Goal: Task Accomplishment & Management: Manage account settings

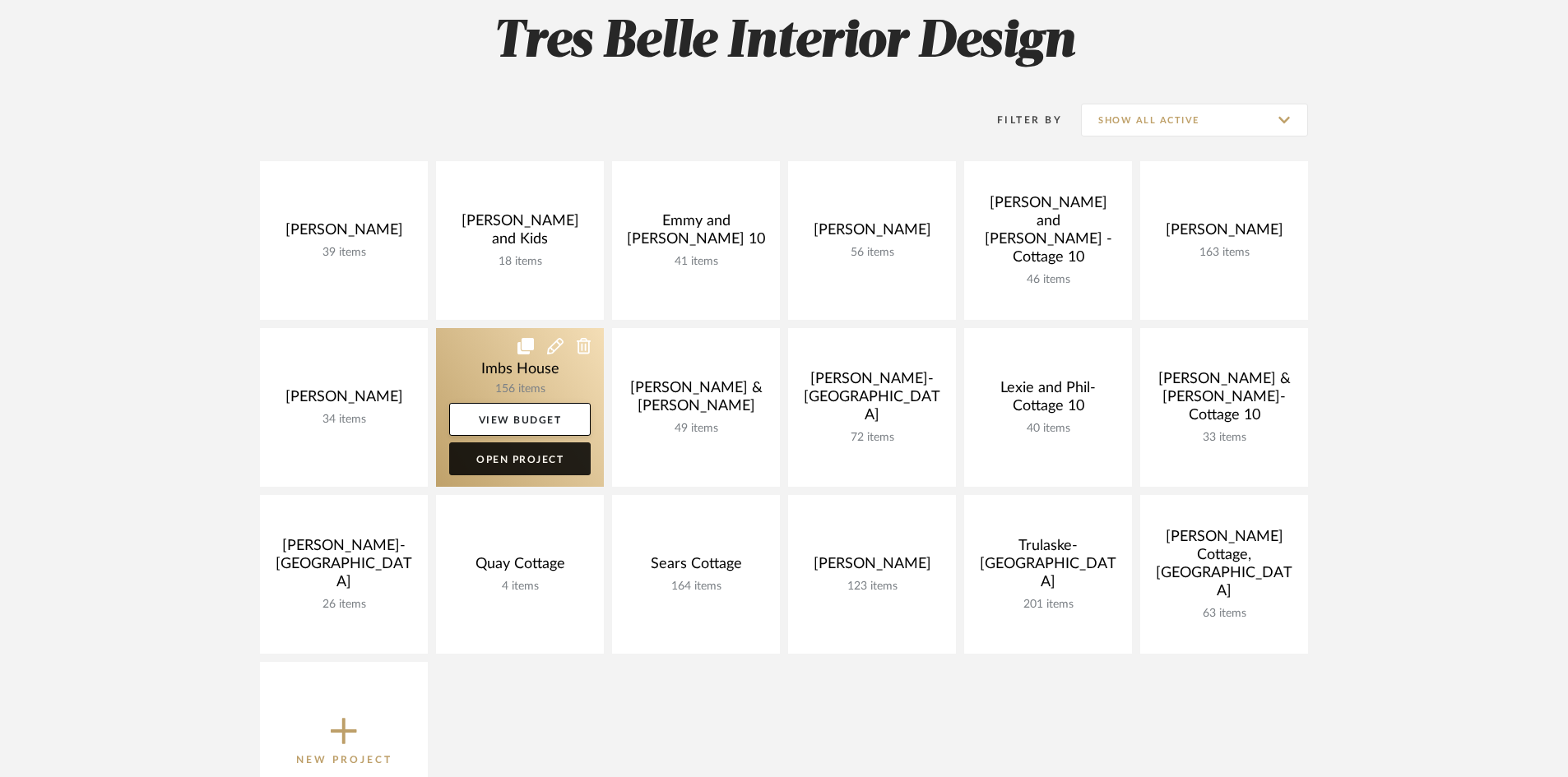
click at [497, 457] on link "Open Project" at bounding box center [520, 459] width 141 height 33
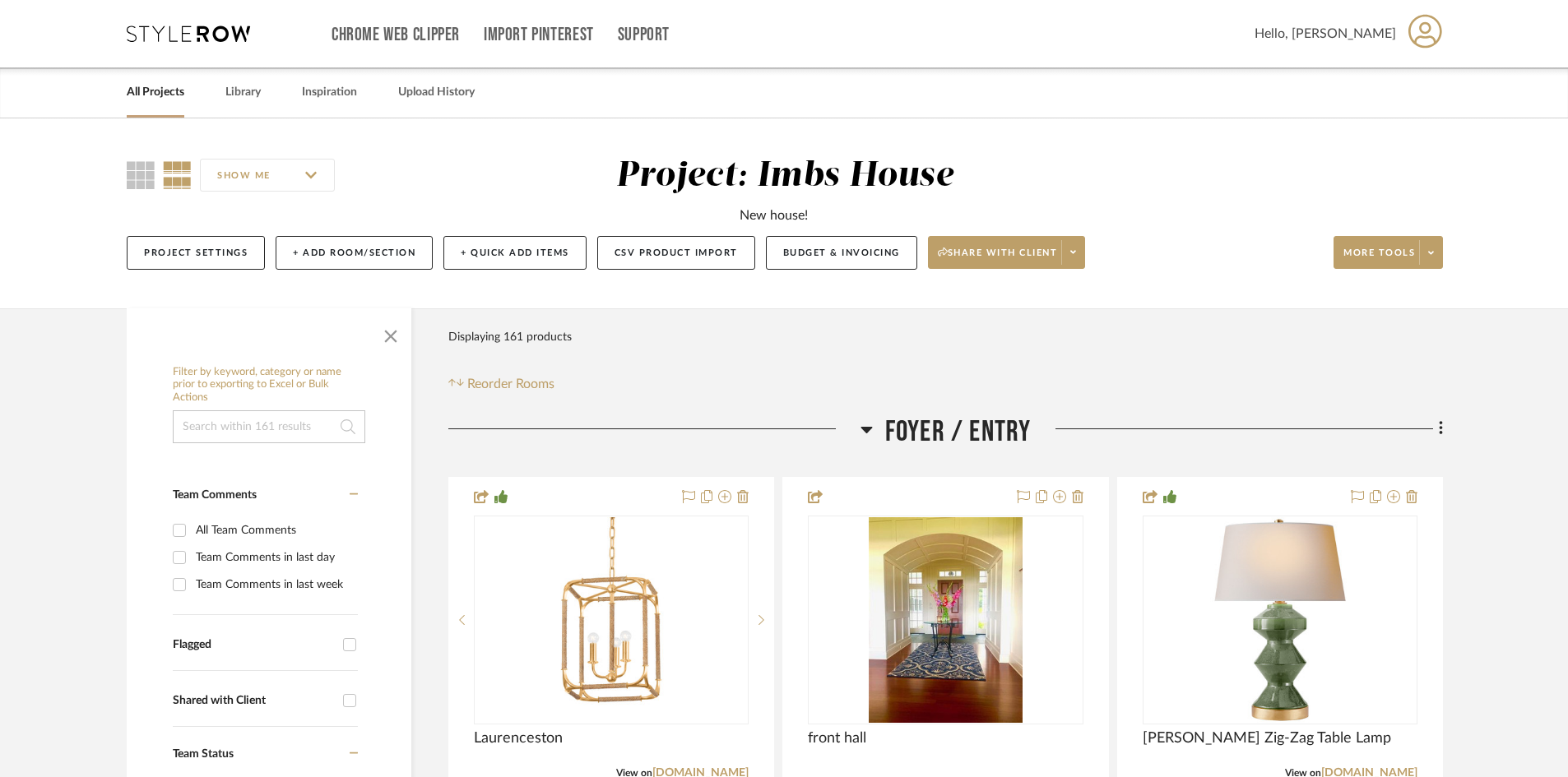
click at [166, 92] on link "All Projects" at bounding box center [156, 93] width 58 height 22
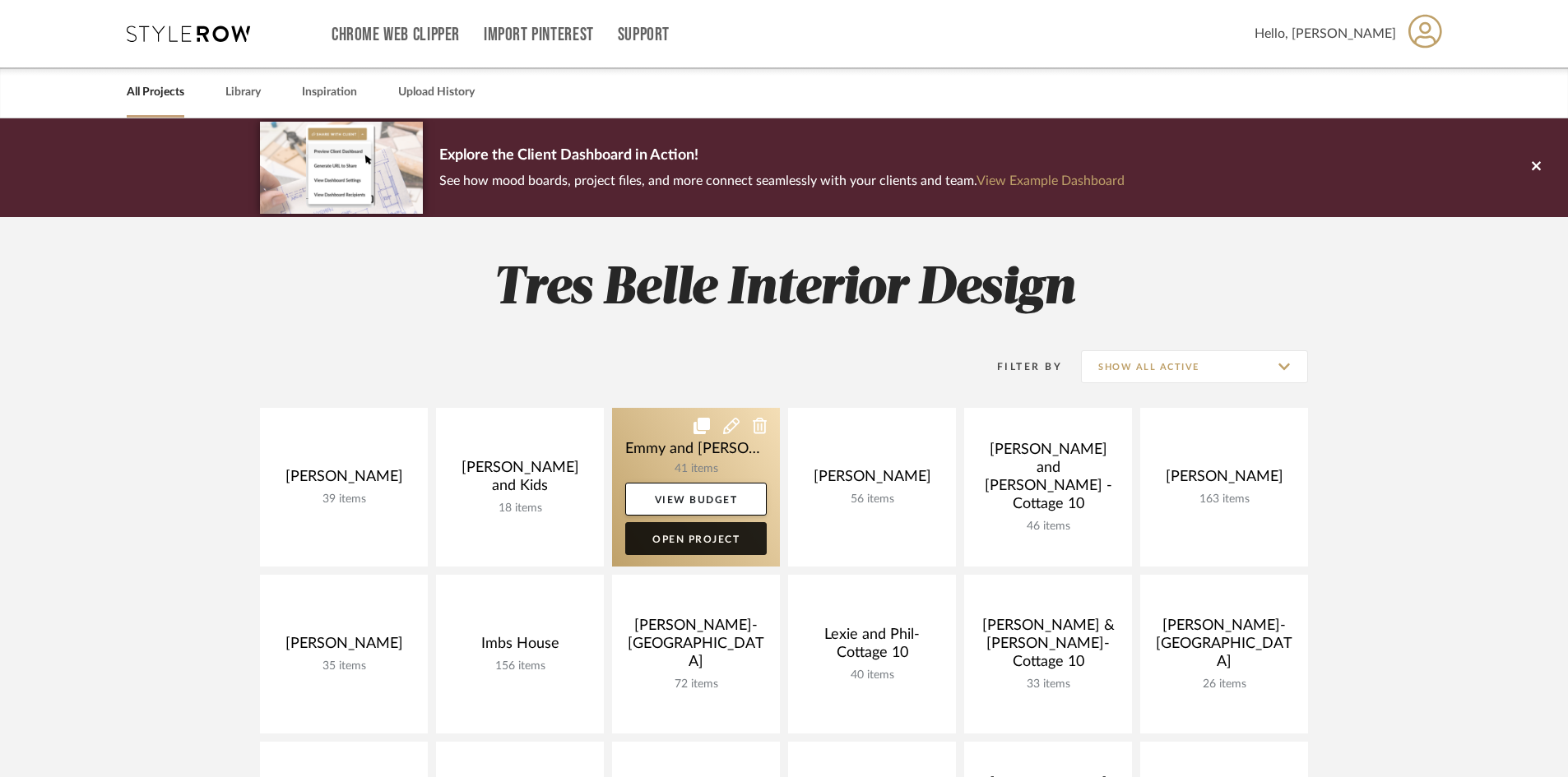
click at [712, 536] on link "Open Project" at bounding box center [695, 539] width 141 height 33
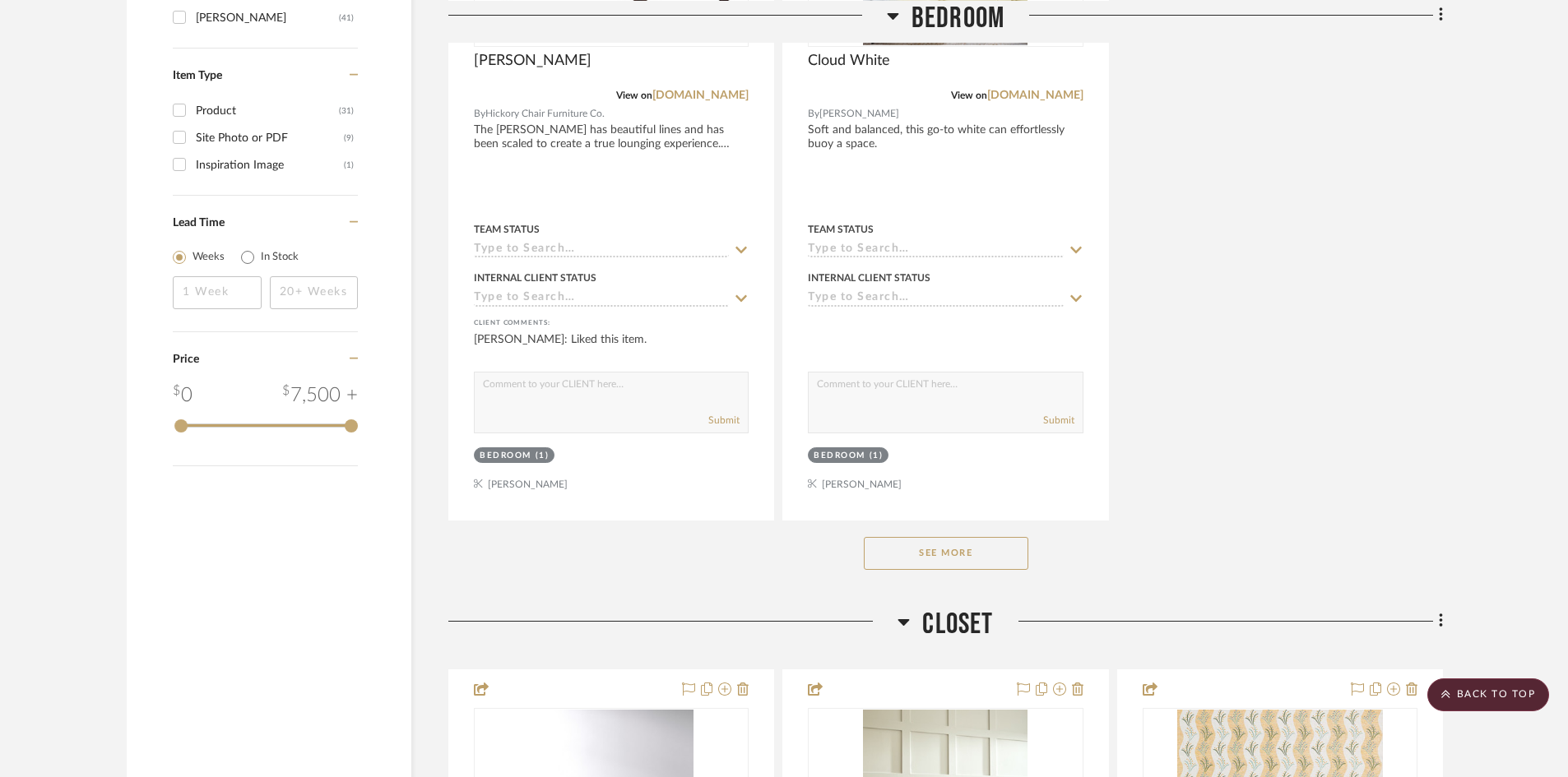
scroll to position [2138, 0]
click at [903, 551] on button "See More" at bounding box center [946, 551] width 164 height 33
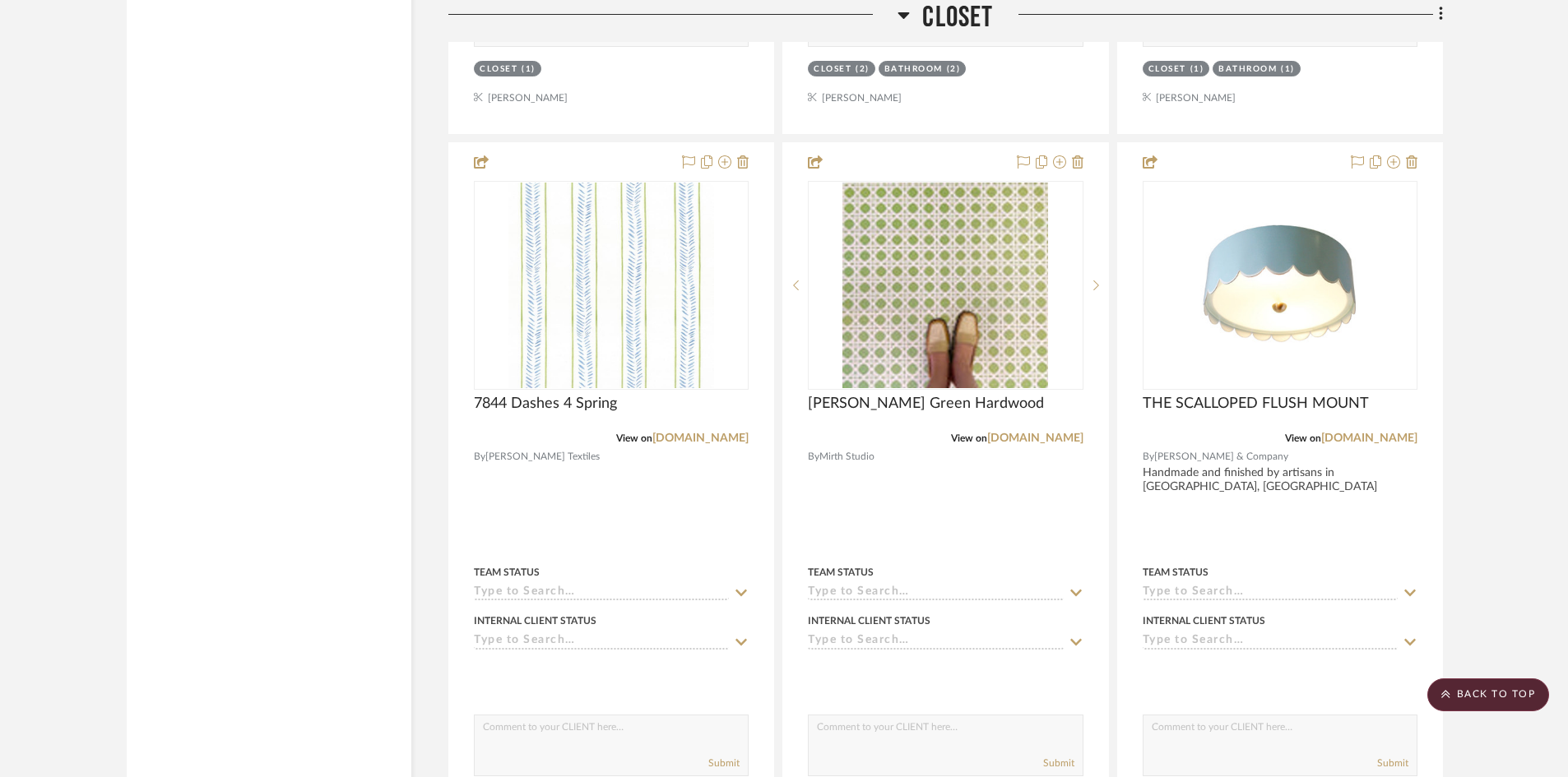
scroll to position [7072, 0]
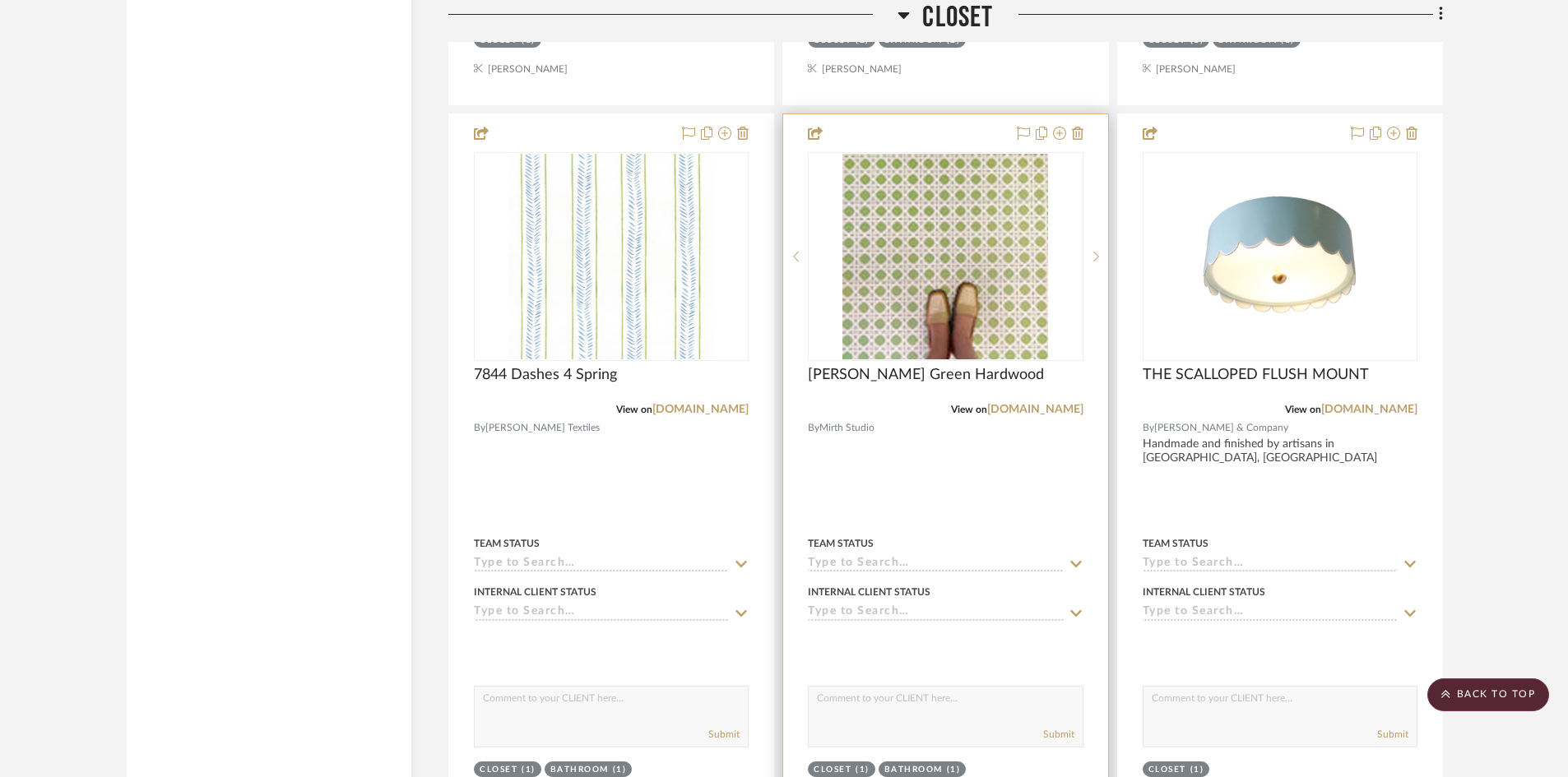
click at [891, 560] on input at bounding box center [936, 564] width 255 height 15
type input "p"
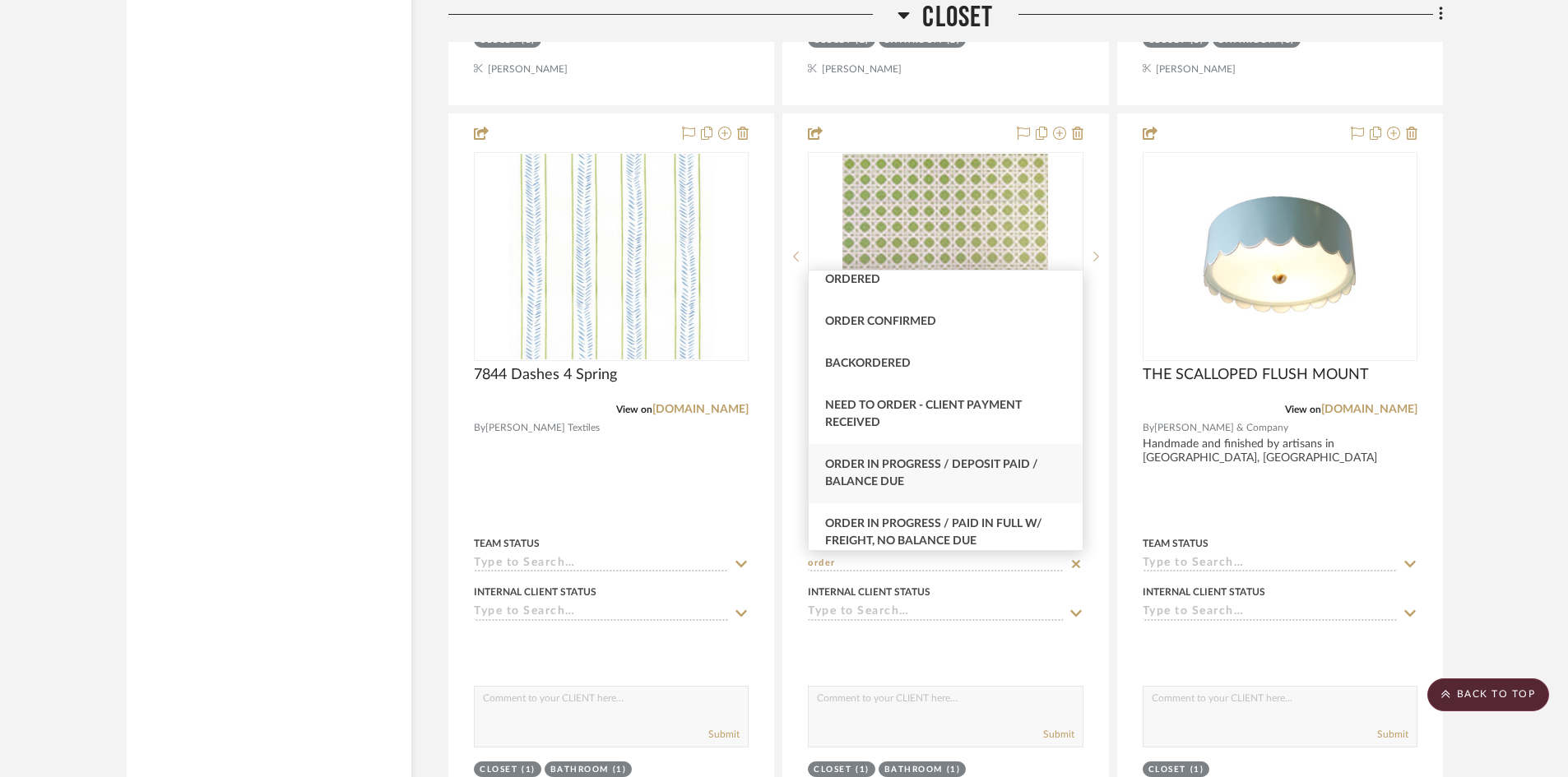
scroll to position [83, 0]
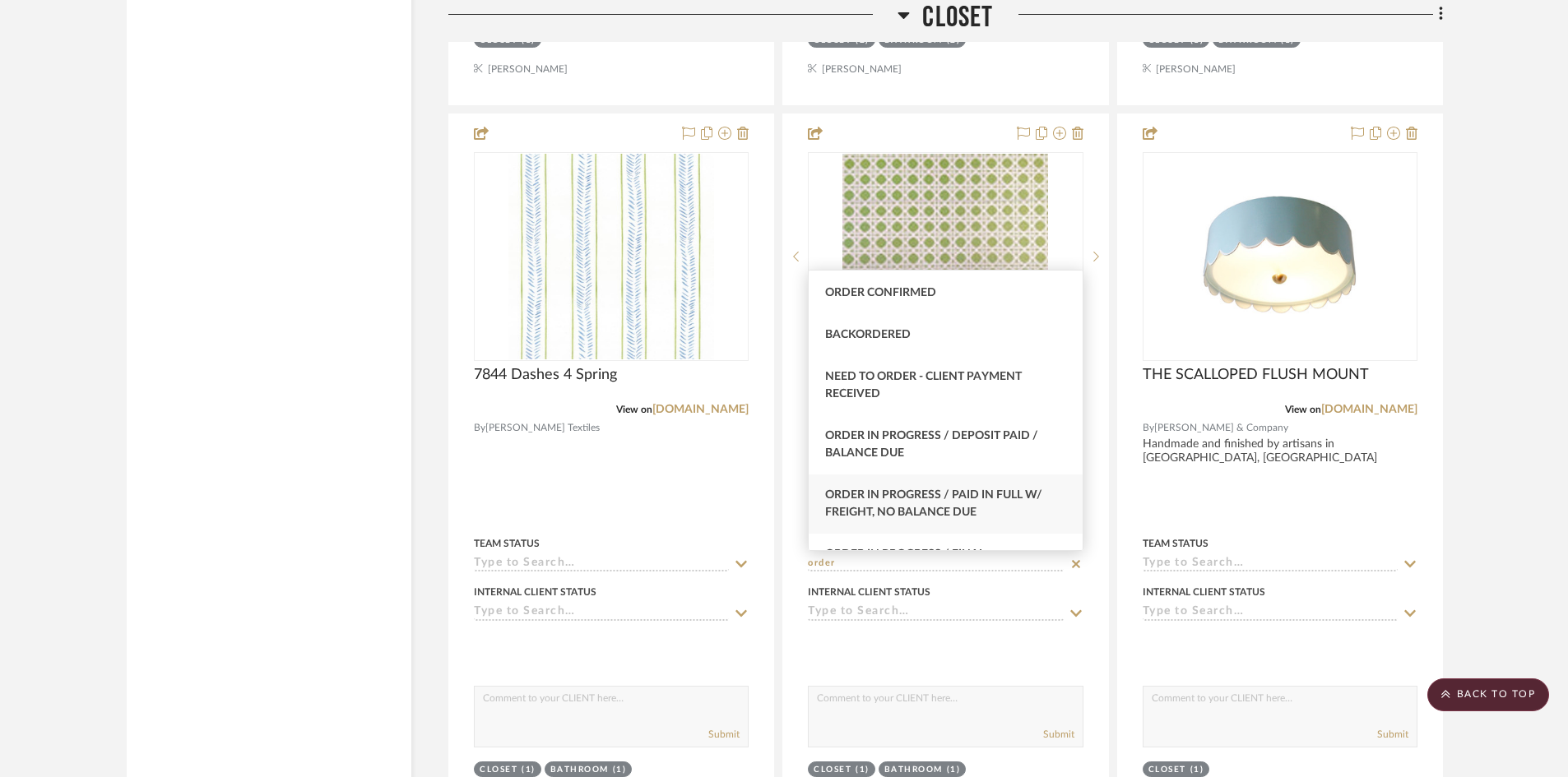
type input "order"
click at [940, 505] on div "Order In Progress / Paid In Full w/ Freight, No Balance due" at bounding box center [945, 505] width 273 height 60
type input "[DATE]"
type input "Order In Progress / Paid In Full w/ Freight, No Balance due"
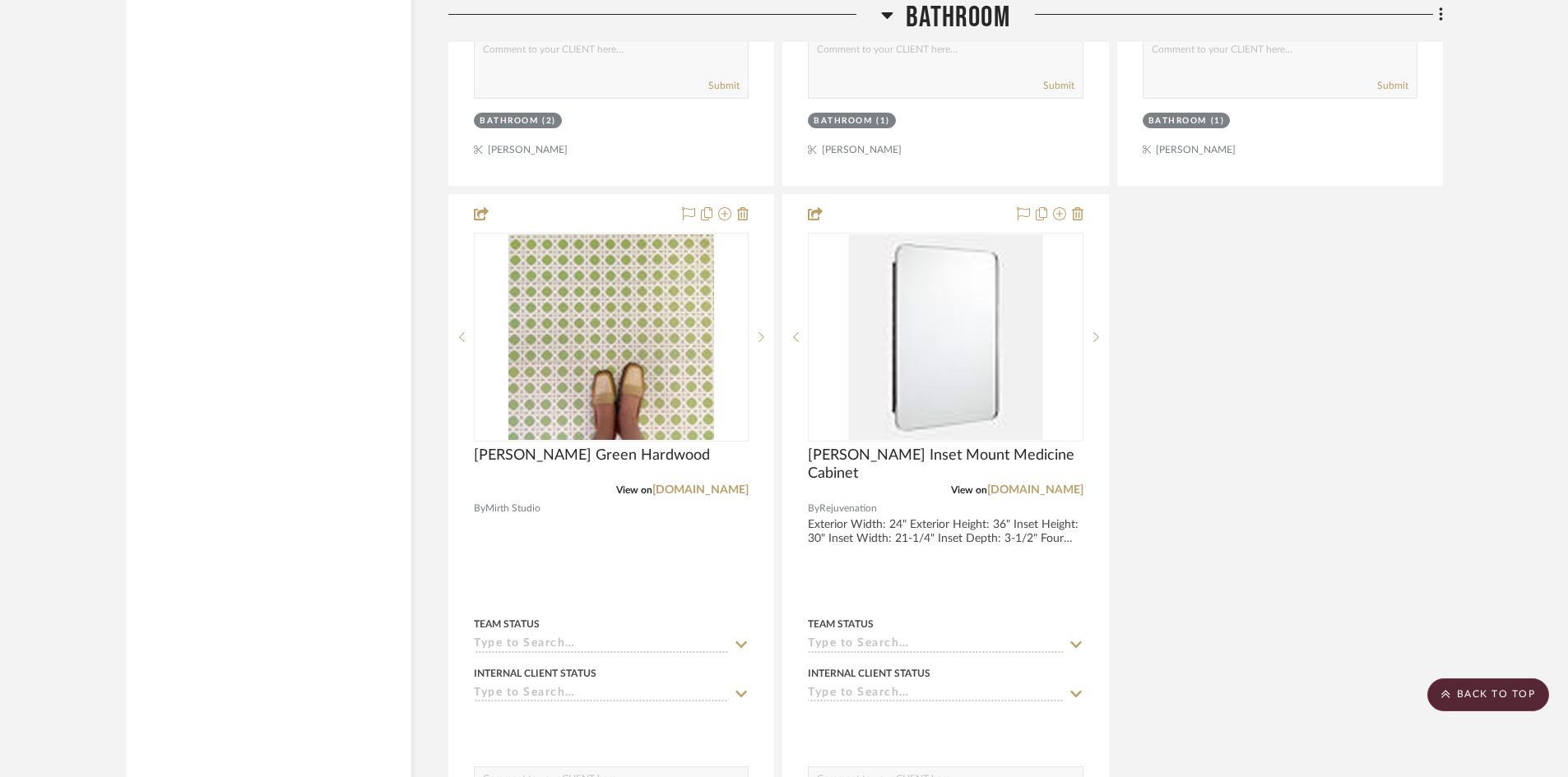
scroll to position [9375, 0]
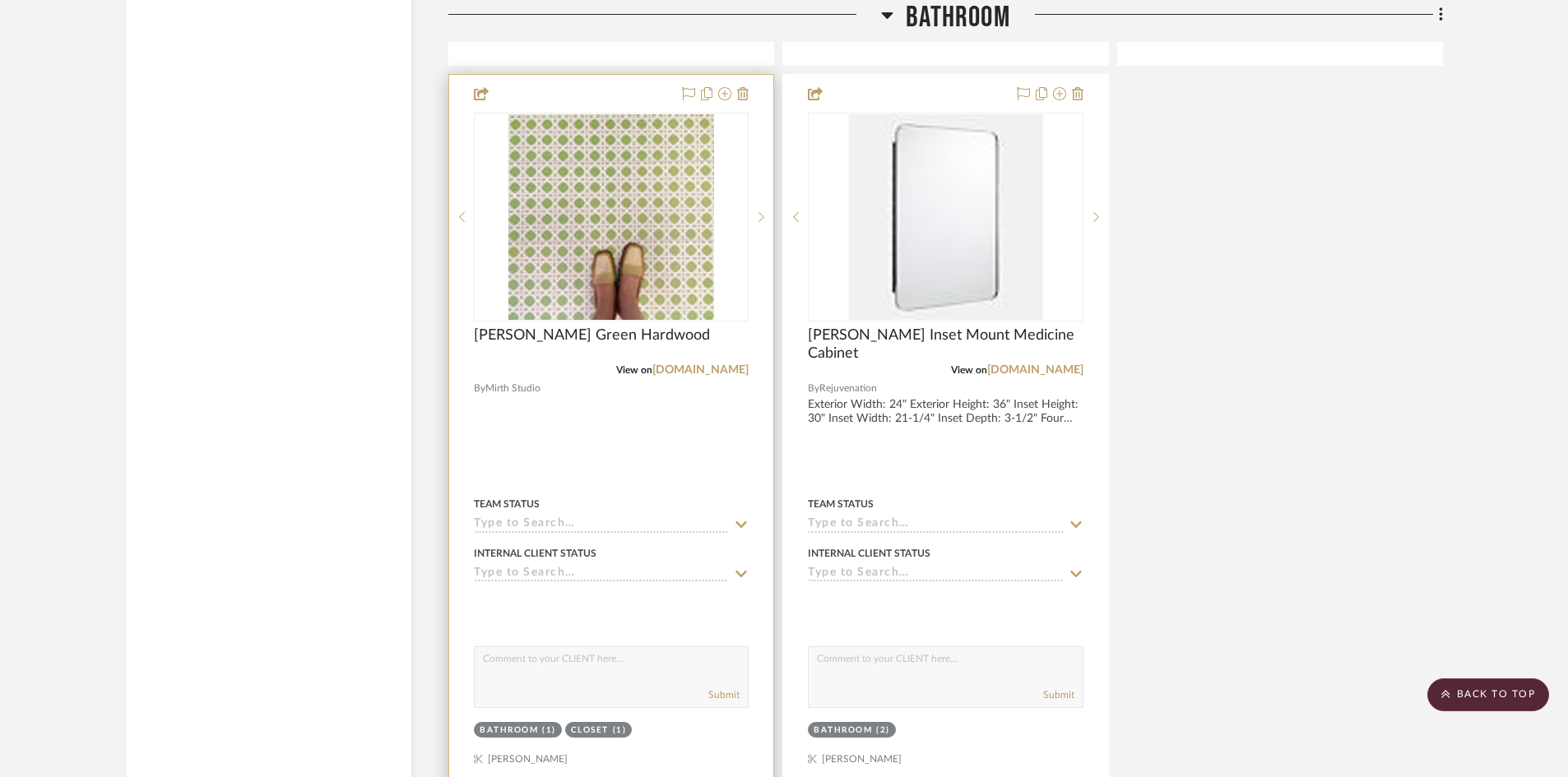
click at [537, 526] on input at bounding box center [602, 525] width 255 height 15
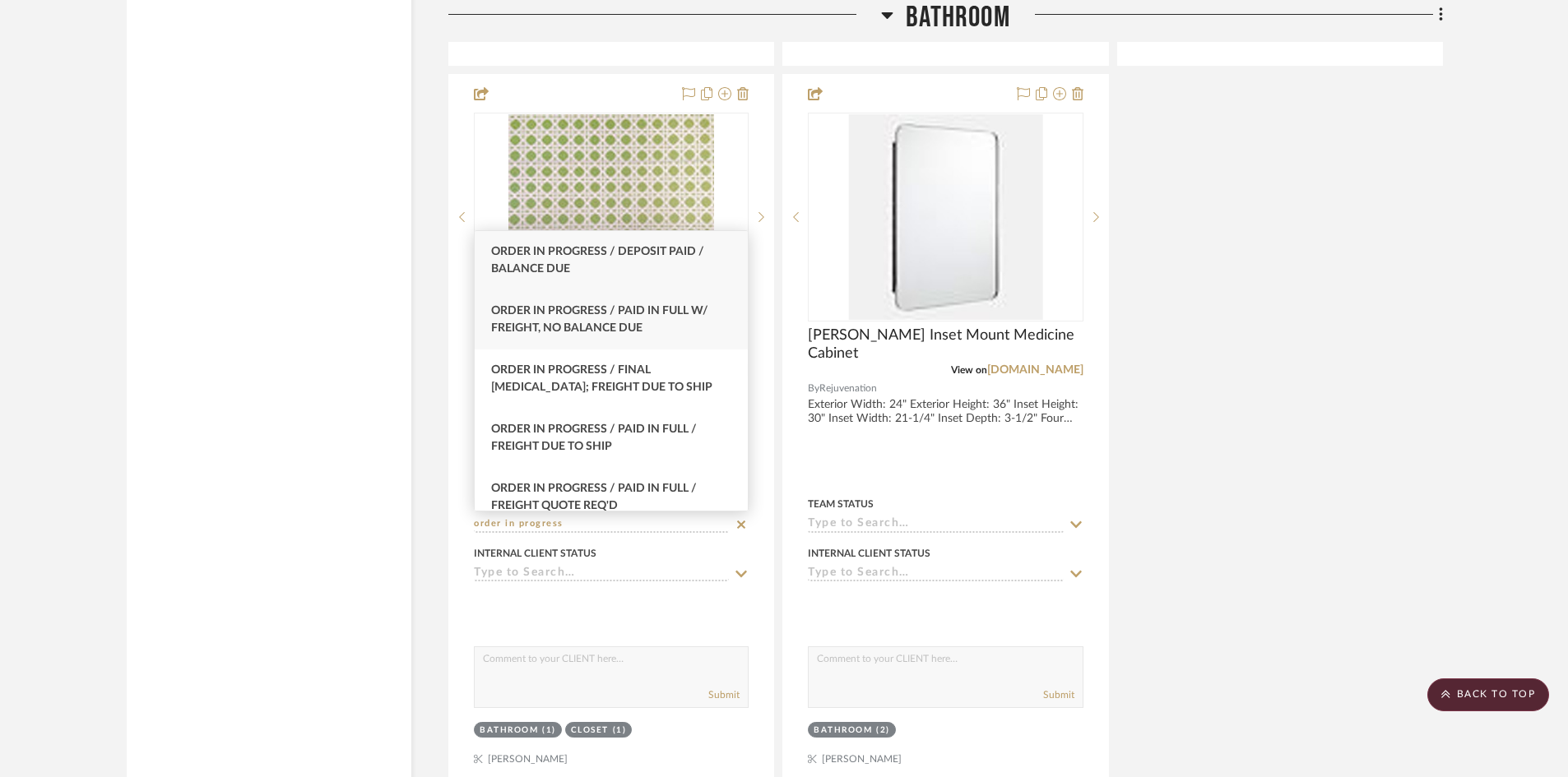
type input "order in progress"
click at [598, 308] on span "Order In Progress / Paid In Full w/ Freight, No Balance due" at bounding box center [599, 319] width 217 height 29
type input "[DATE]"
type input "Order In Progress / Paid In Full w/ Freight, No Balance due"
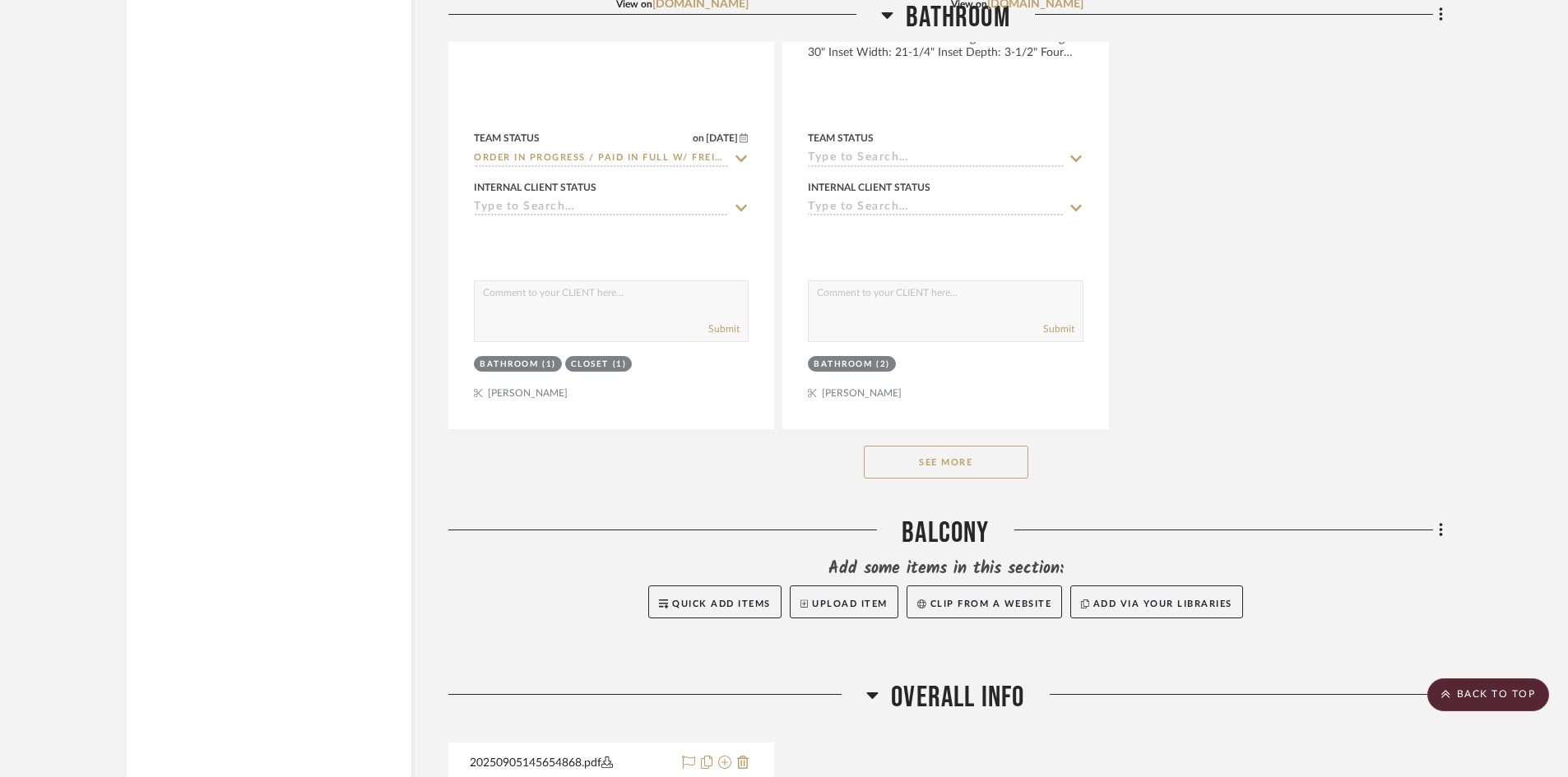
scroll to position [9786, 0]
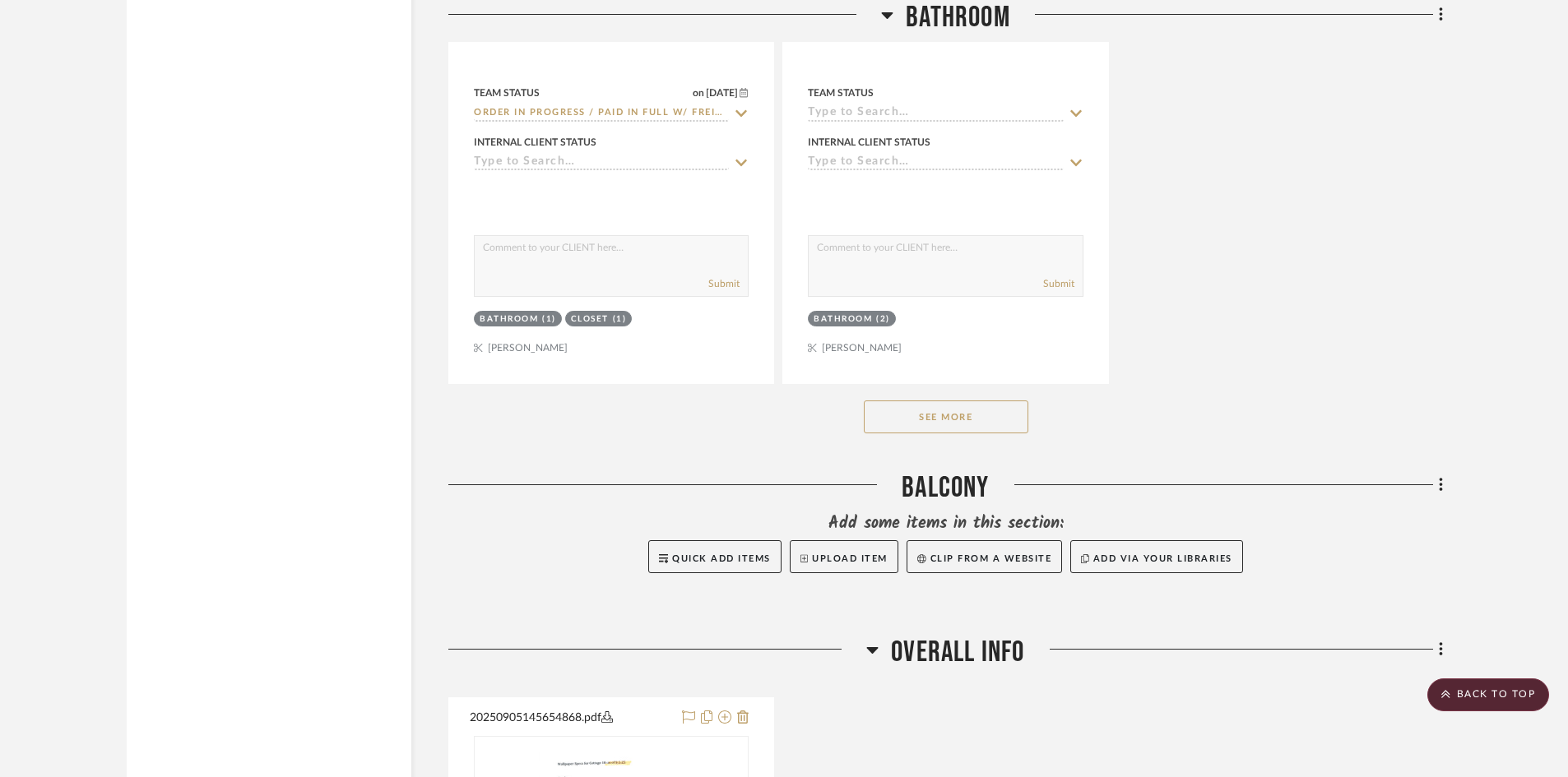
click at [958, 417] on button "See More" at bounding box center [946, 417] width 164 height 33
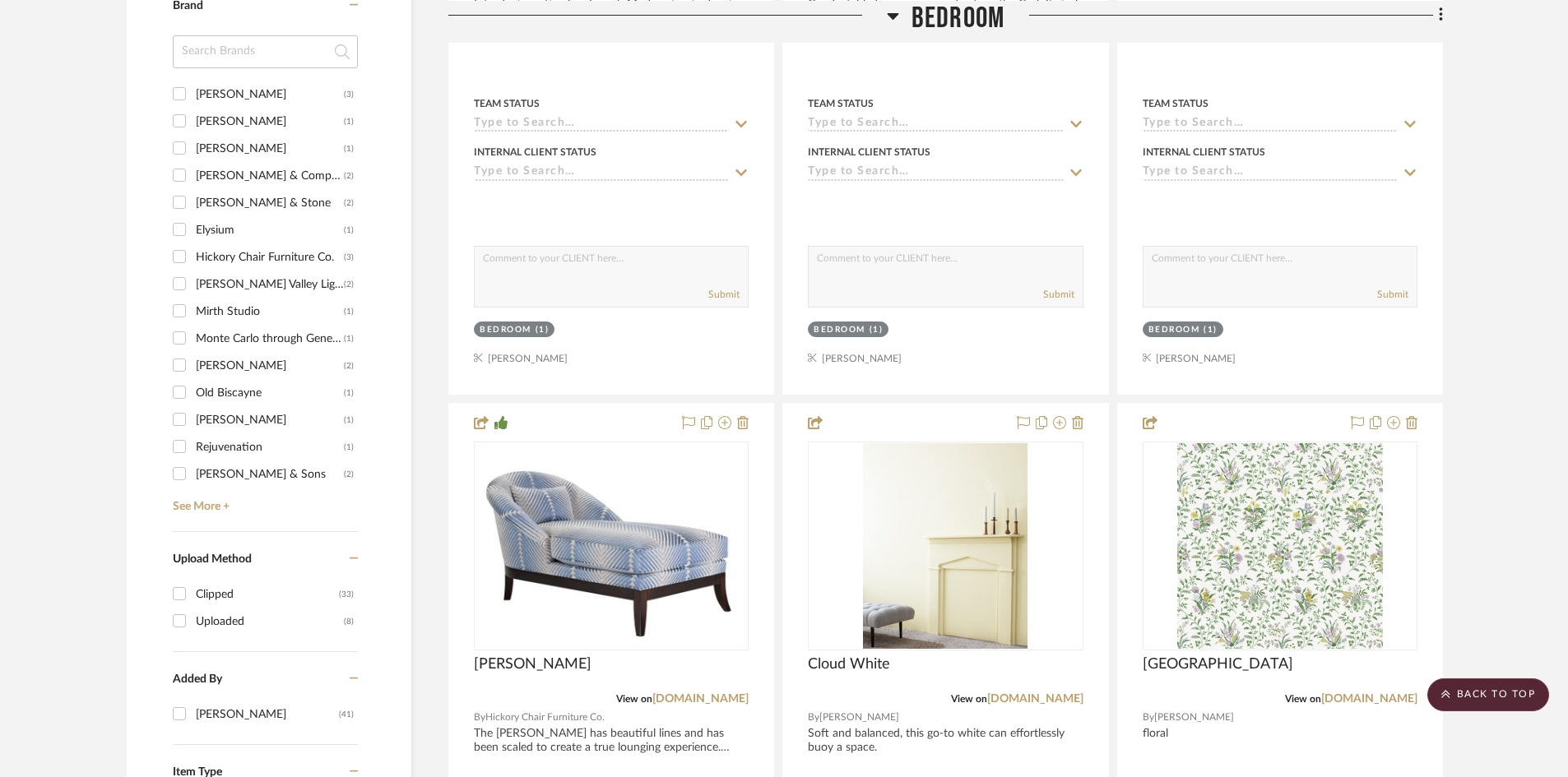
scroll to position [1480, 0]
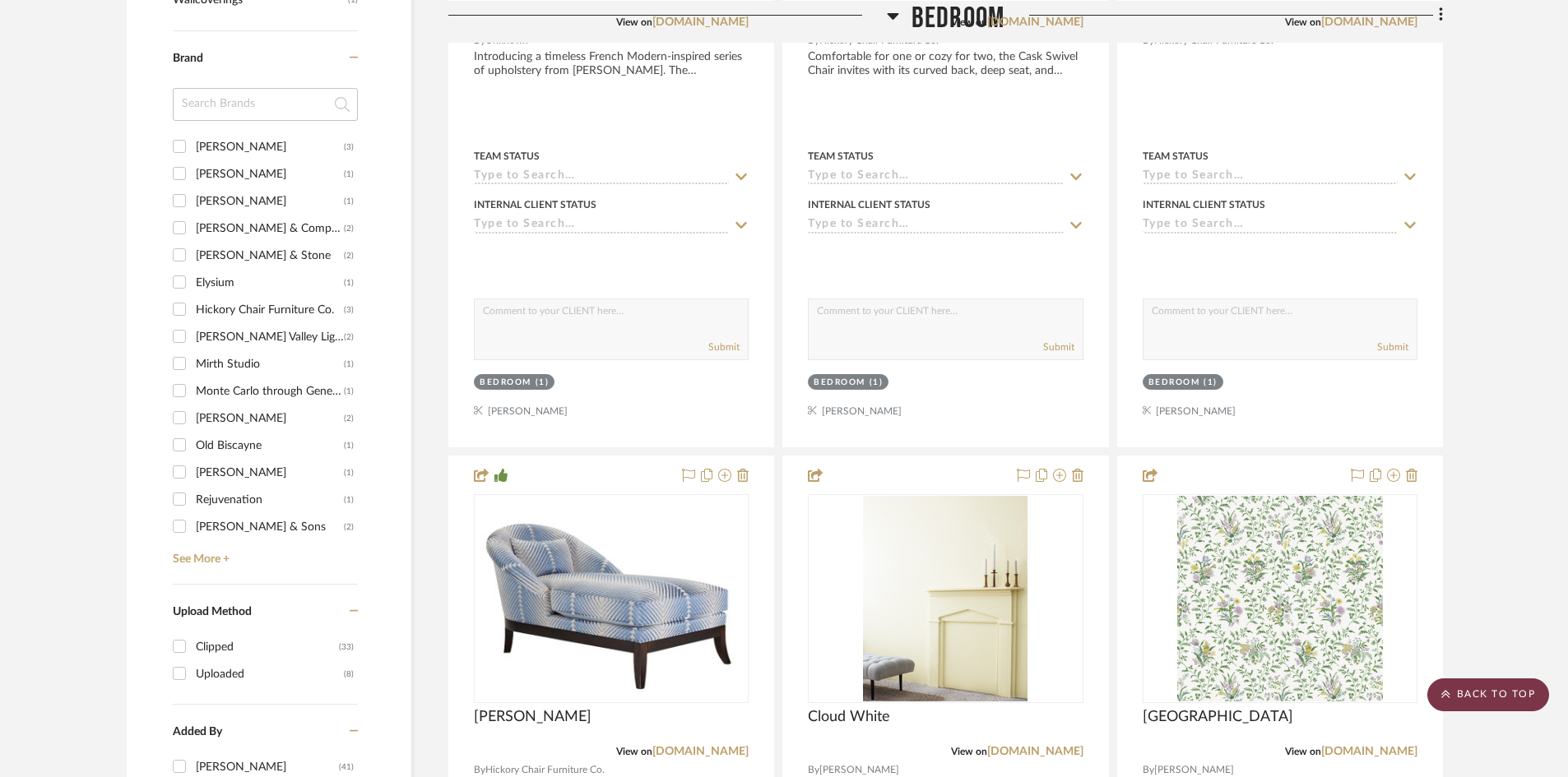
click at [1501, 694] on scroll-to-top-button "BACK TO TOP" at bounding box center [1488, 694] width 122 height 33
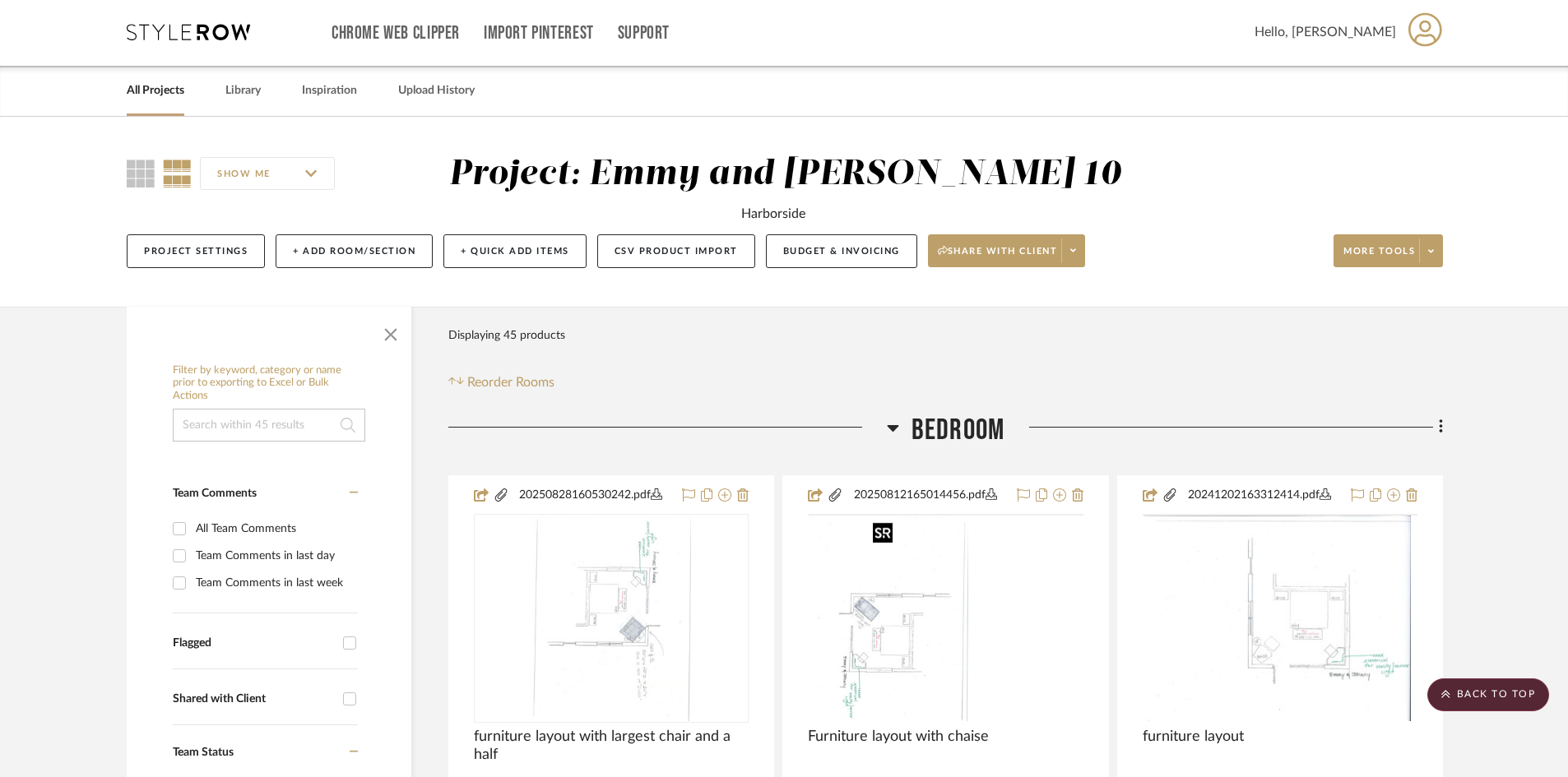
scroll to position [0, 0]
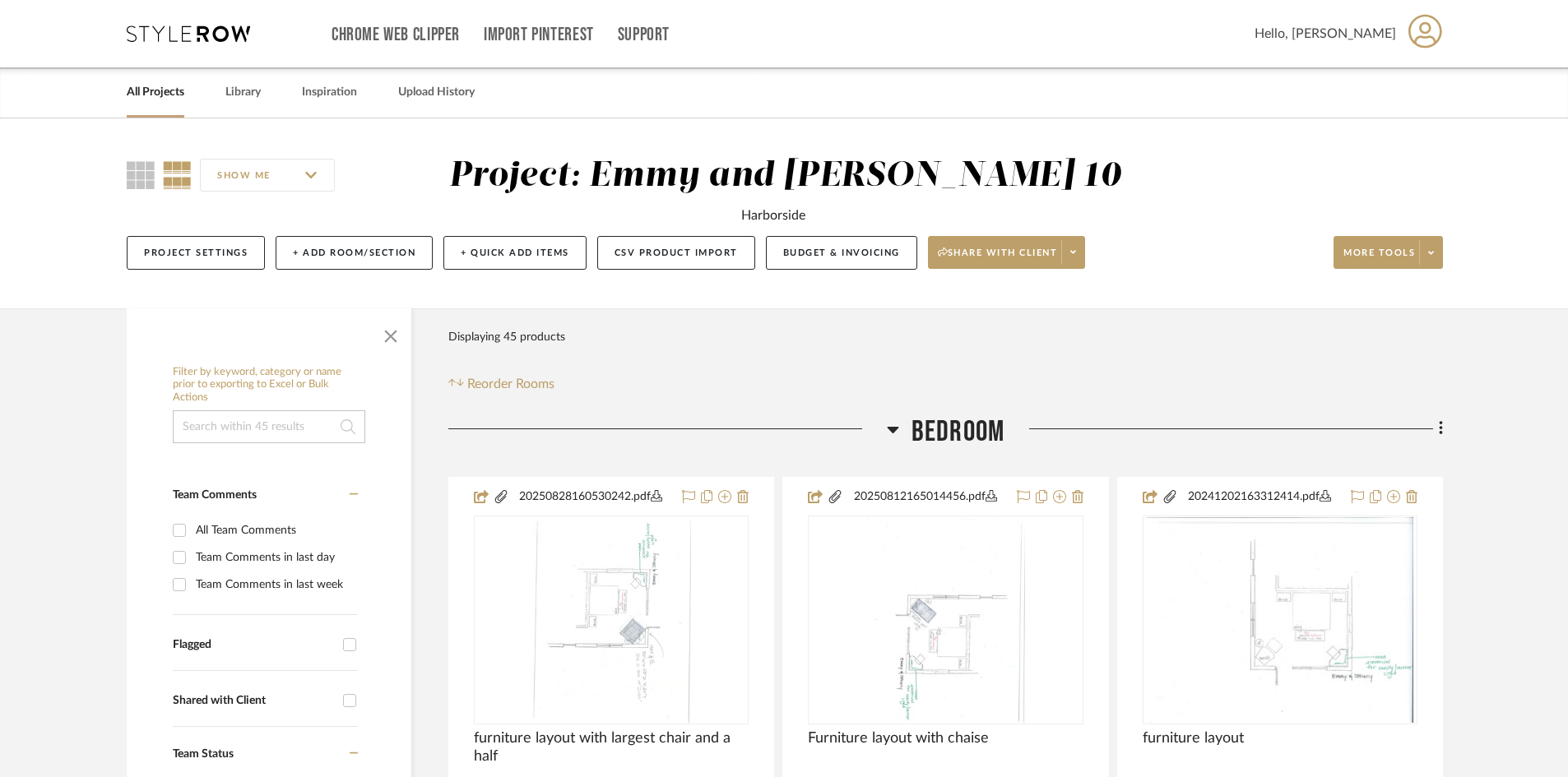
click at [153, 85] on link "All Projects" at bounding box center [156, 93] width 58 height 22
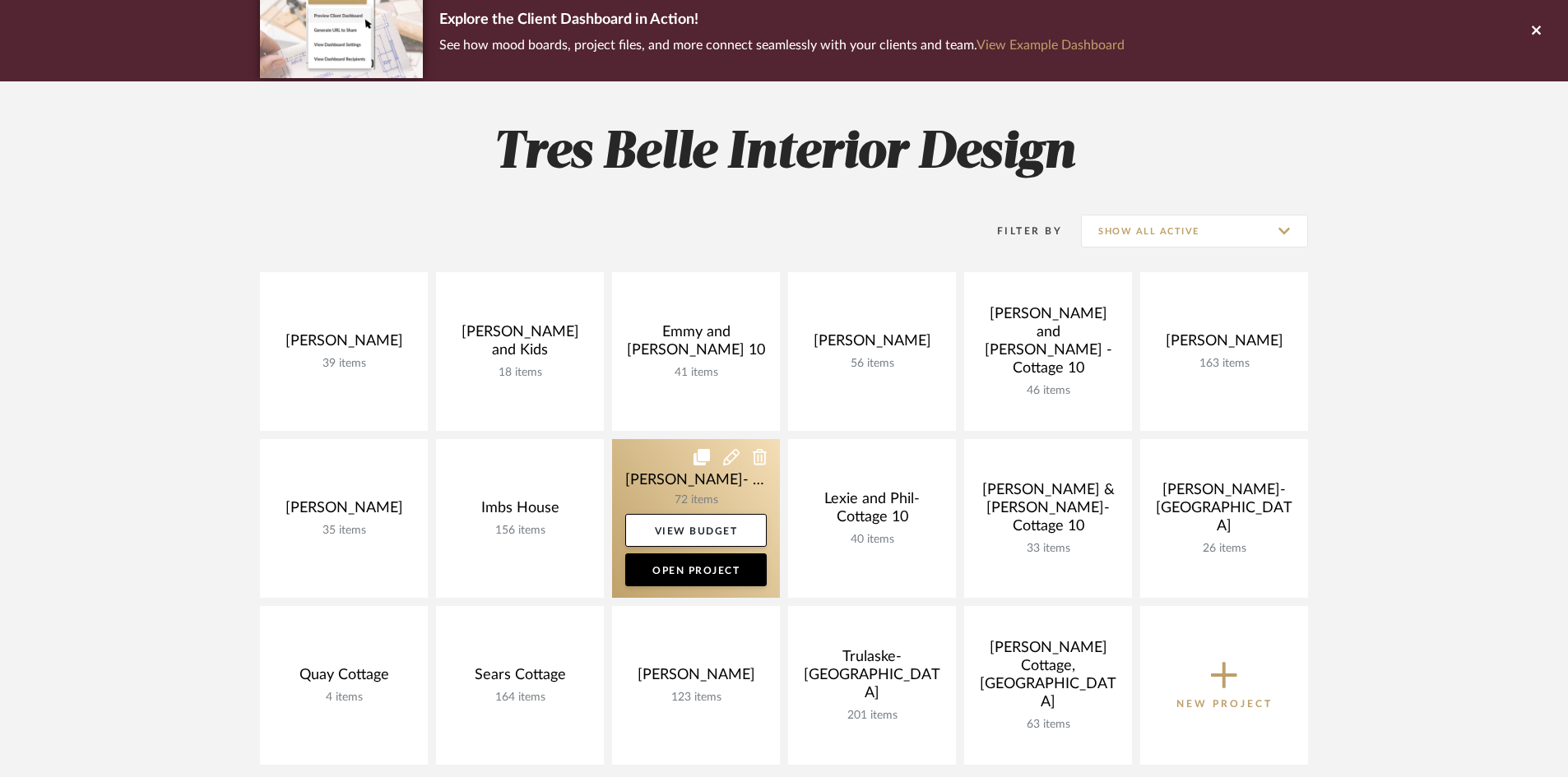
scroll to position [164, 0]
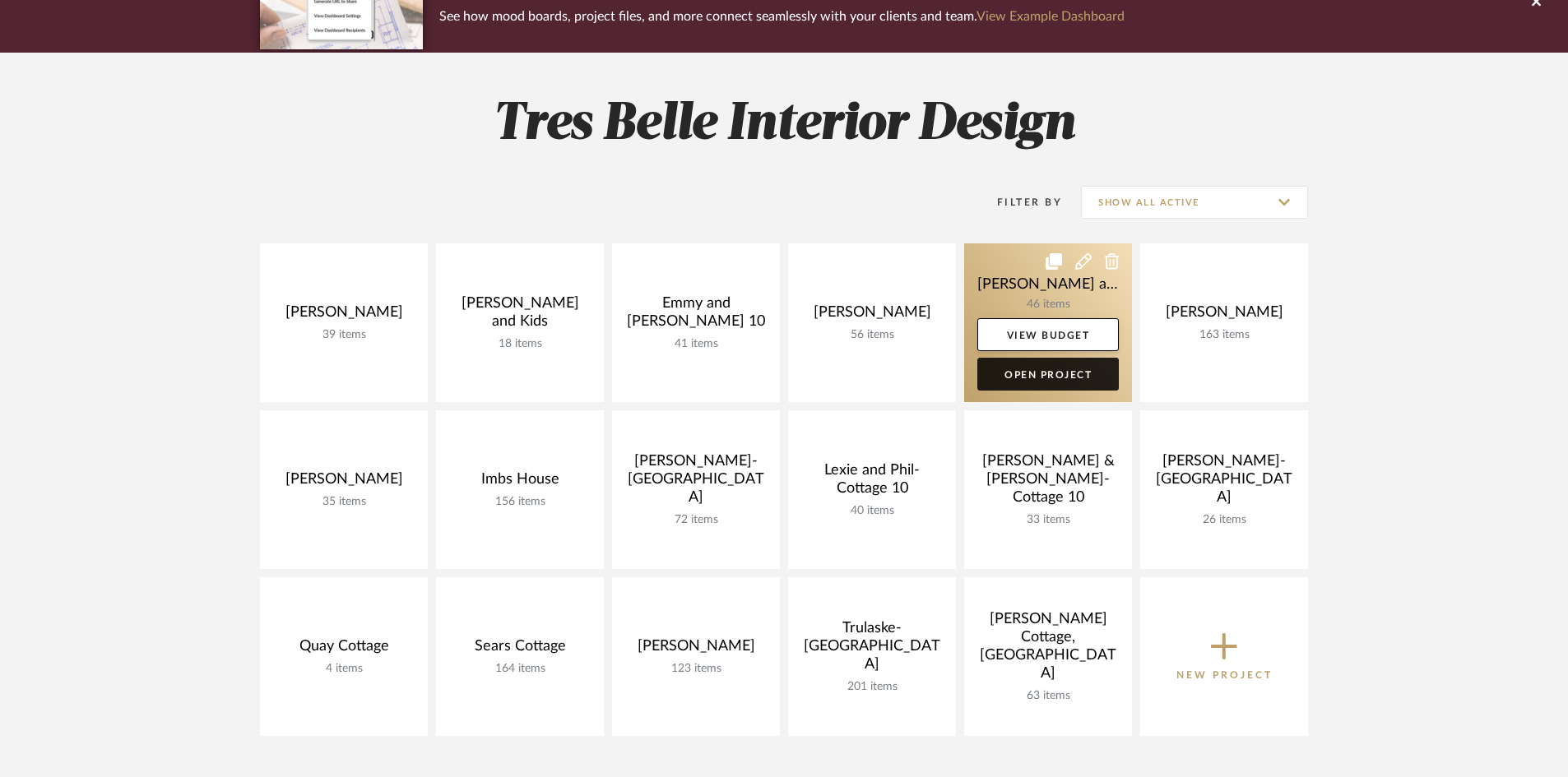
click at [1010, 371] on link "Open Project" at bounding box center [1048, 374] width 141 height 33
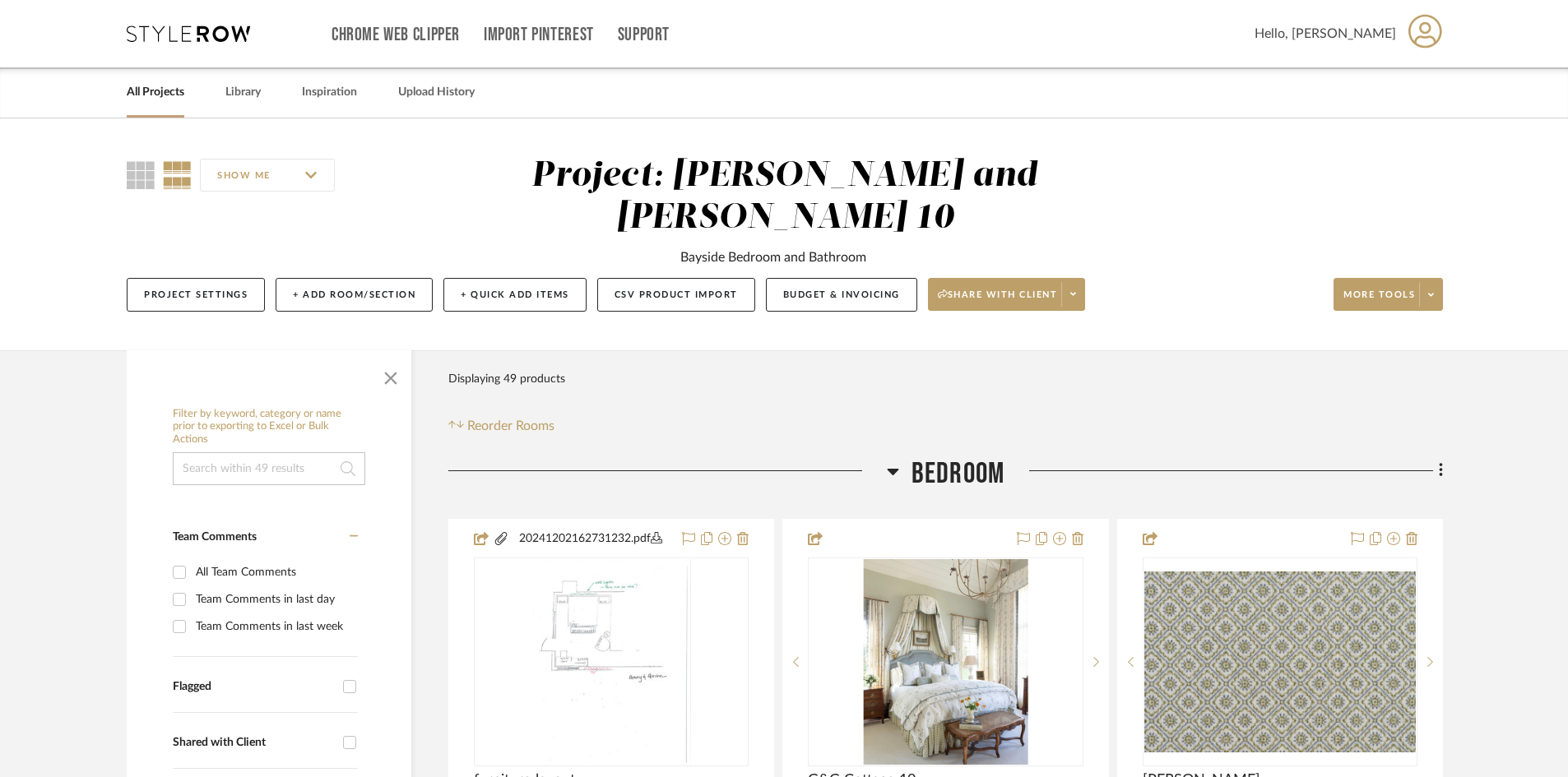
click at [139, 89] on link "All Projects" at bounding box center [156, 93] width 58 height 22
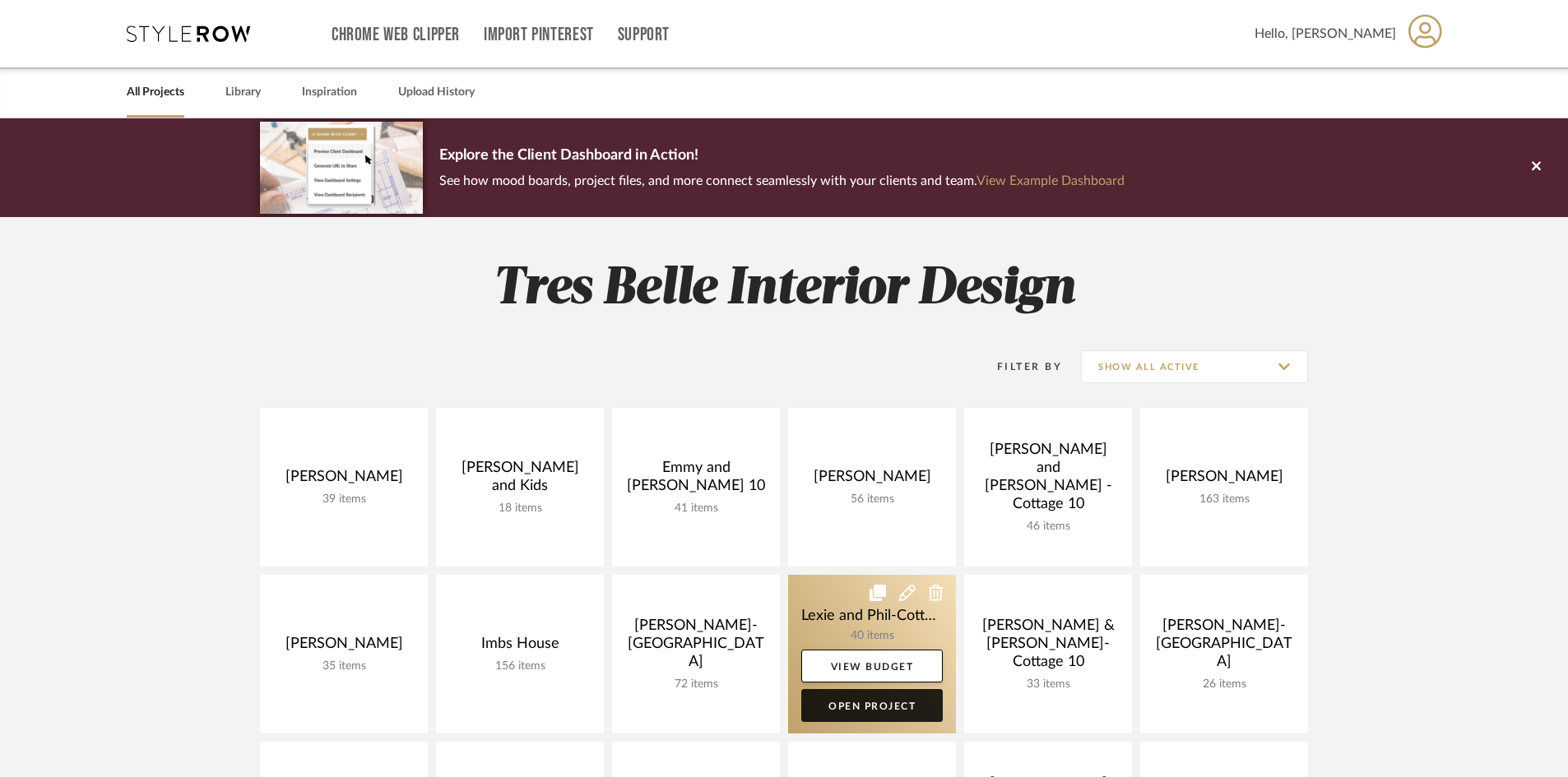
click at [905, 699] on link "Open Project" at bounding box center [872, 706] width 141 height 33
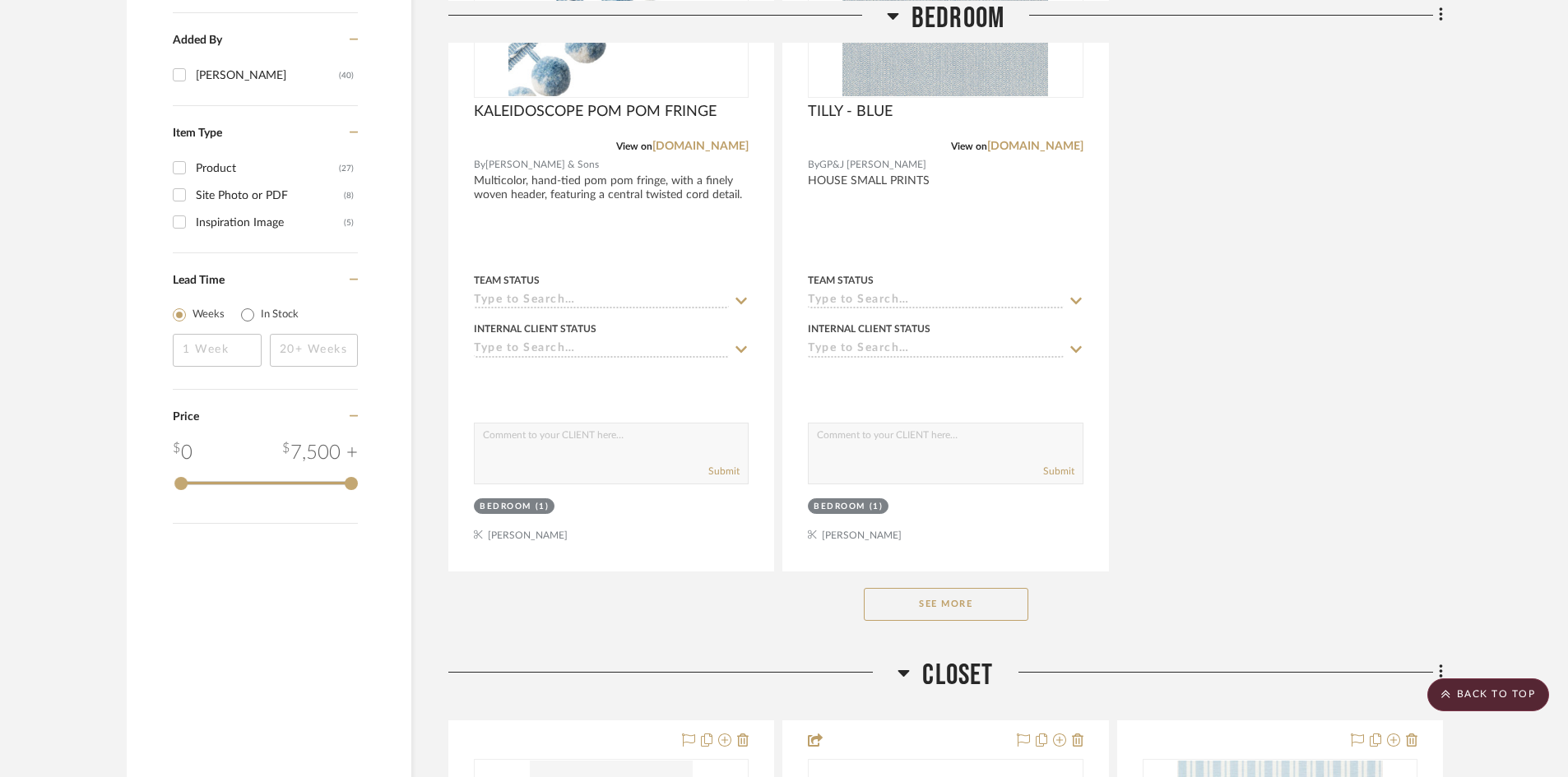
scroll to position [2138, 0]
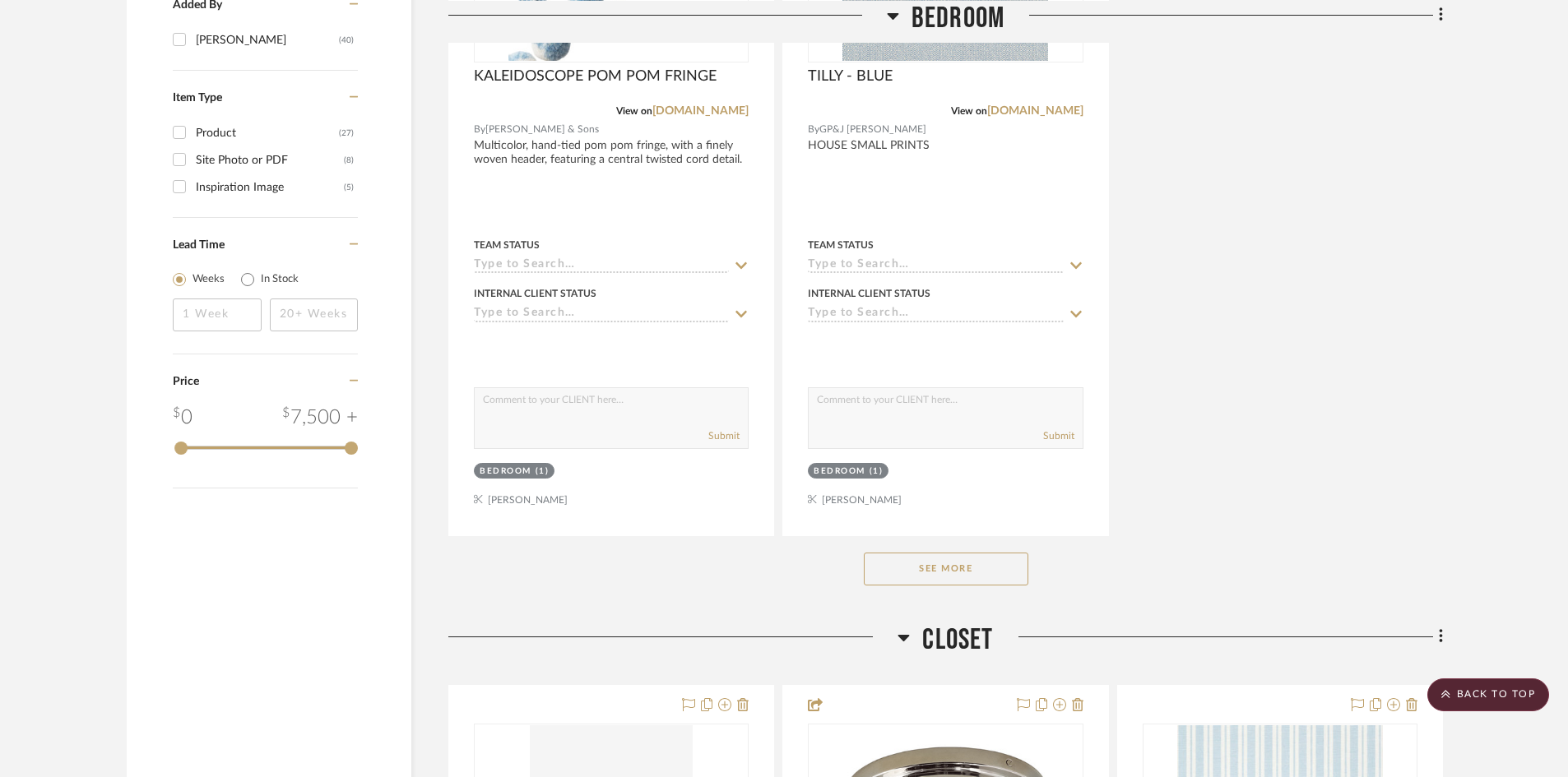
click at [934, 552] on button "See More" at bounding box center [946, 568] width 164 height 33
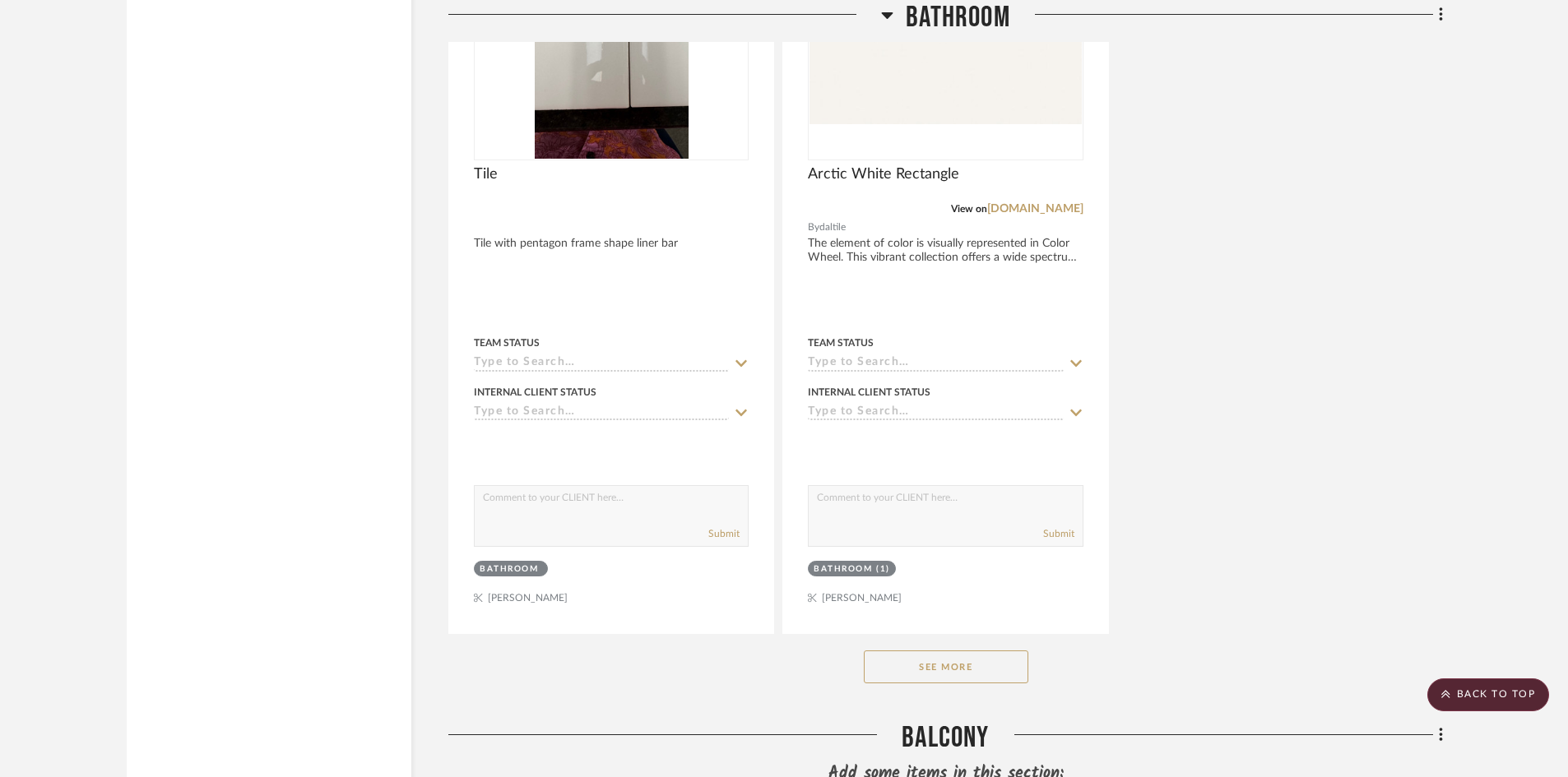
scroll to position [8981, 0]
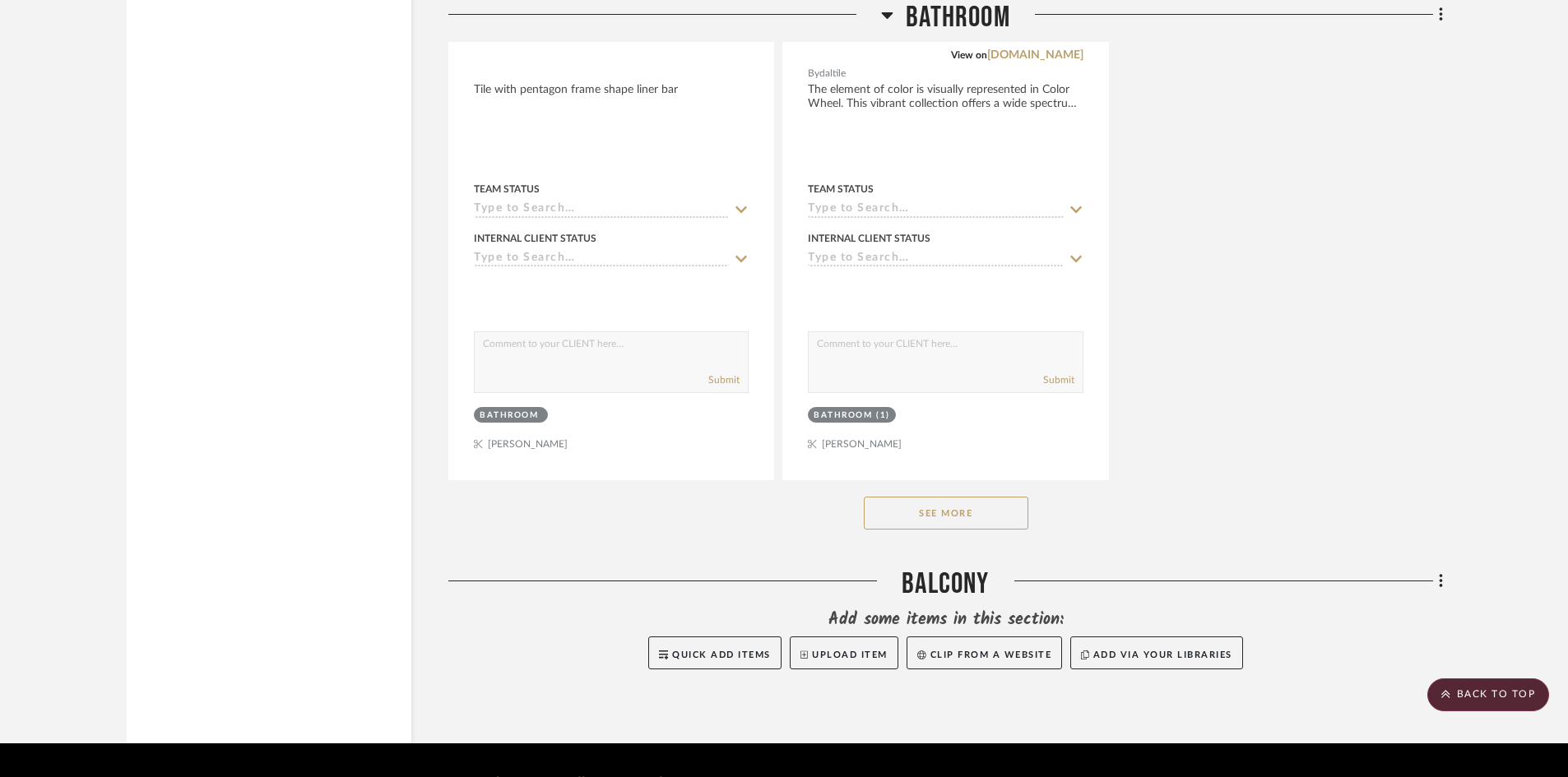
click at [911, 497] on button "See More" at bounding box center [946, 513] width 164 height 33
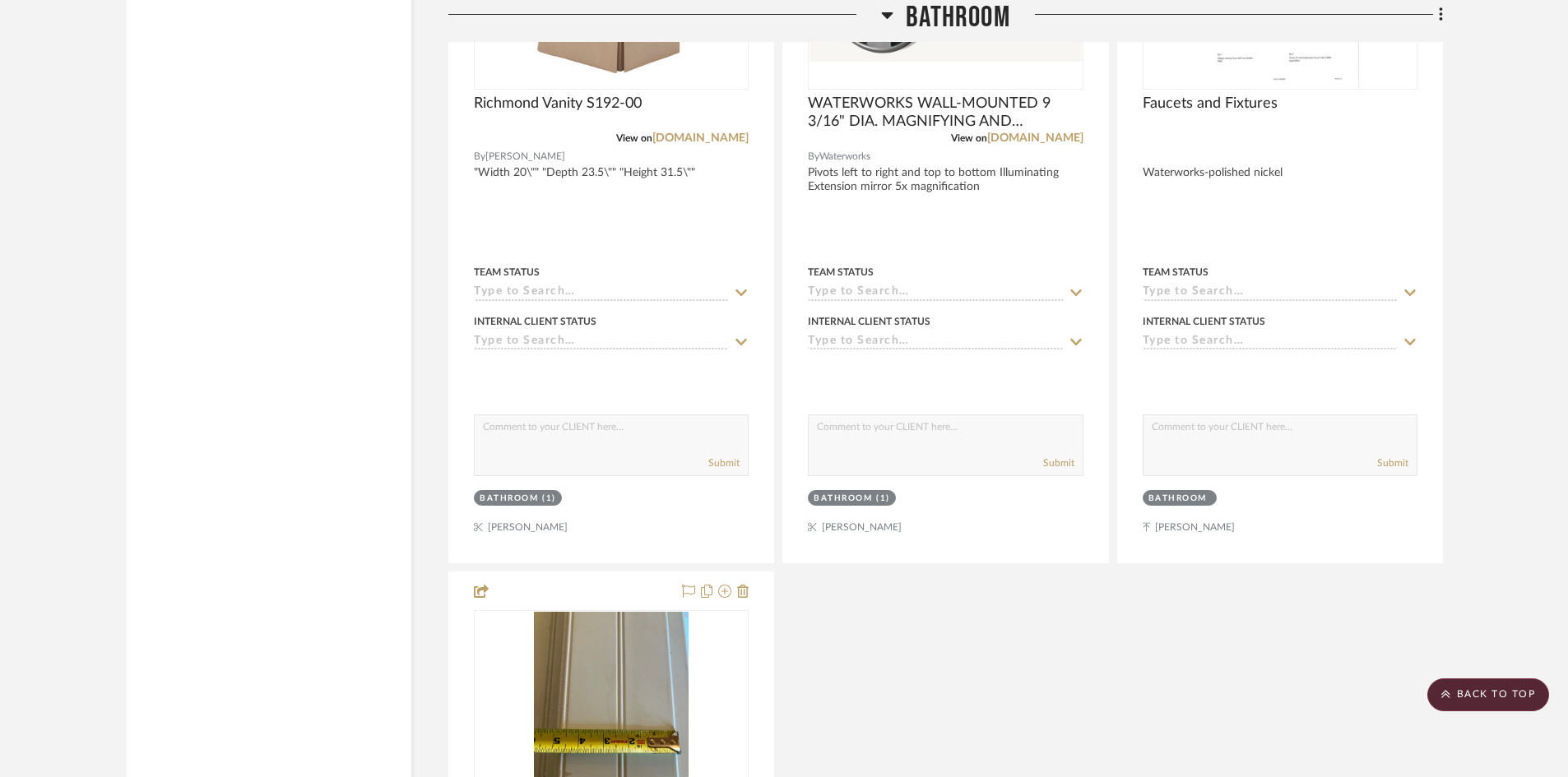
scroll to position [11448, 0]
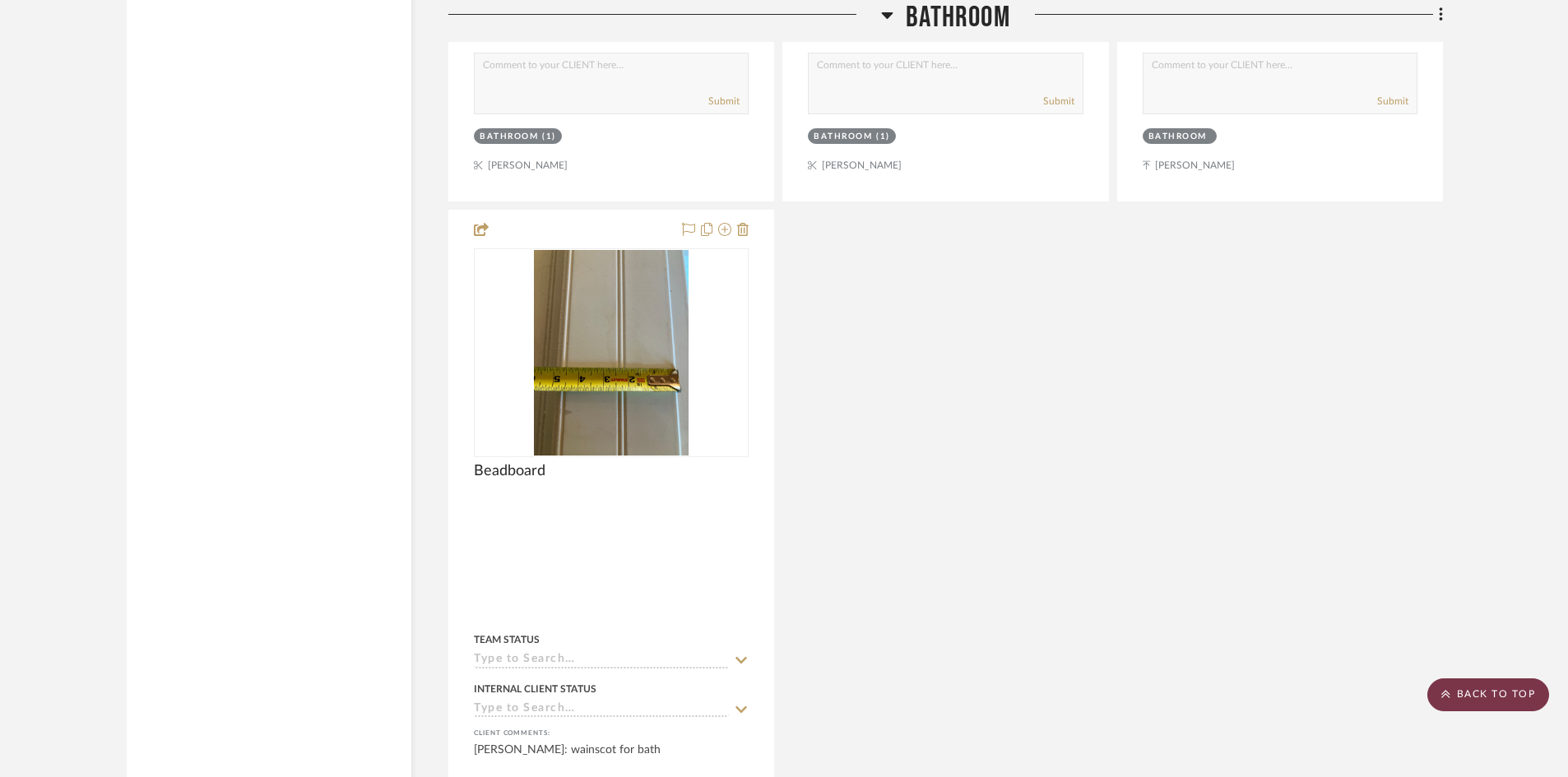
click at [1484, 701] on scroll-to-top-button "BACK TO TOP" at bounding box center [1488, 694] width 122 height 33
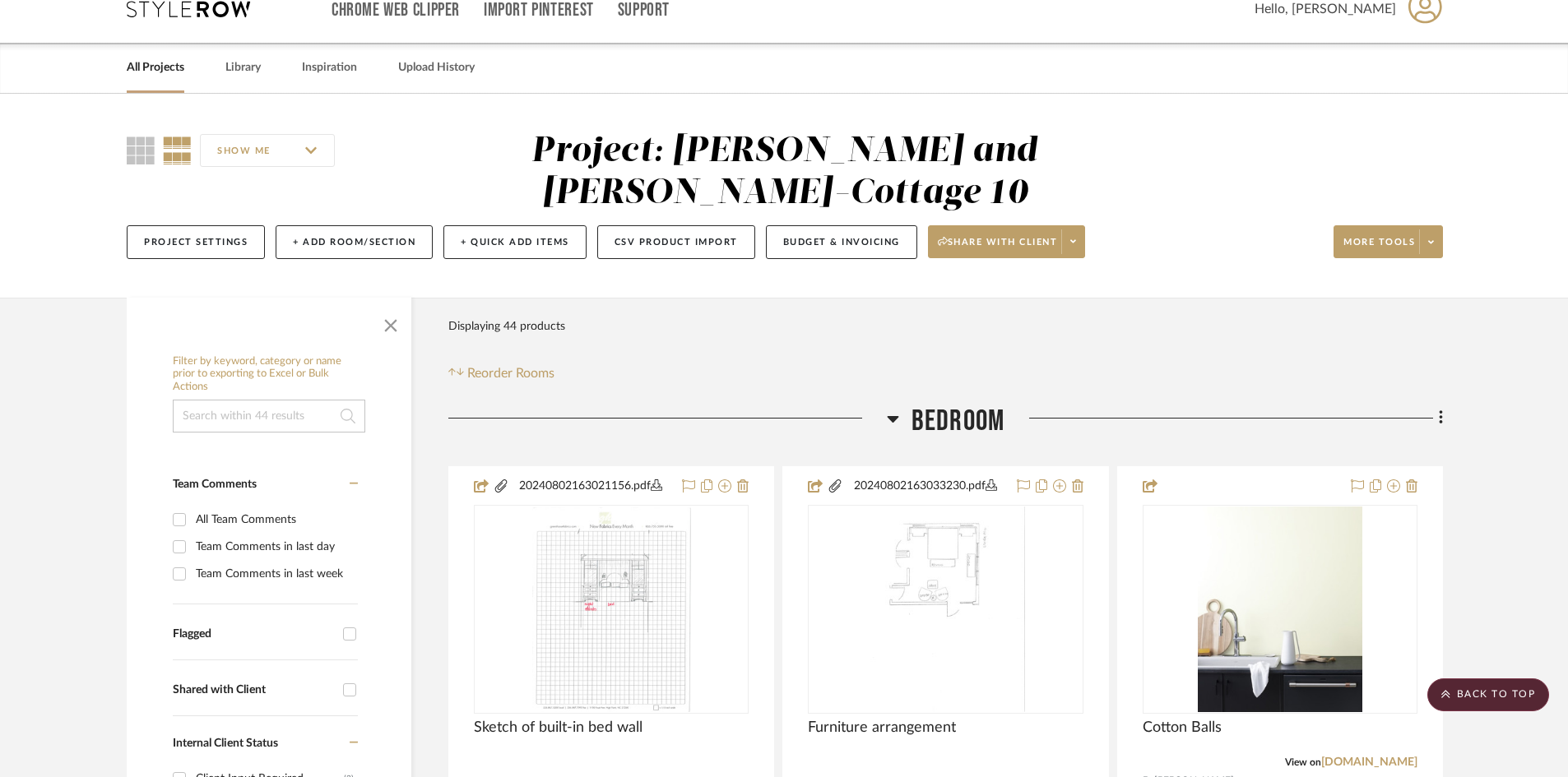
scroll to position [0, 0]
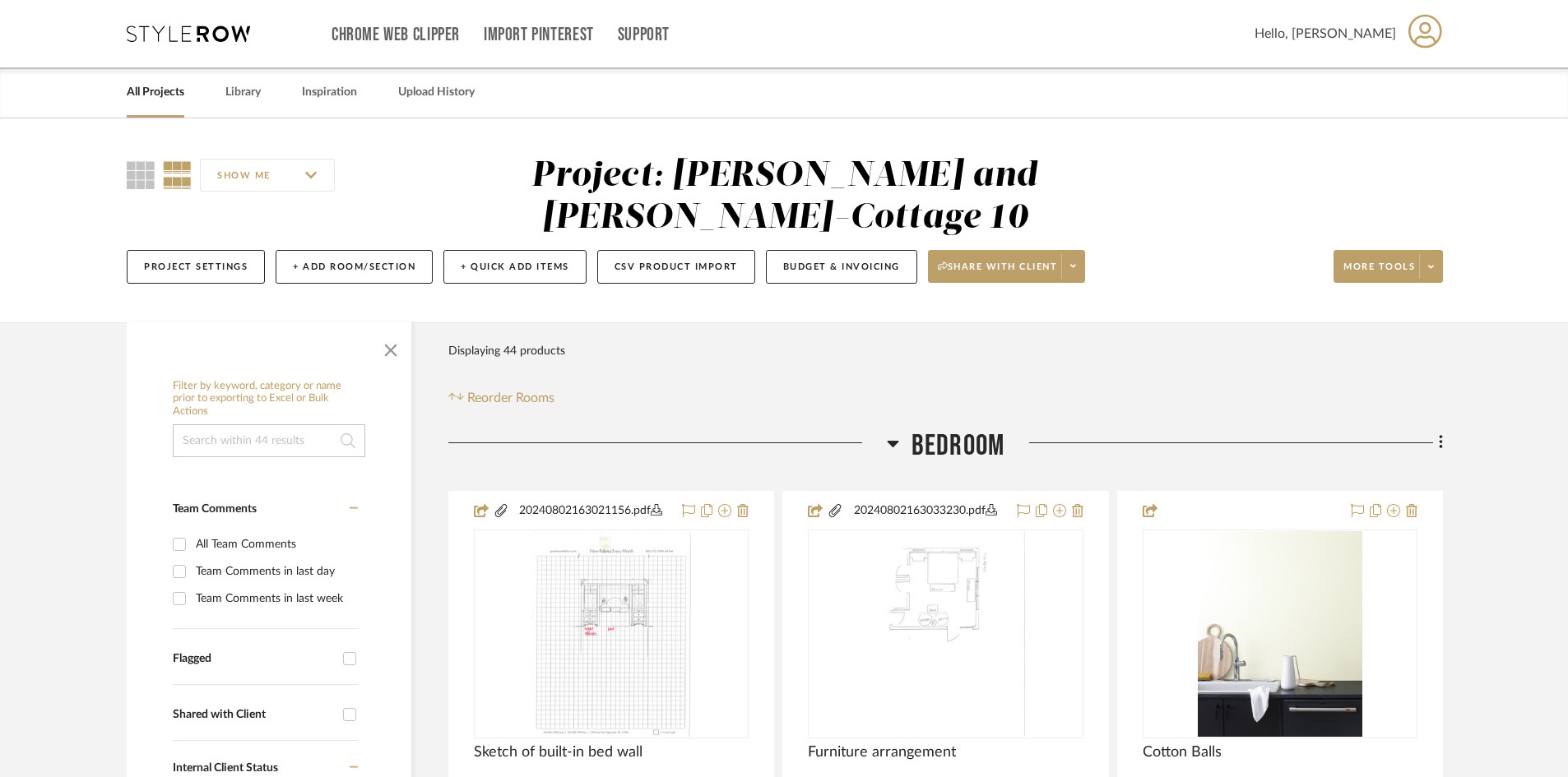
click at [149, 84] on link "All Projects" at bounding box center [156, 93] width 58 height 22
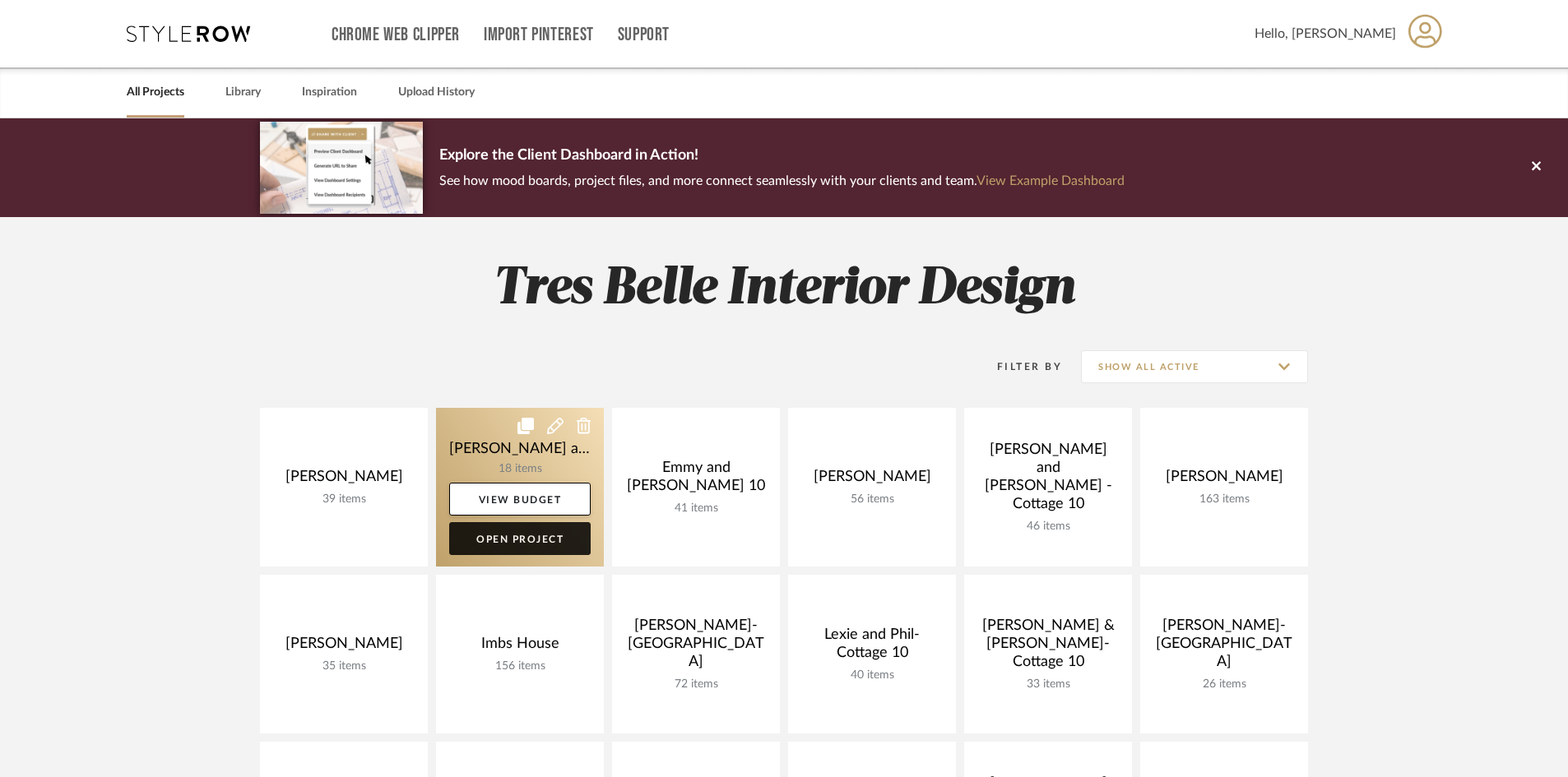
click at [506, 539] on link "Open Project" at bounding box center [520, 539] width 141 height 33
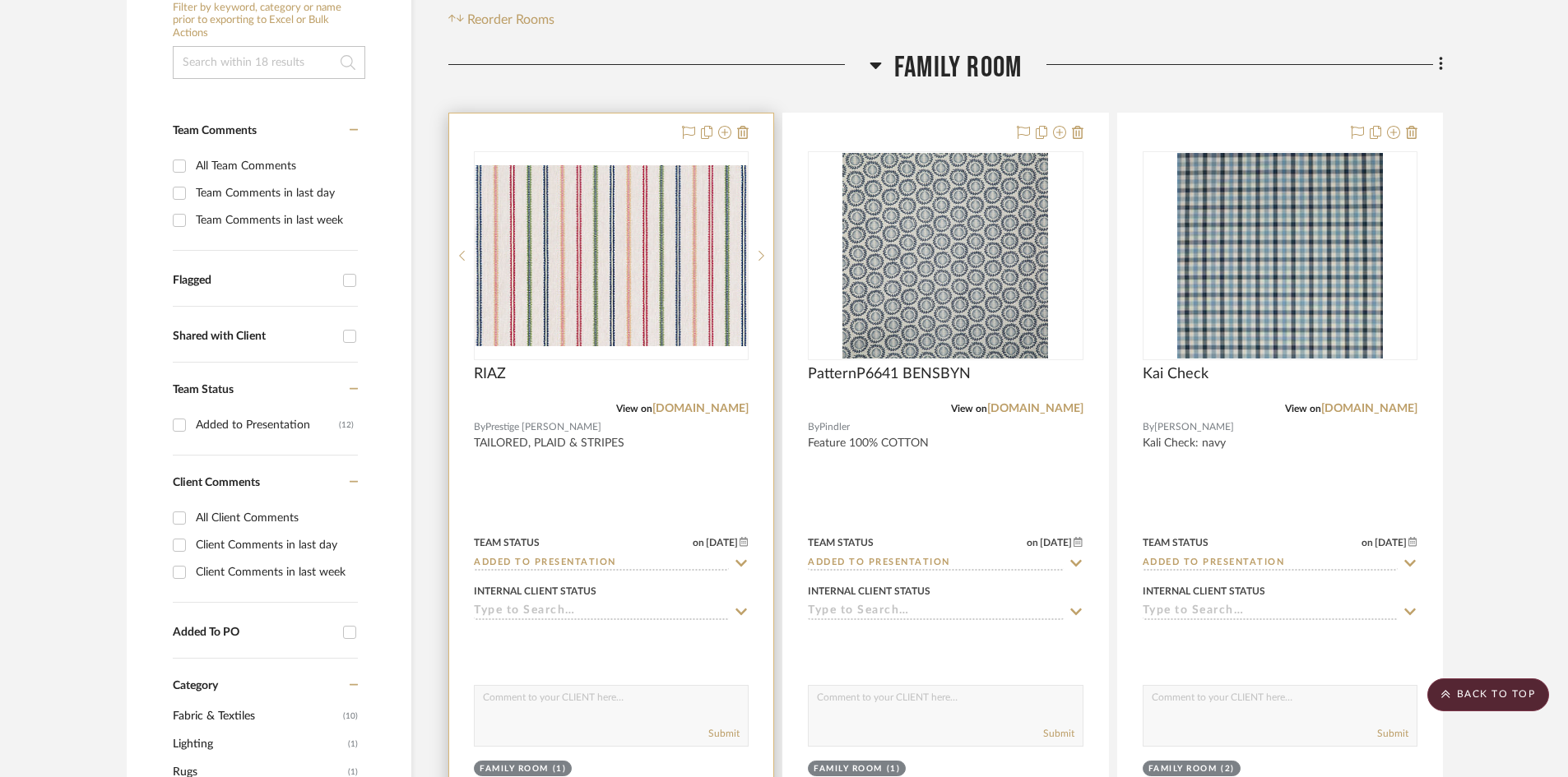
scroll to position [411, 0]
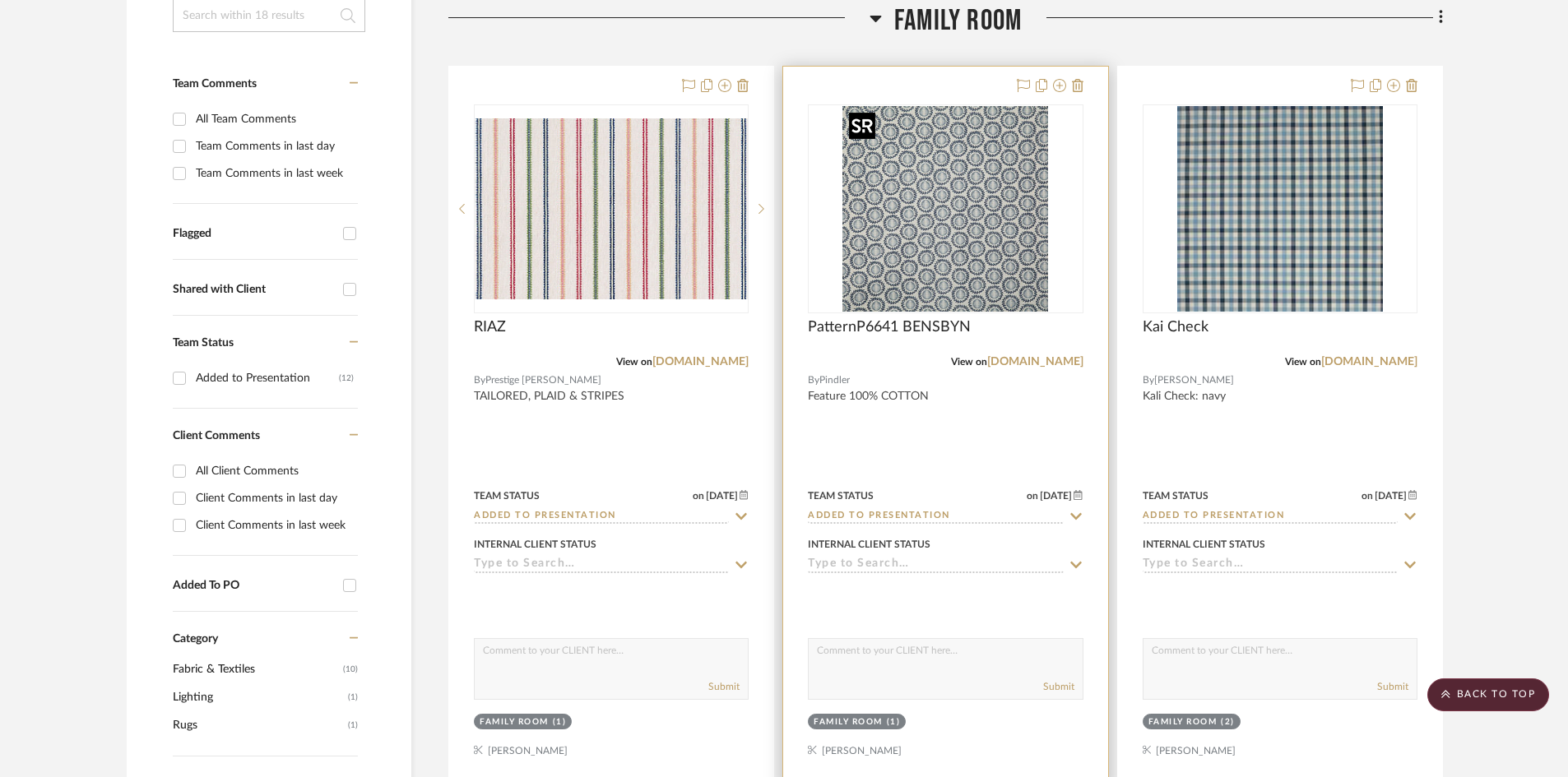
click at [936, 237] on img "0" at bounding box center [945, 209] width 206 height 206
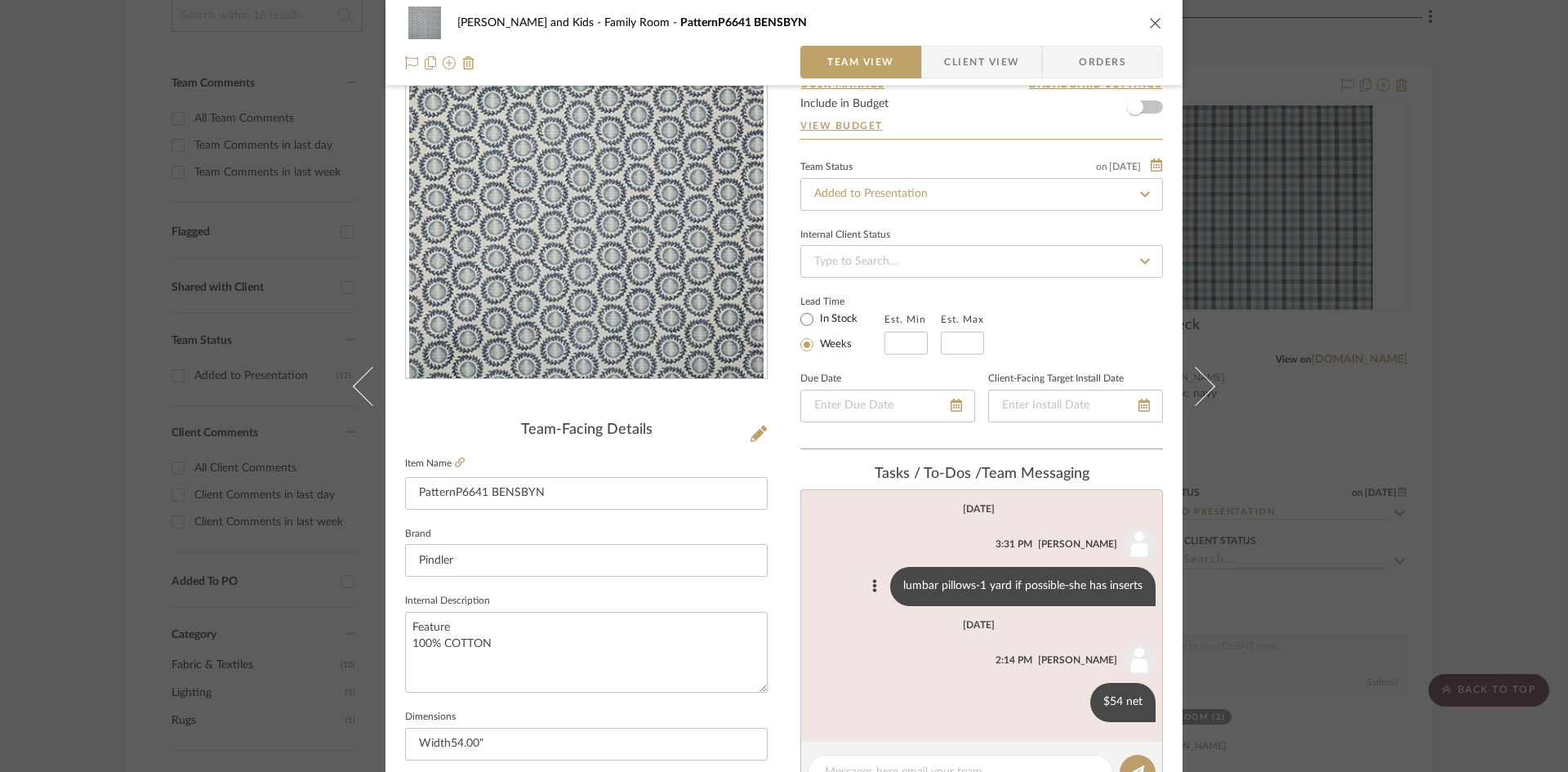
scroll to position [82, 0]
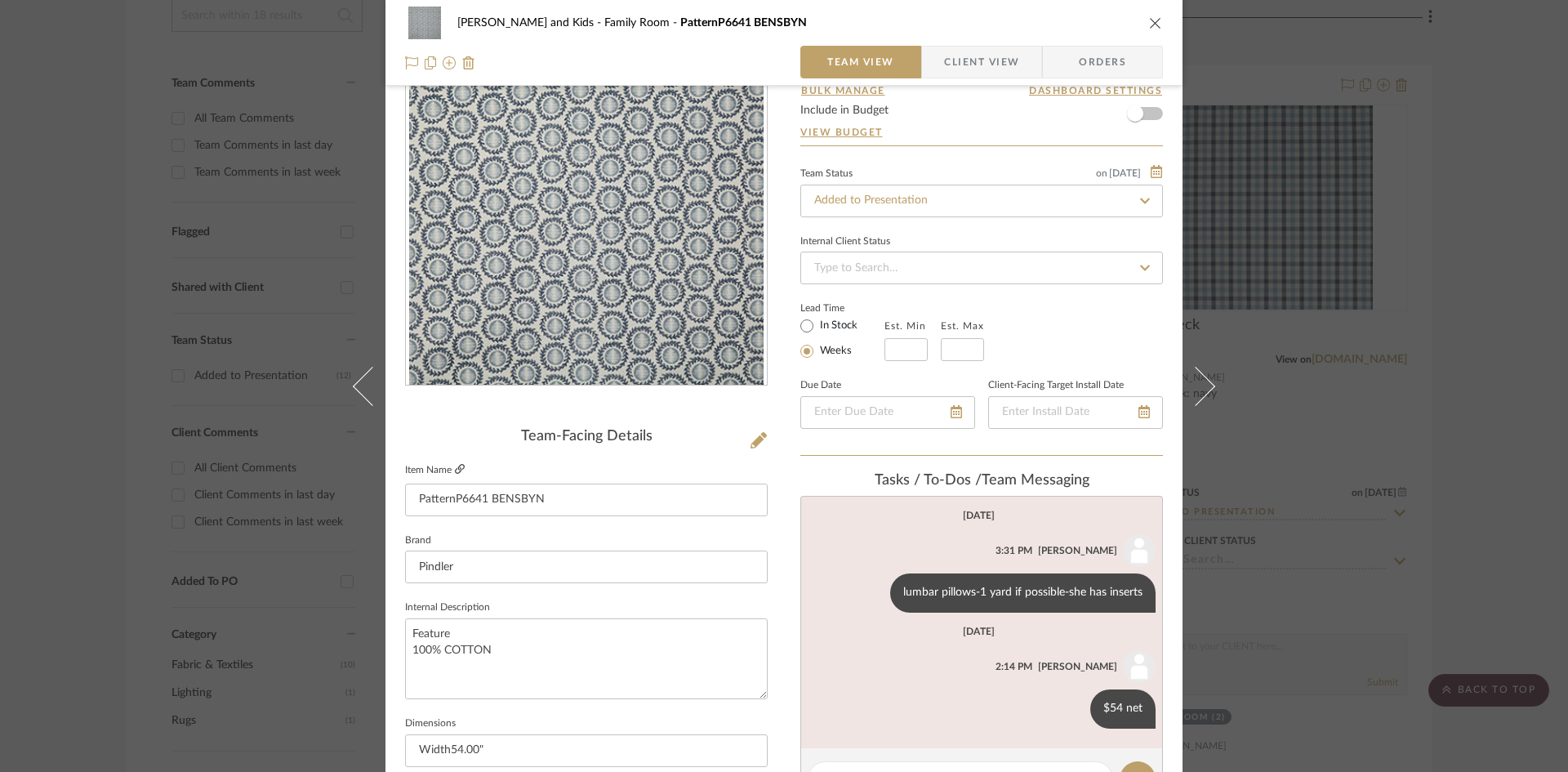
click at [455, 465] on icon at bounding box center [460, 469] width 10 height 10
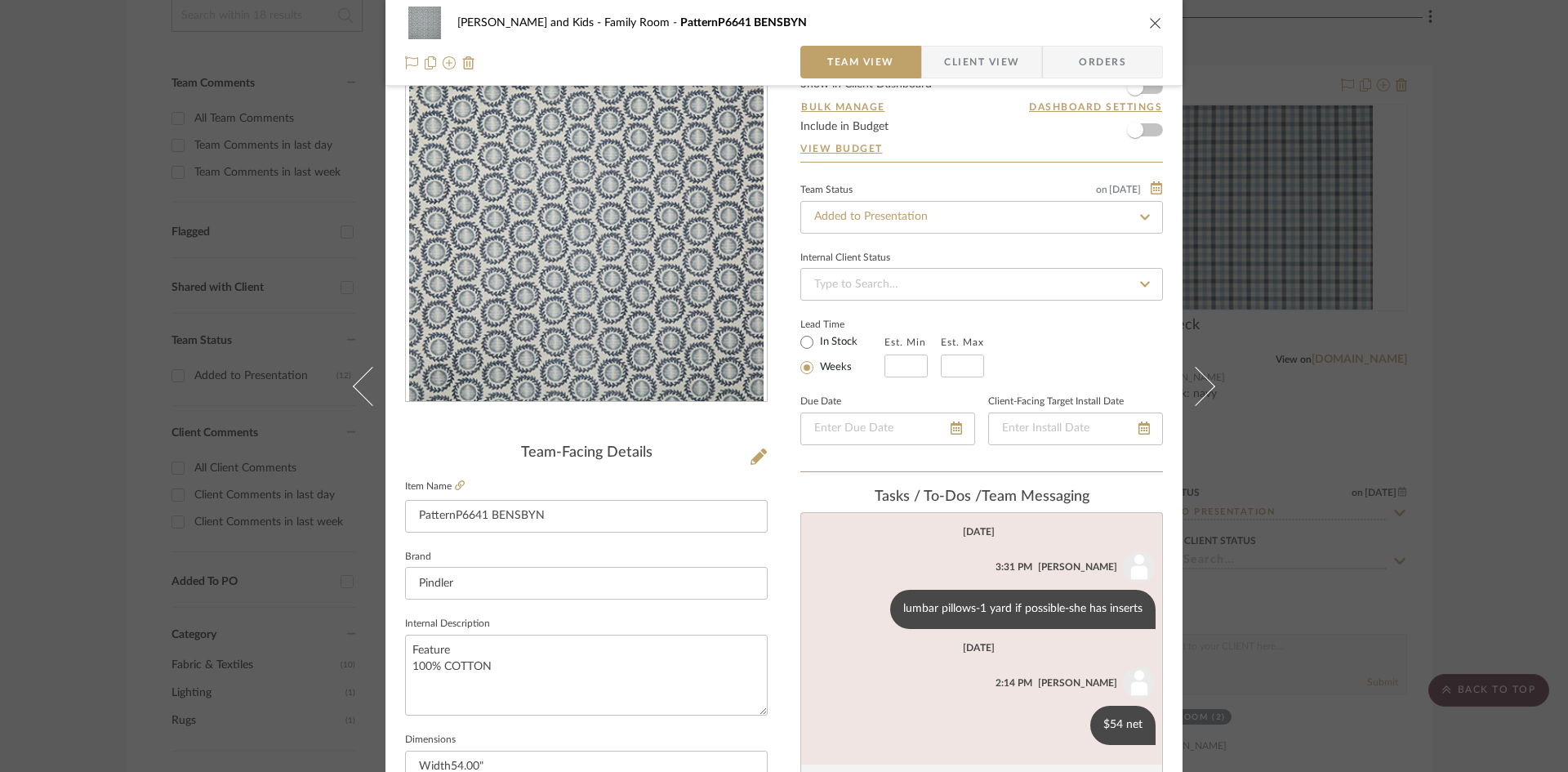
scroll to position [0, 0]
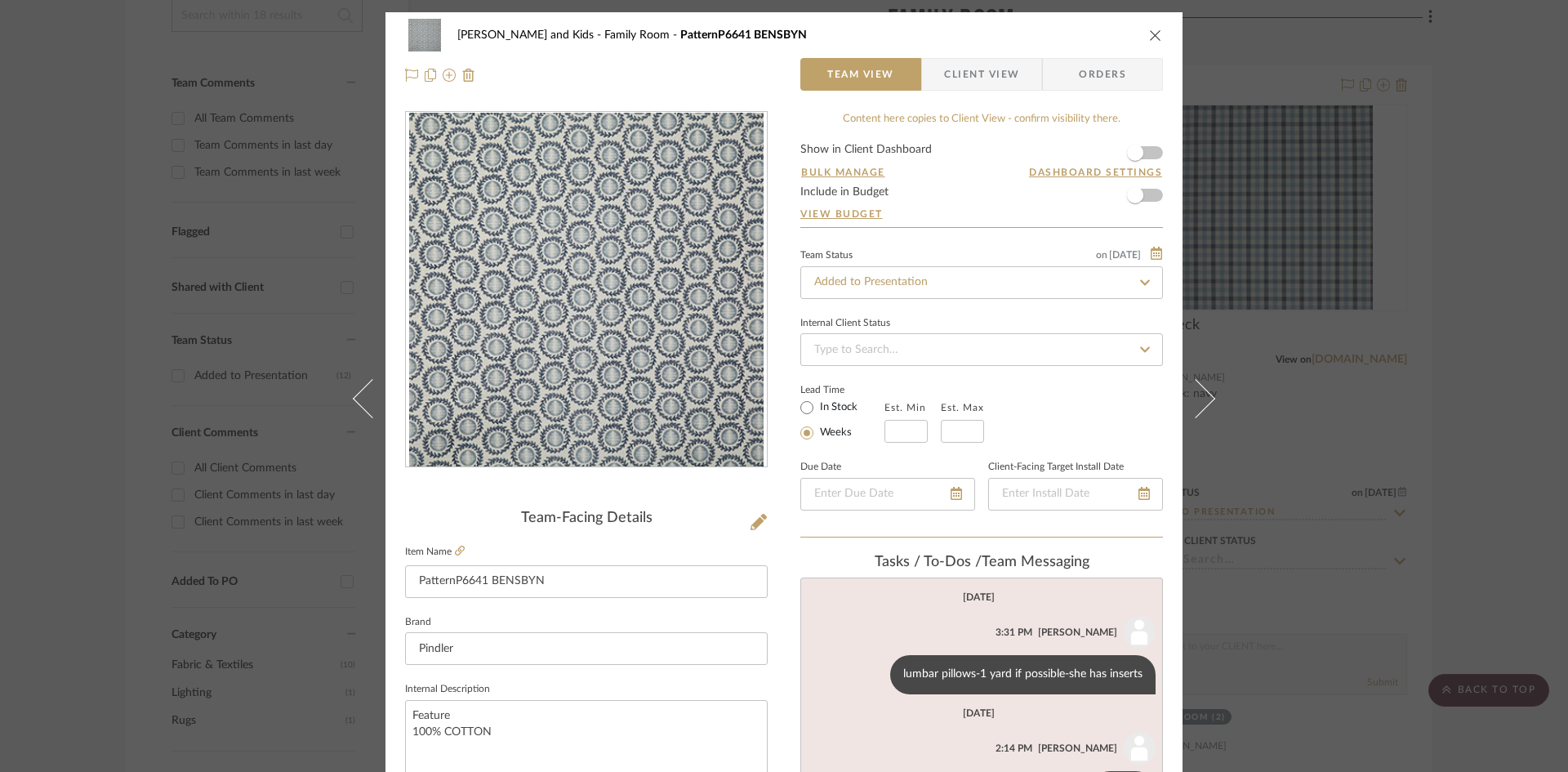
click at [1150, 30] on icon "close" at bounding box center [1156, 35] width 13 height 13
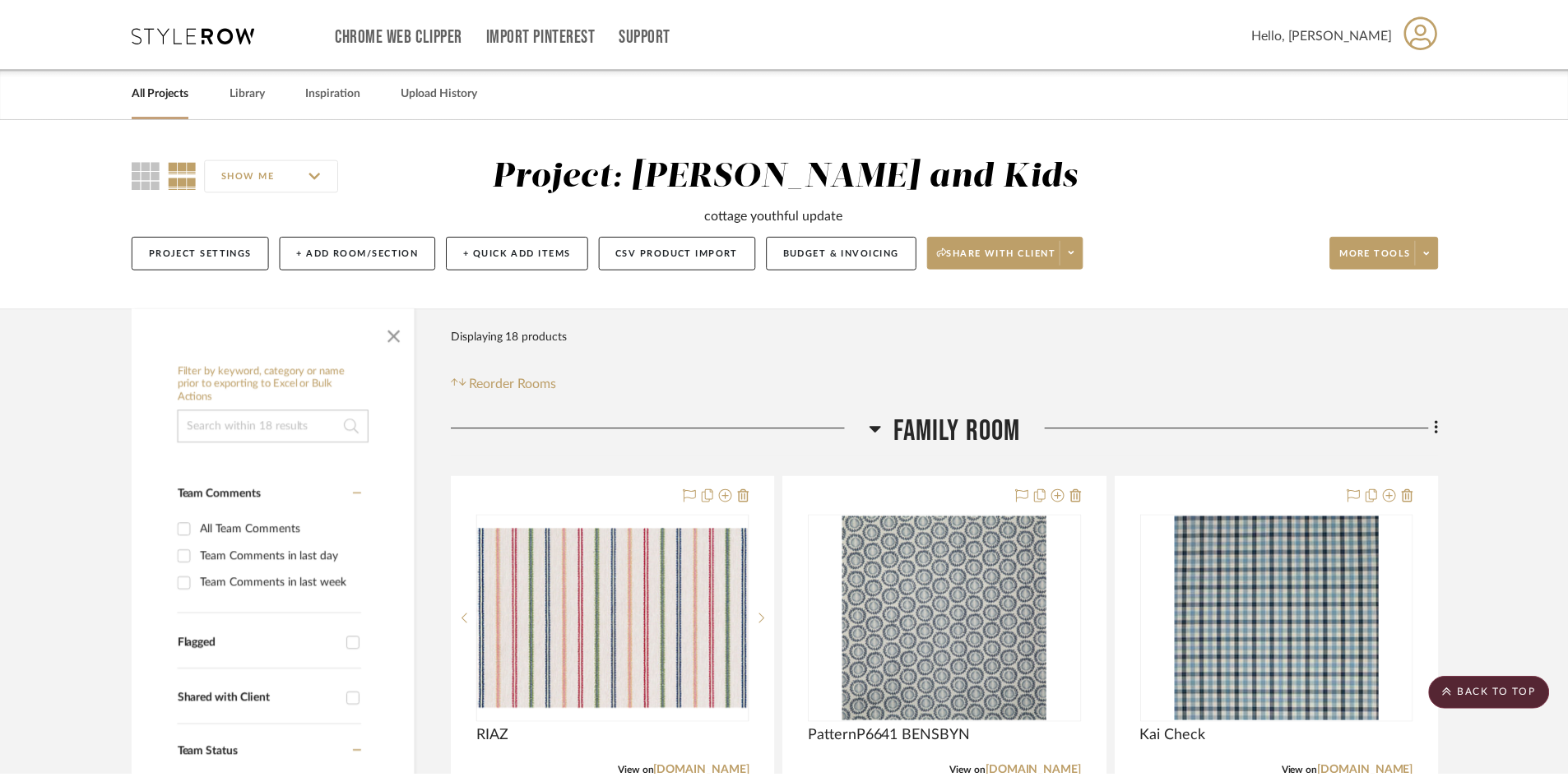
scroll to position [411, 0]
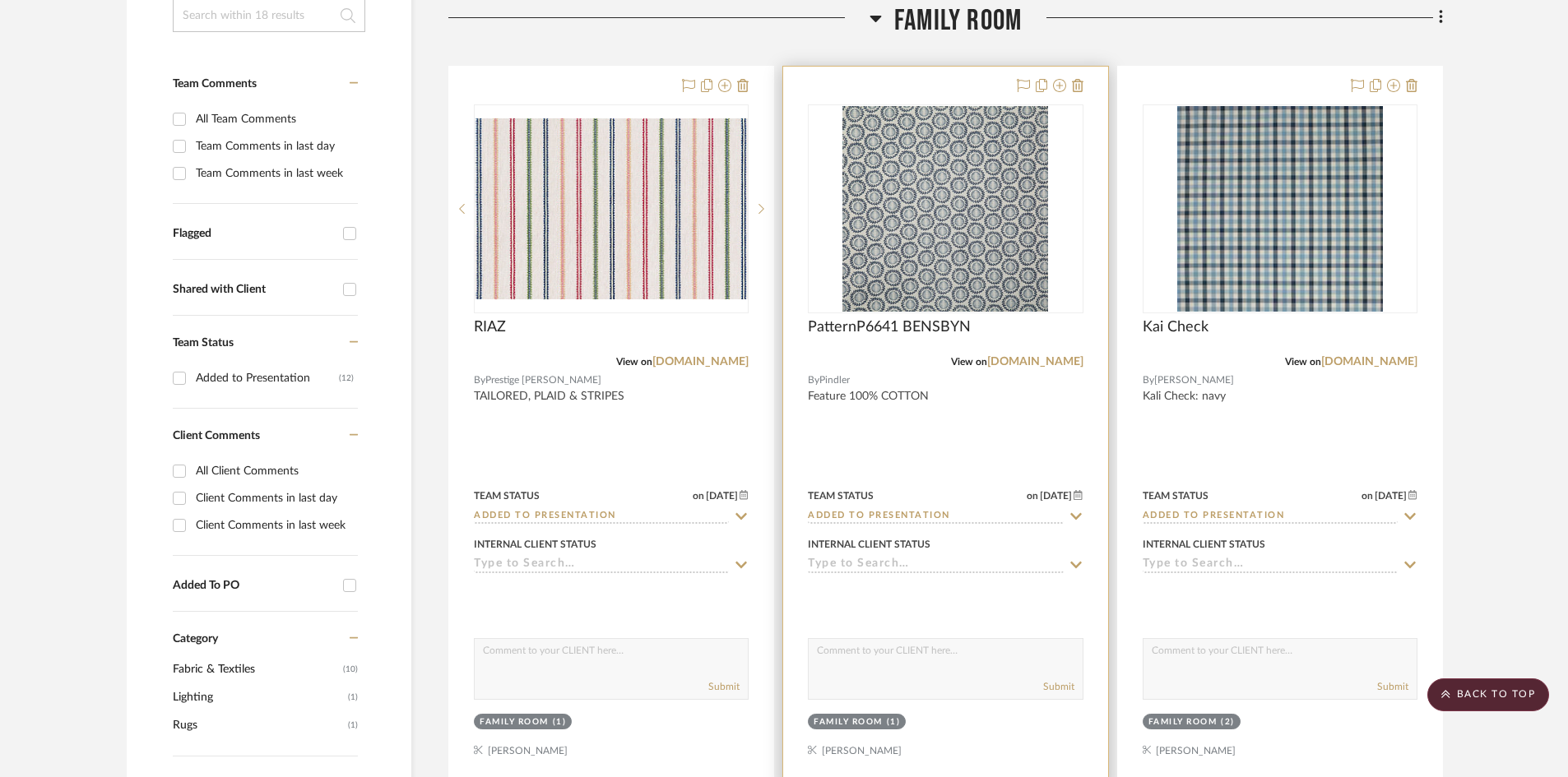
click at [952, 514] on input "Added to Presentation" at bounding box center [936, 517] width 255 height 15
type input "r"
type input "p"
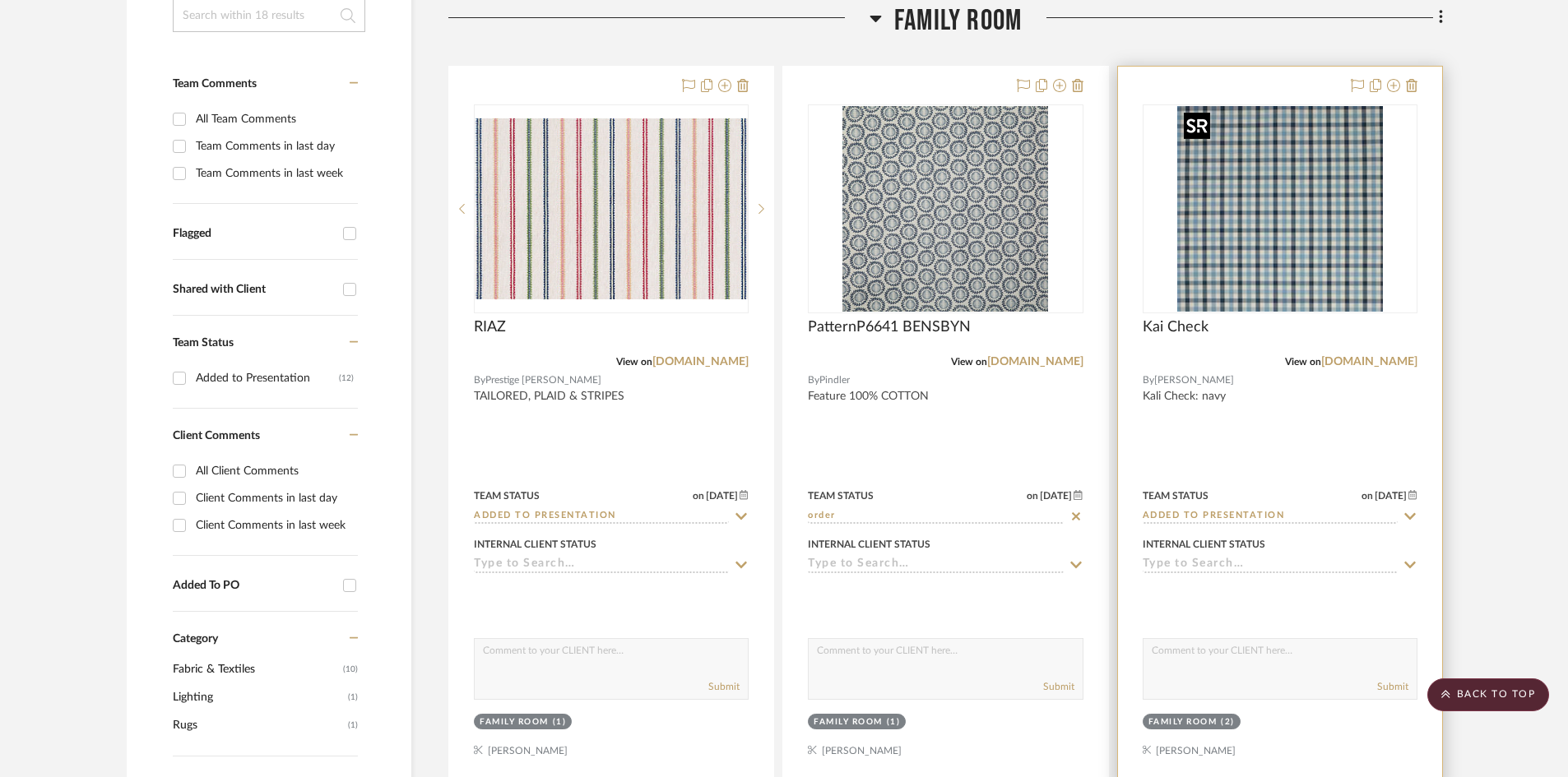
type input "order"
click at [1308, 251] on img "0" at bounding box center [1280, 209] width 206 height 206
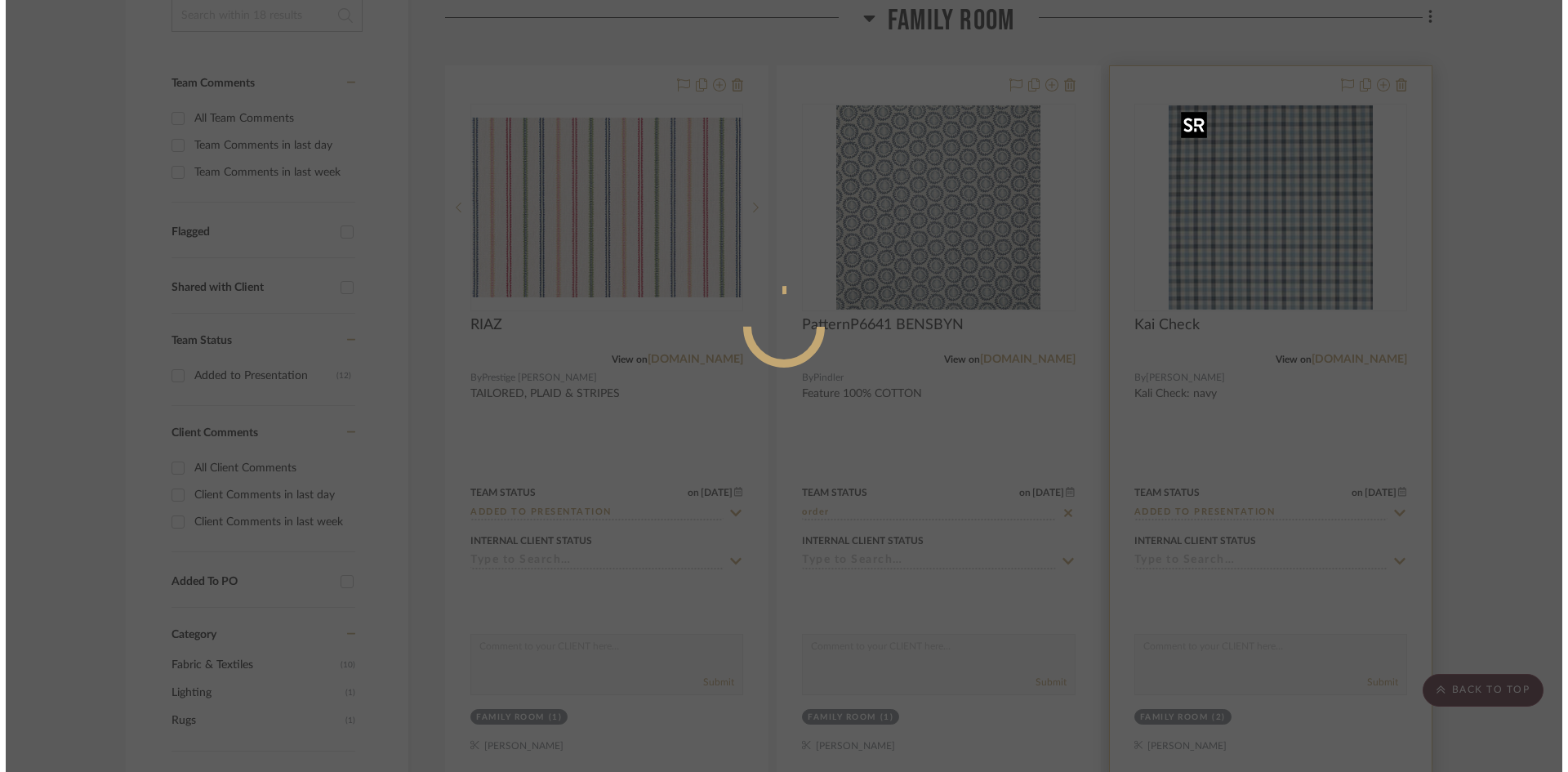
scroll to position [0, 0]
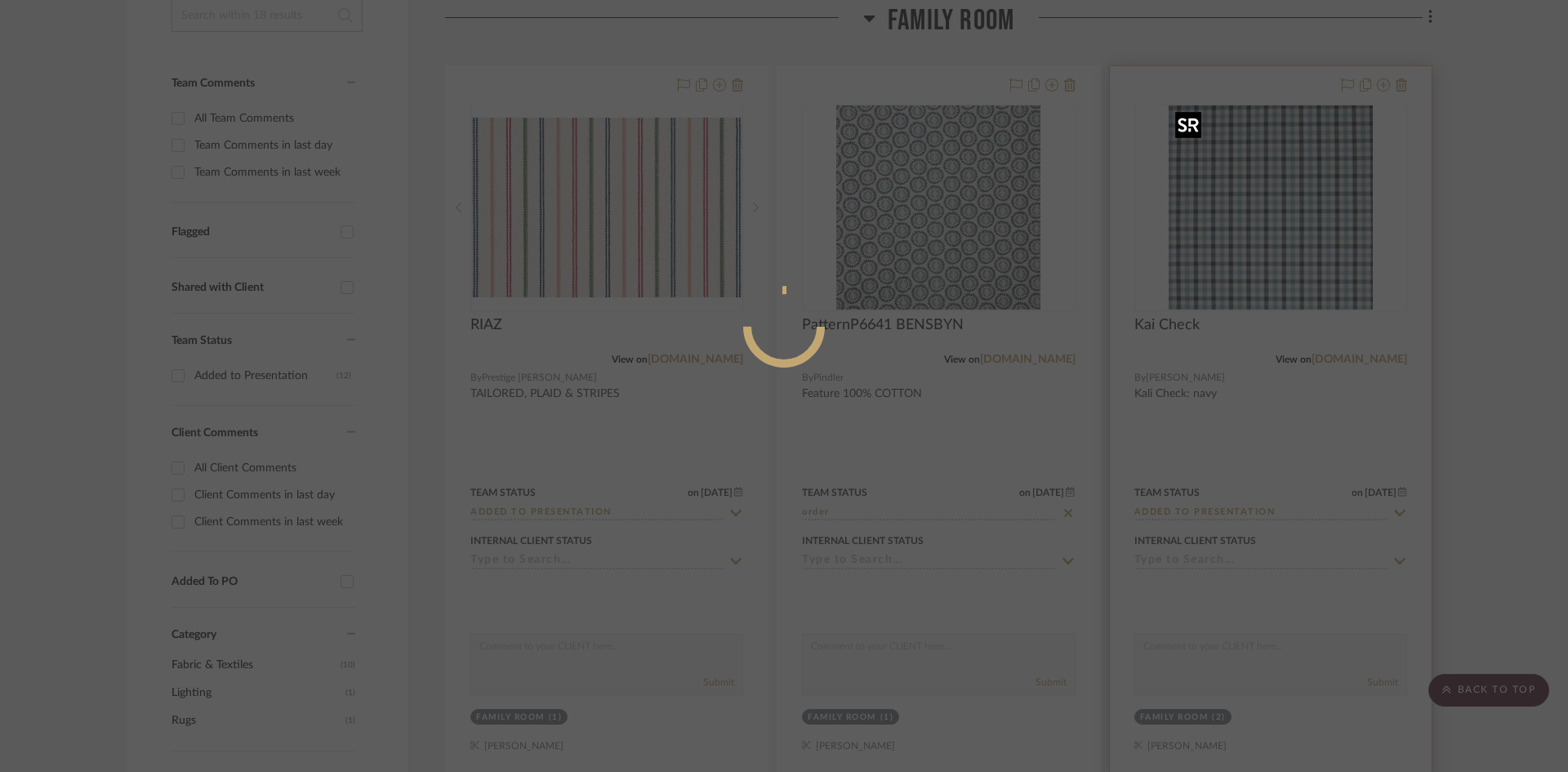
type input "[DATE]"
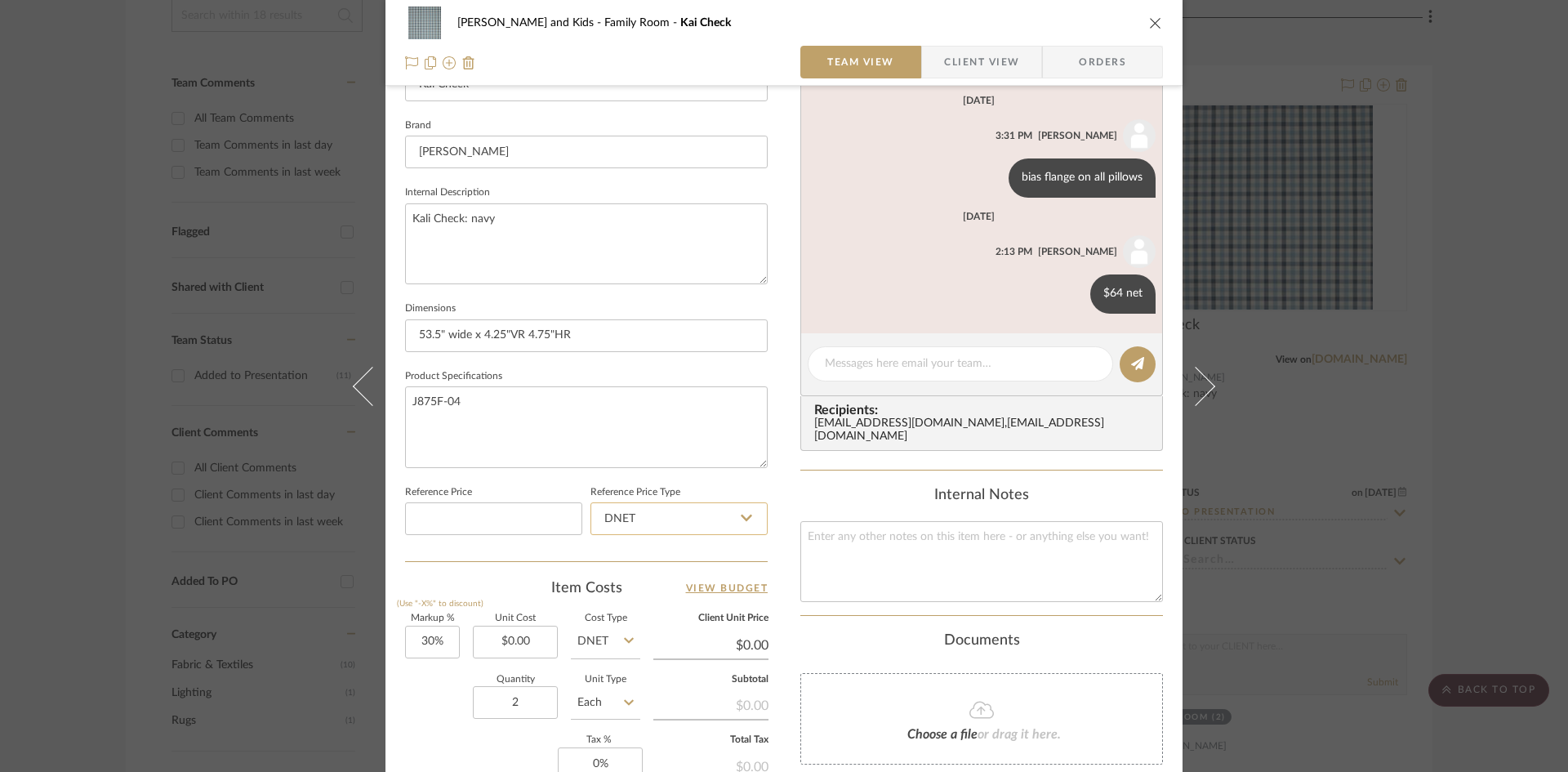
scroll to position [341, 0]
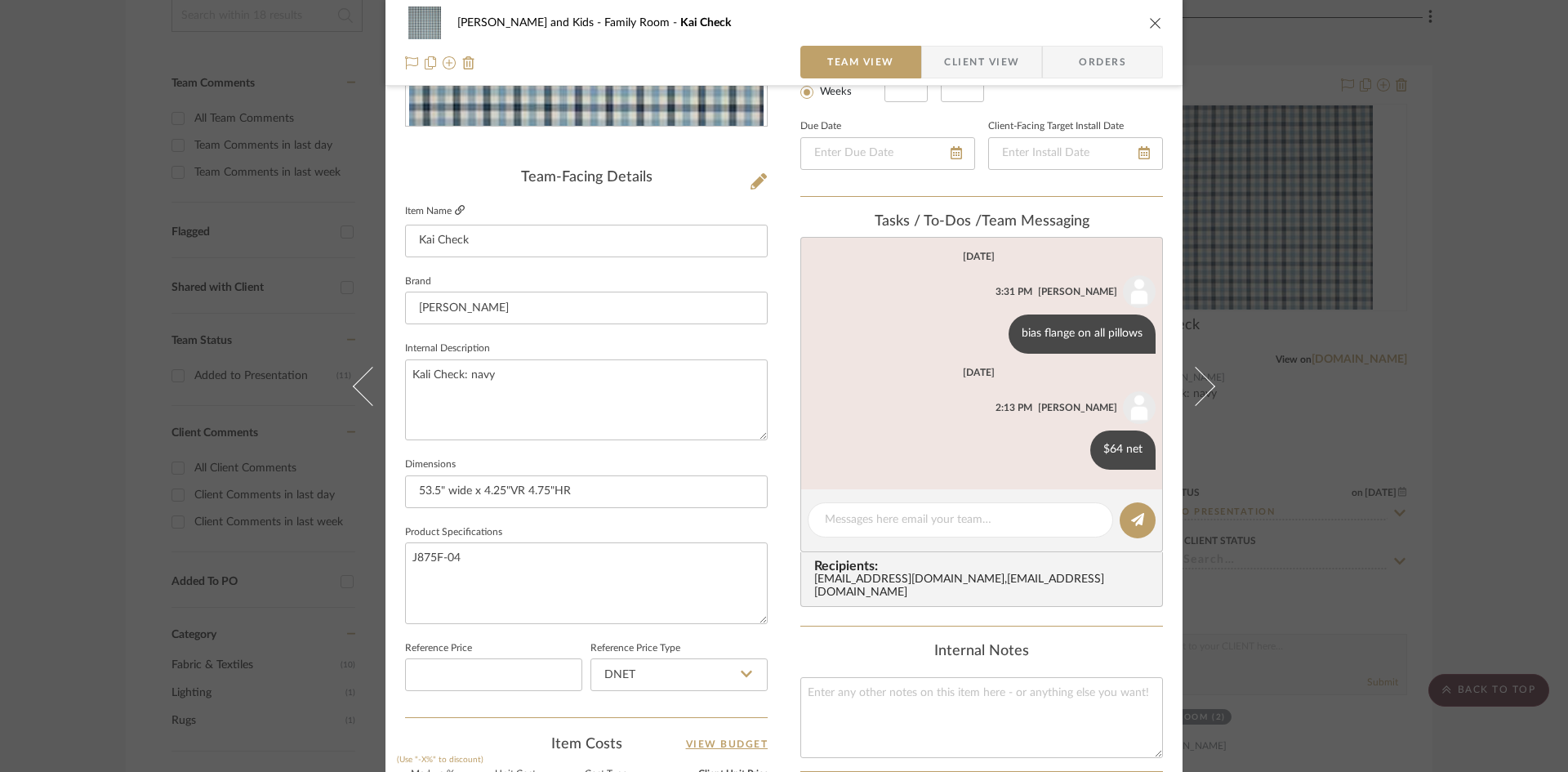
click at [455, 206] on icon at bounding box center [460, 211] width 10 height 10
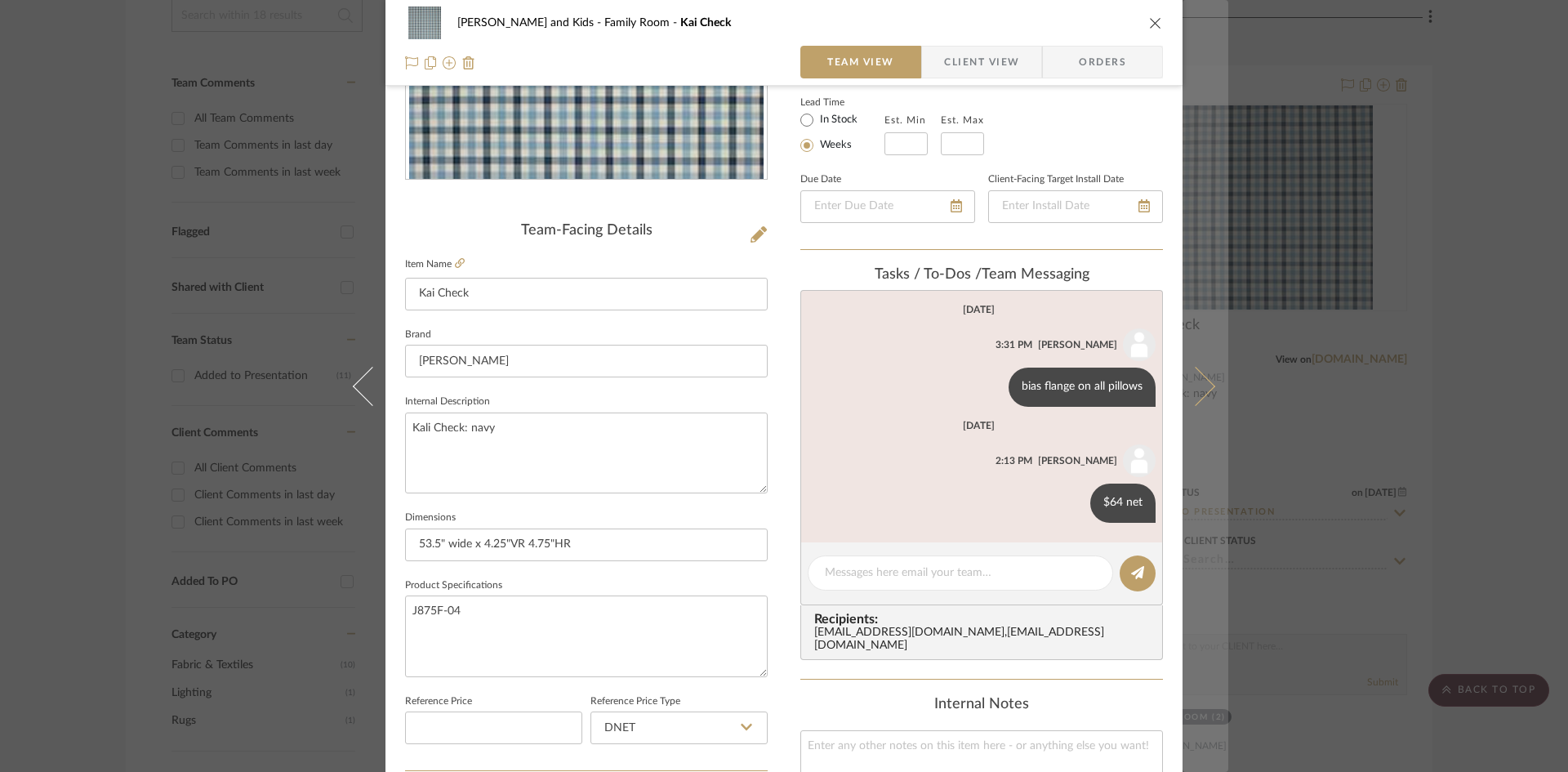
scroll to position [259, 0]
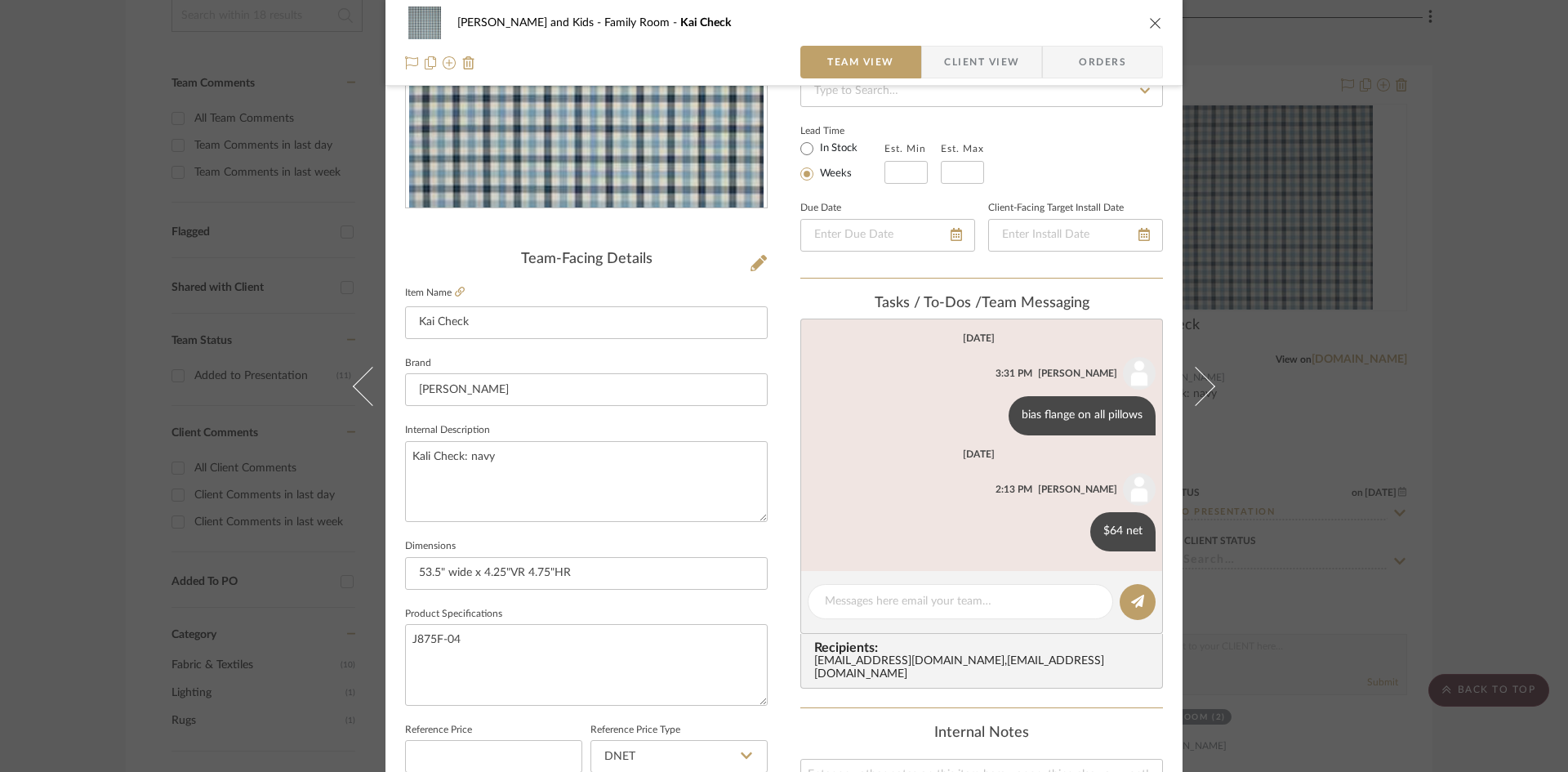
click at [1150, 21] on icon "close" at bounding box center [1156, 22] width 13 height 13
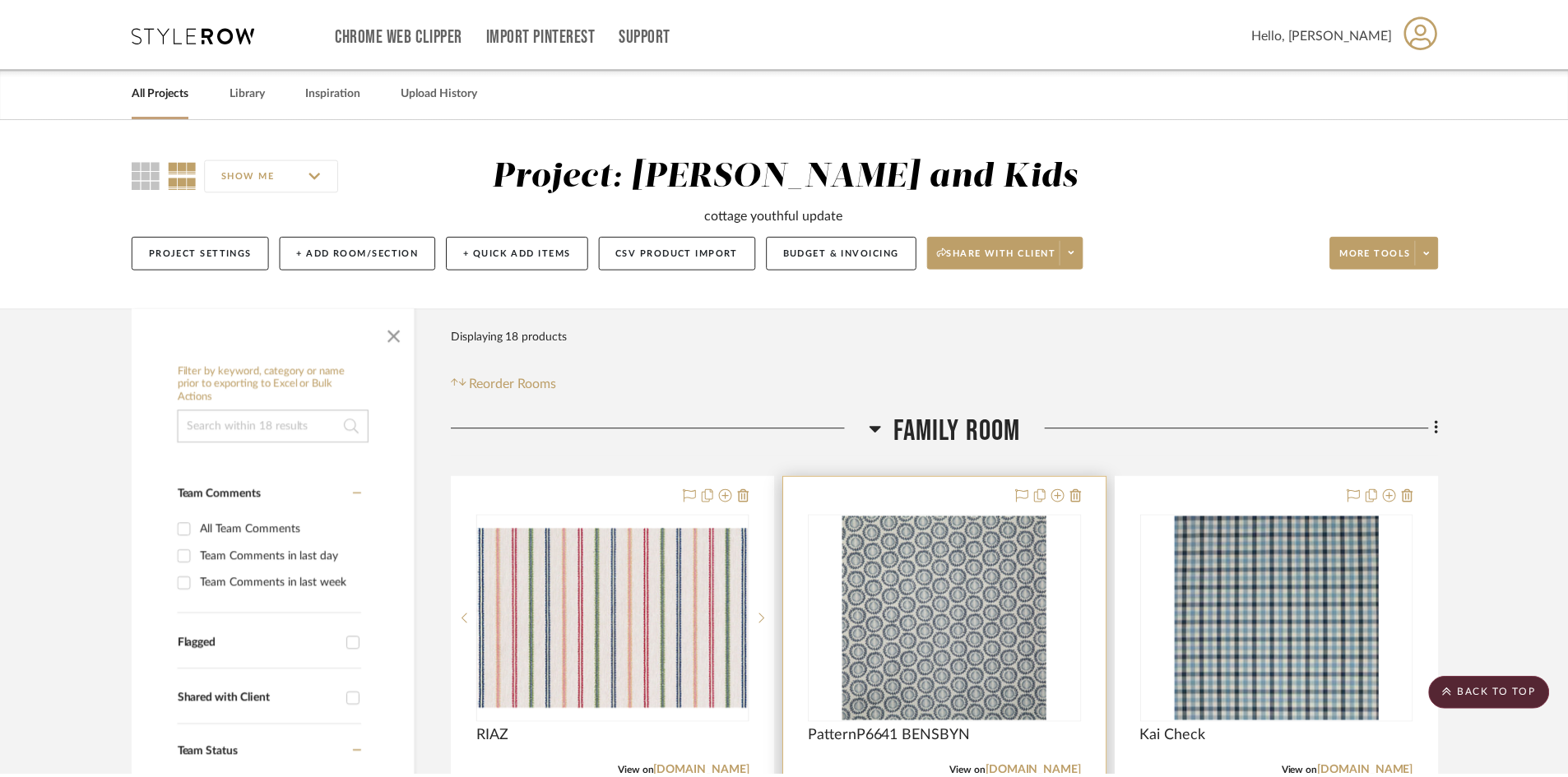
scroll to position [411, 0]
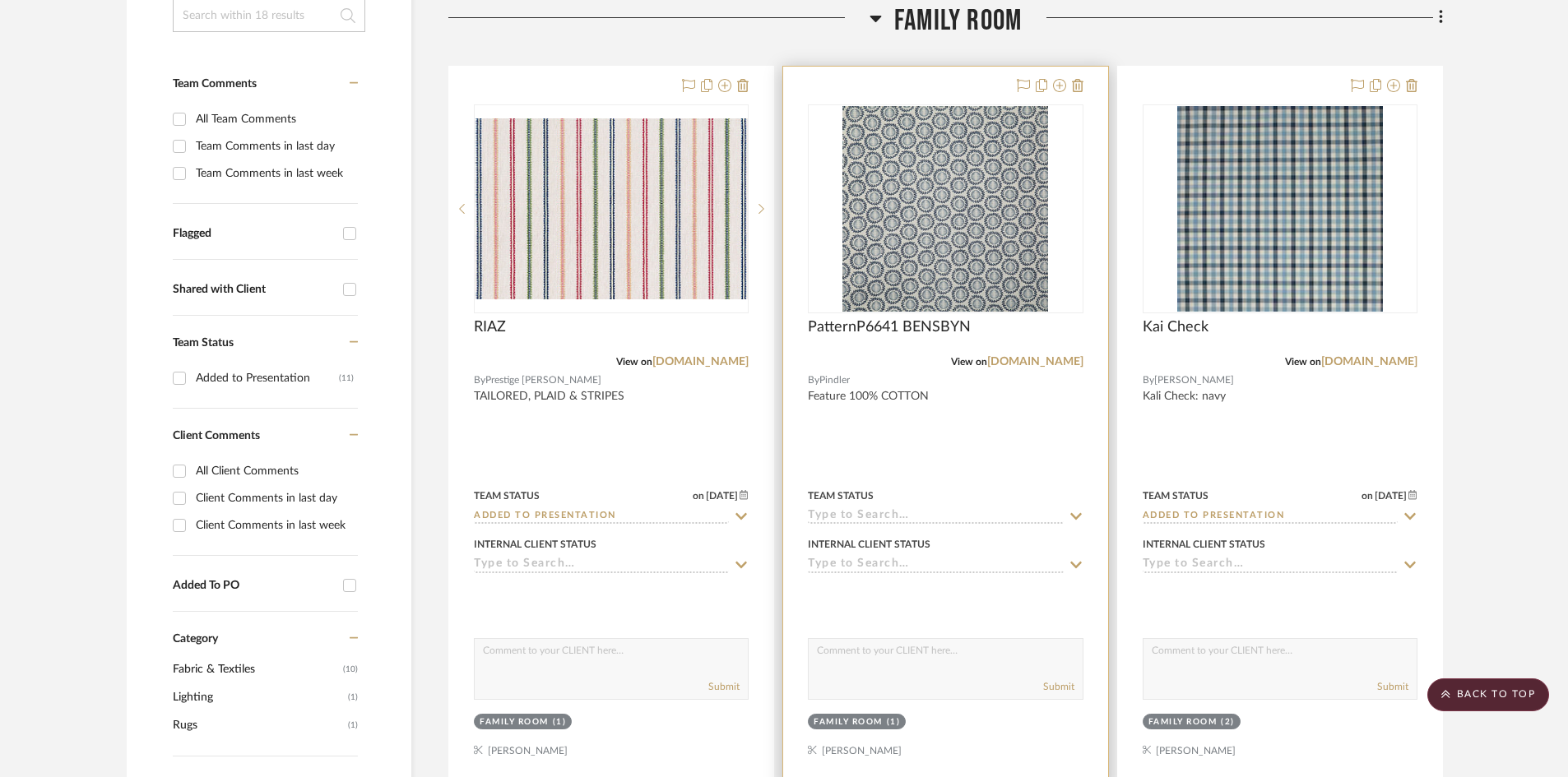
click at [944, 511] on input at bounding box center [936, 517] width 255 height 15
type input "r"
type input "c"
type input "p"
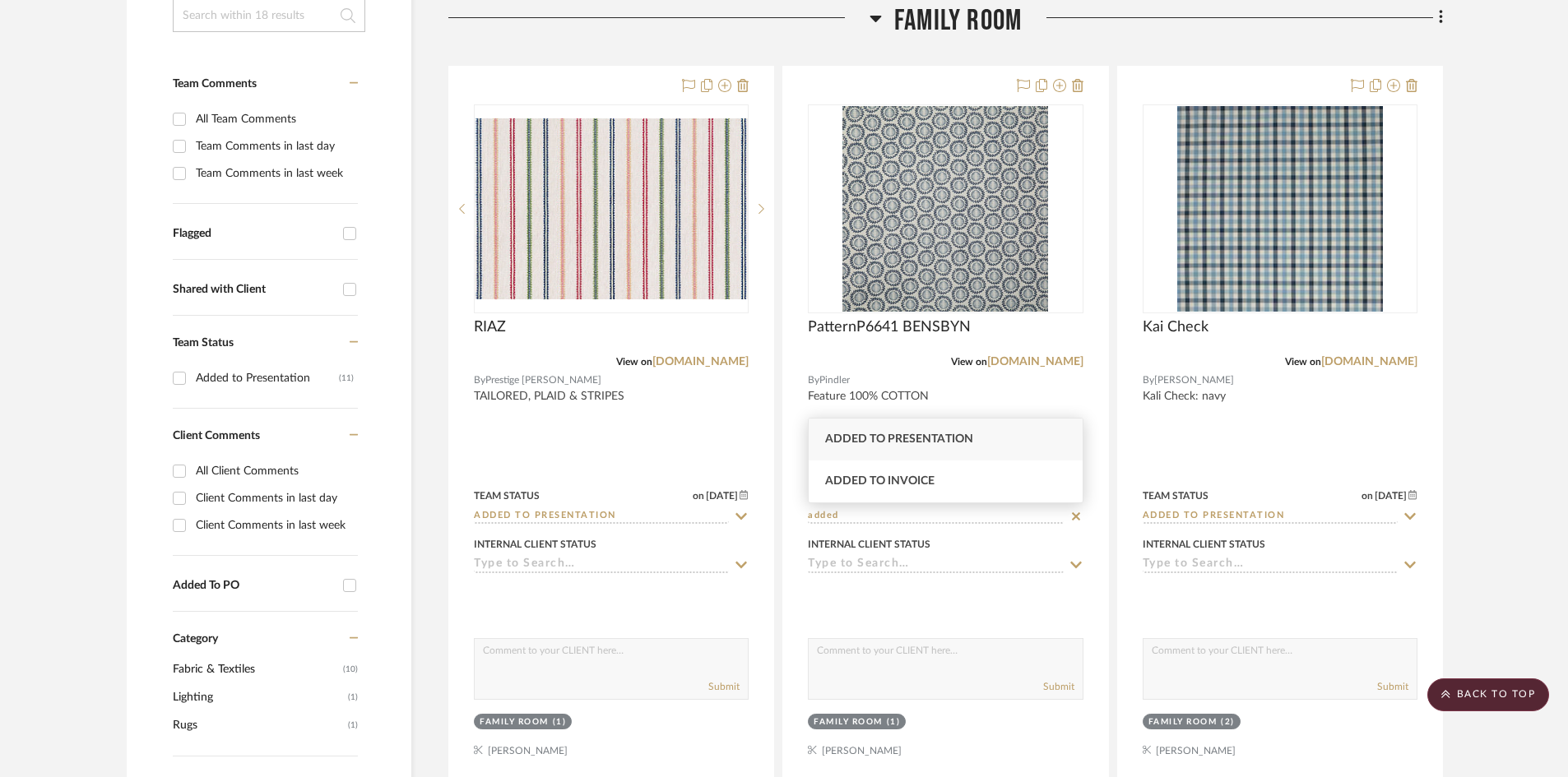
click at [942, 443] on span "Added to Presentation" at bounding box center [899, 439] width 148 height 12
type input "Added to Presentation"
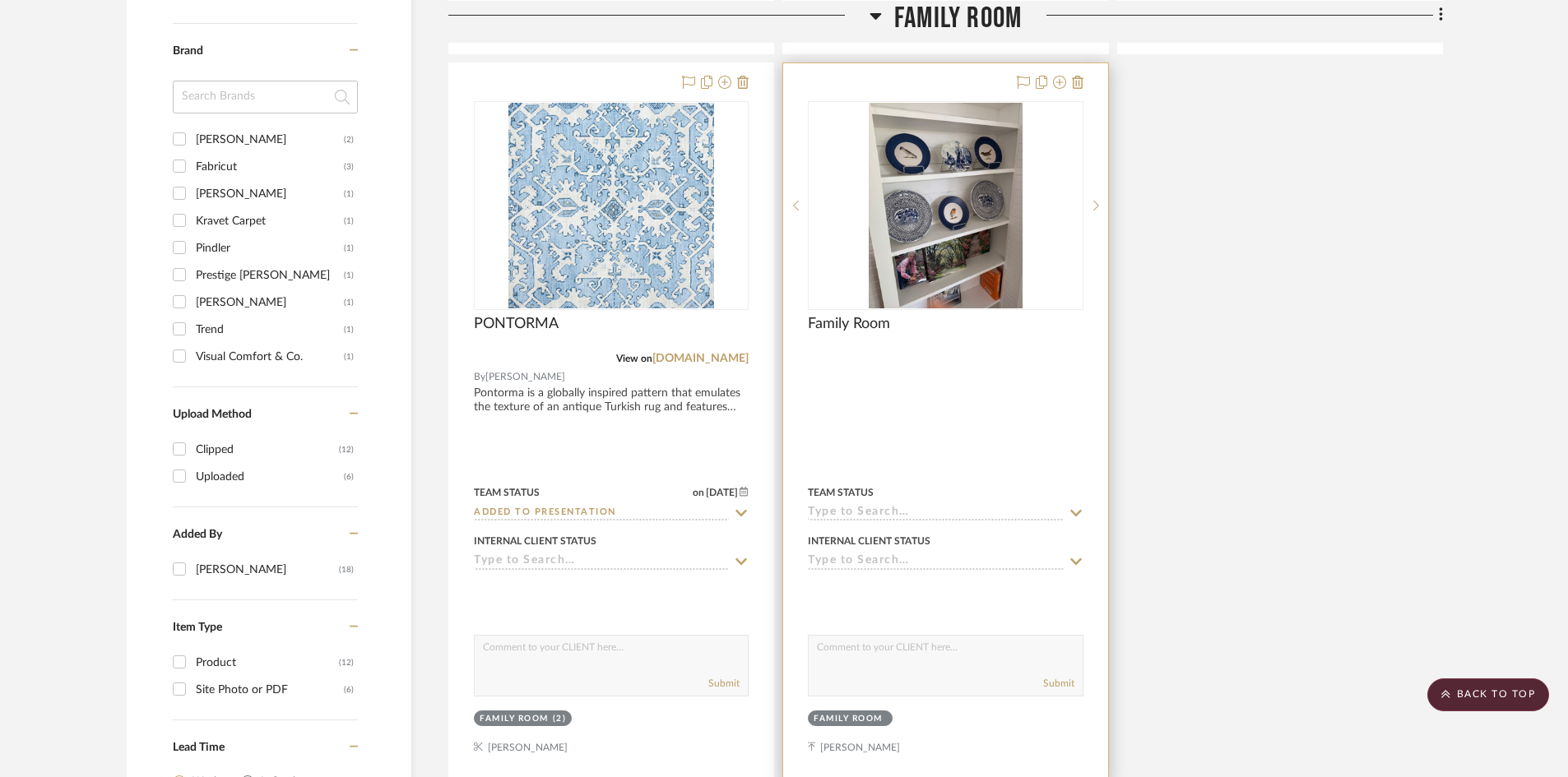
scroll to position [1151, 0]
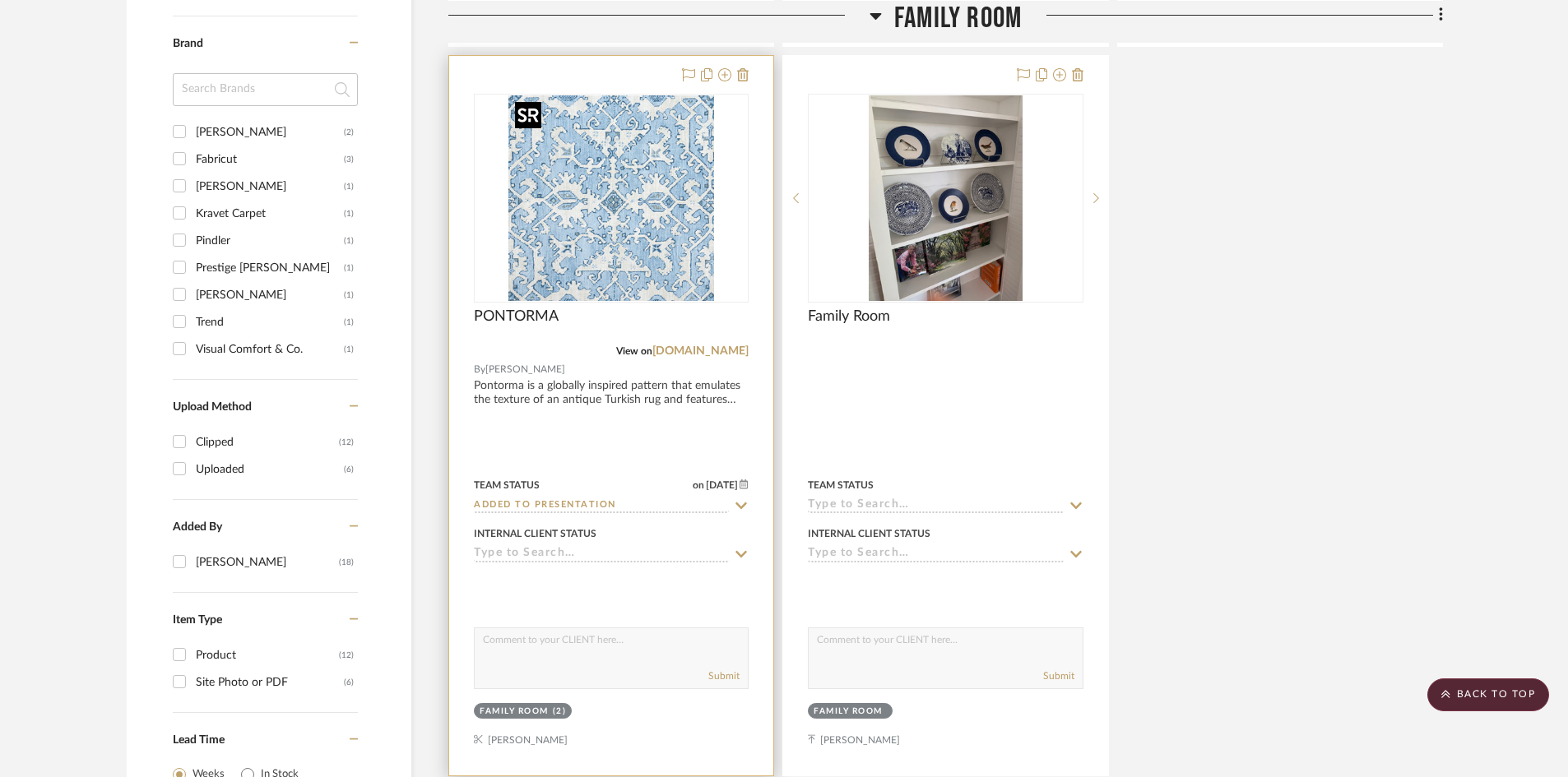
click at [574, 260] on img "0" at bounding box center [611, 198] width 206 height 206
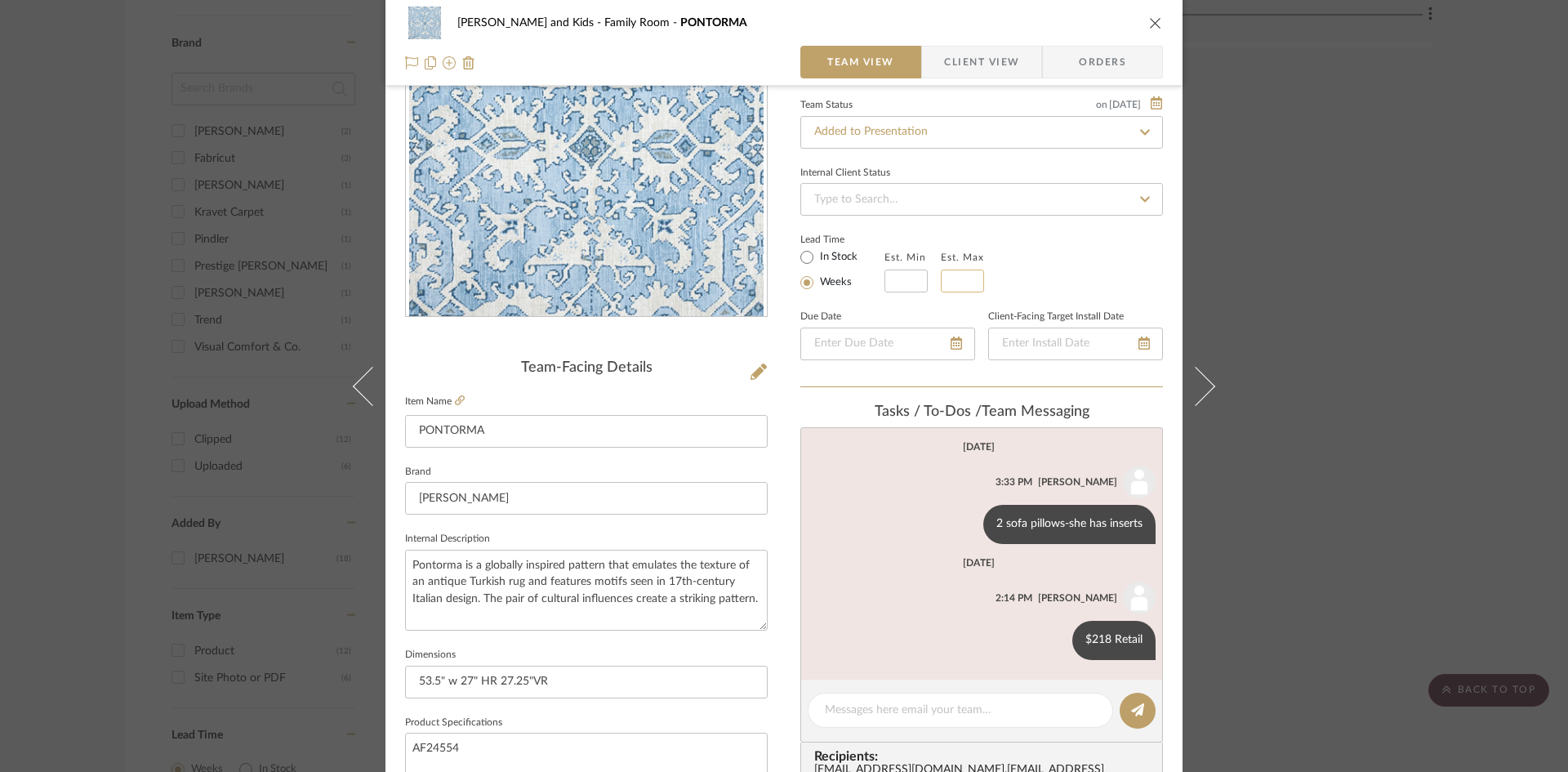
scroll to position [82, 0]
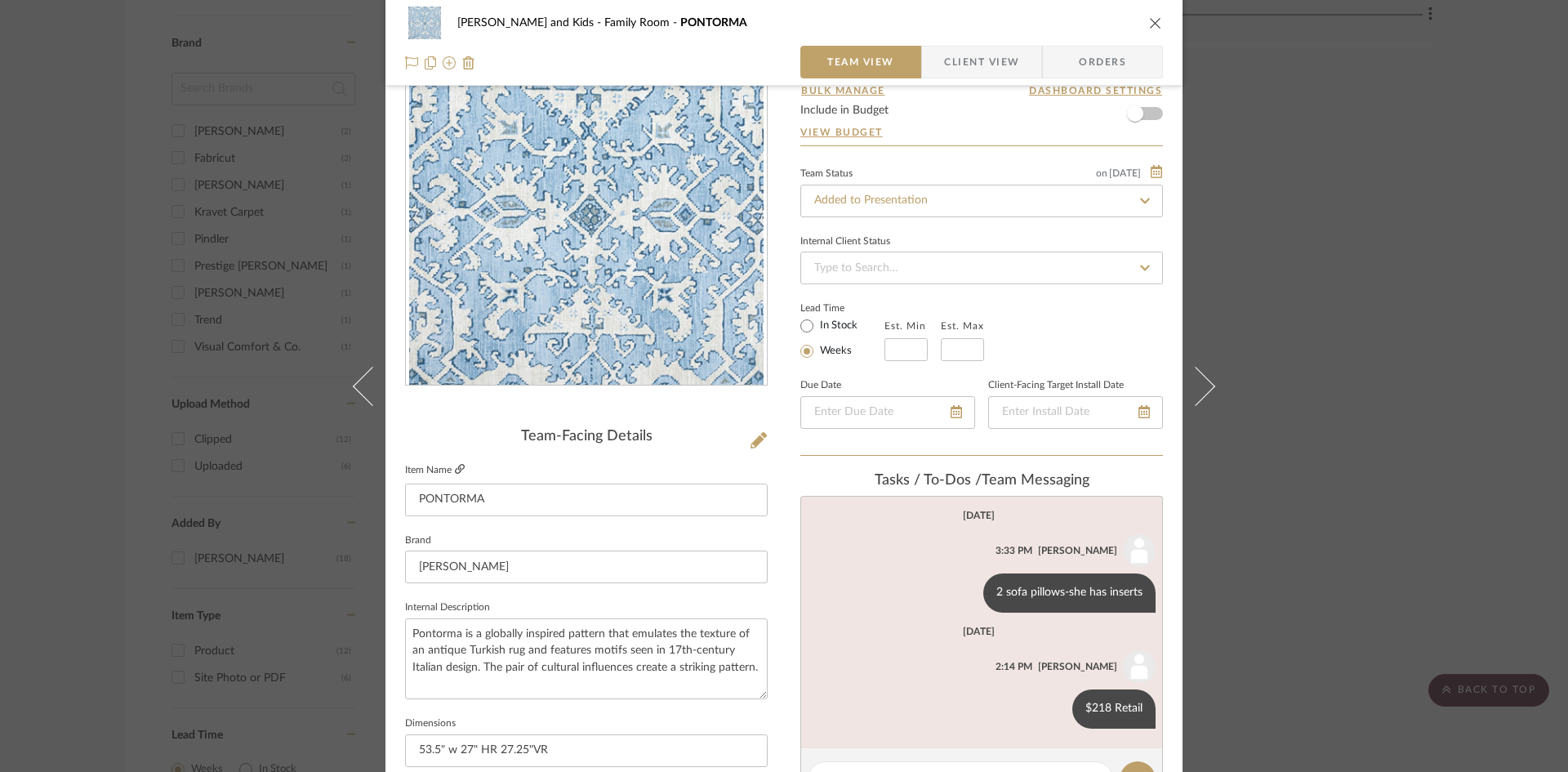
click at [455, 468] on icon at bounding box center [460, 469] width 10 height 10
click at [1150, 21] on icon "close" at bounding box center [1156, 22] width 13 height 13
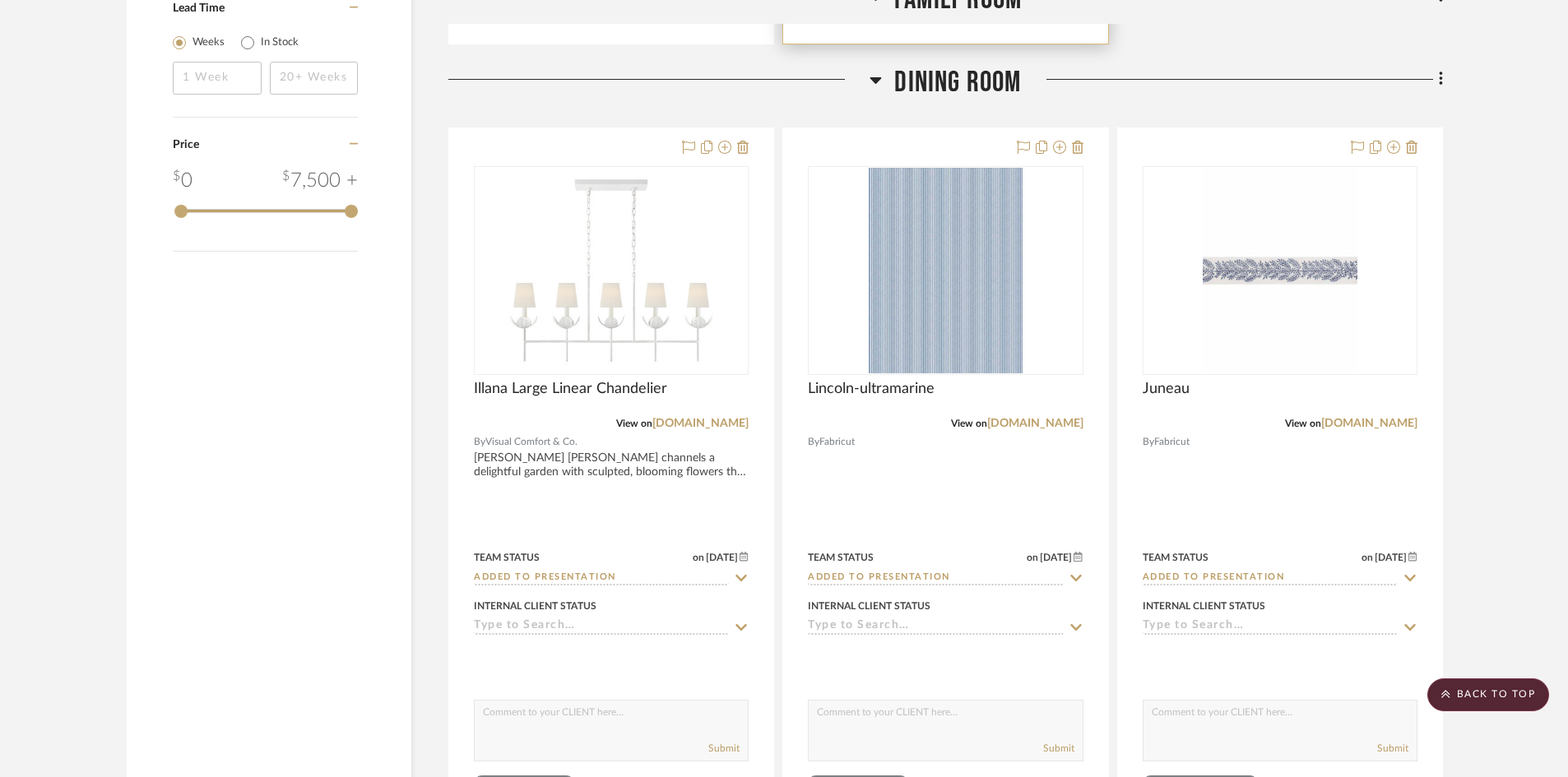
scroll to position [1891, 0]
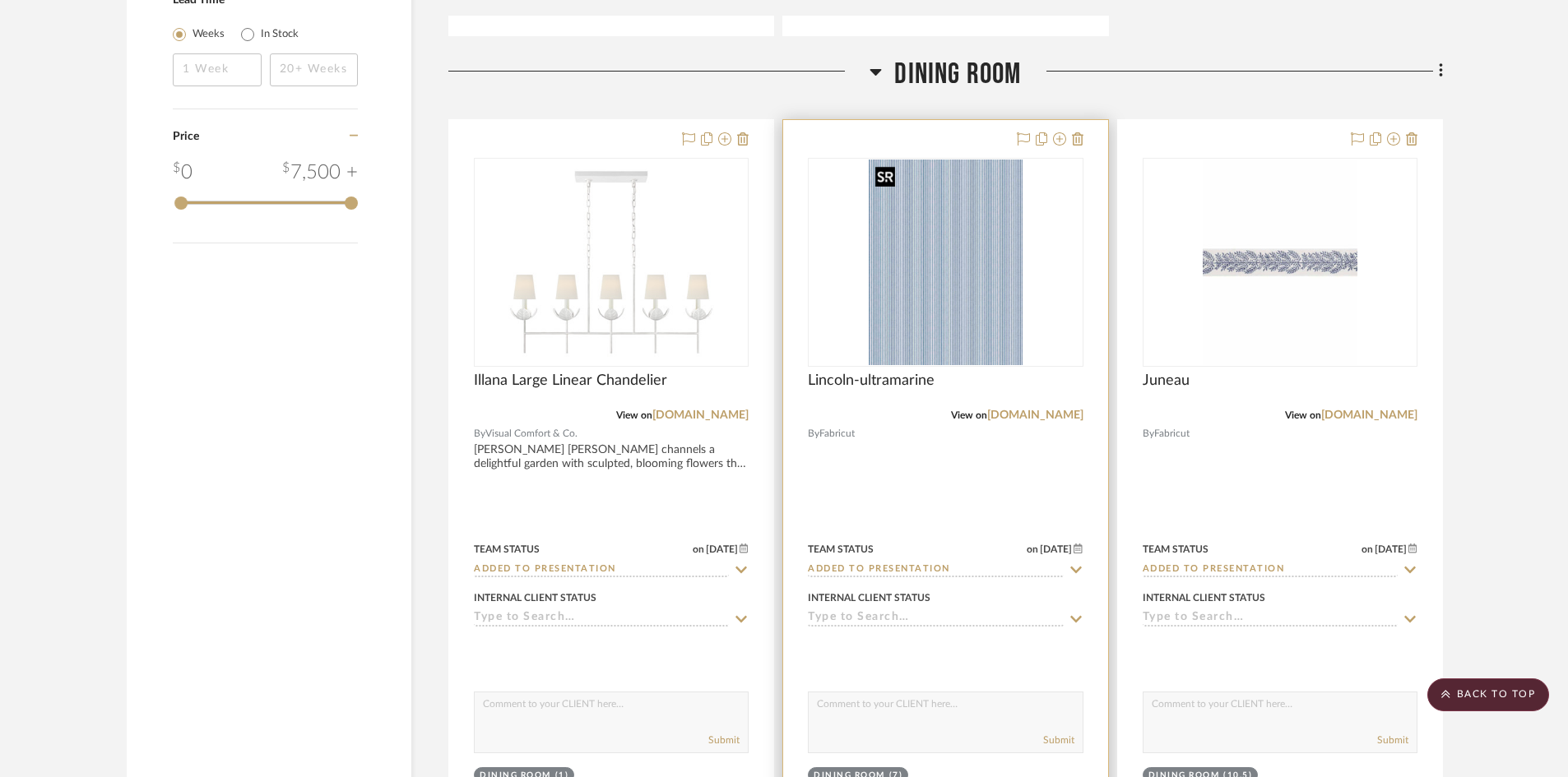
click at [925, 300] on img "0" at bounding box center [946, 262] width 155 height 206
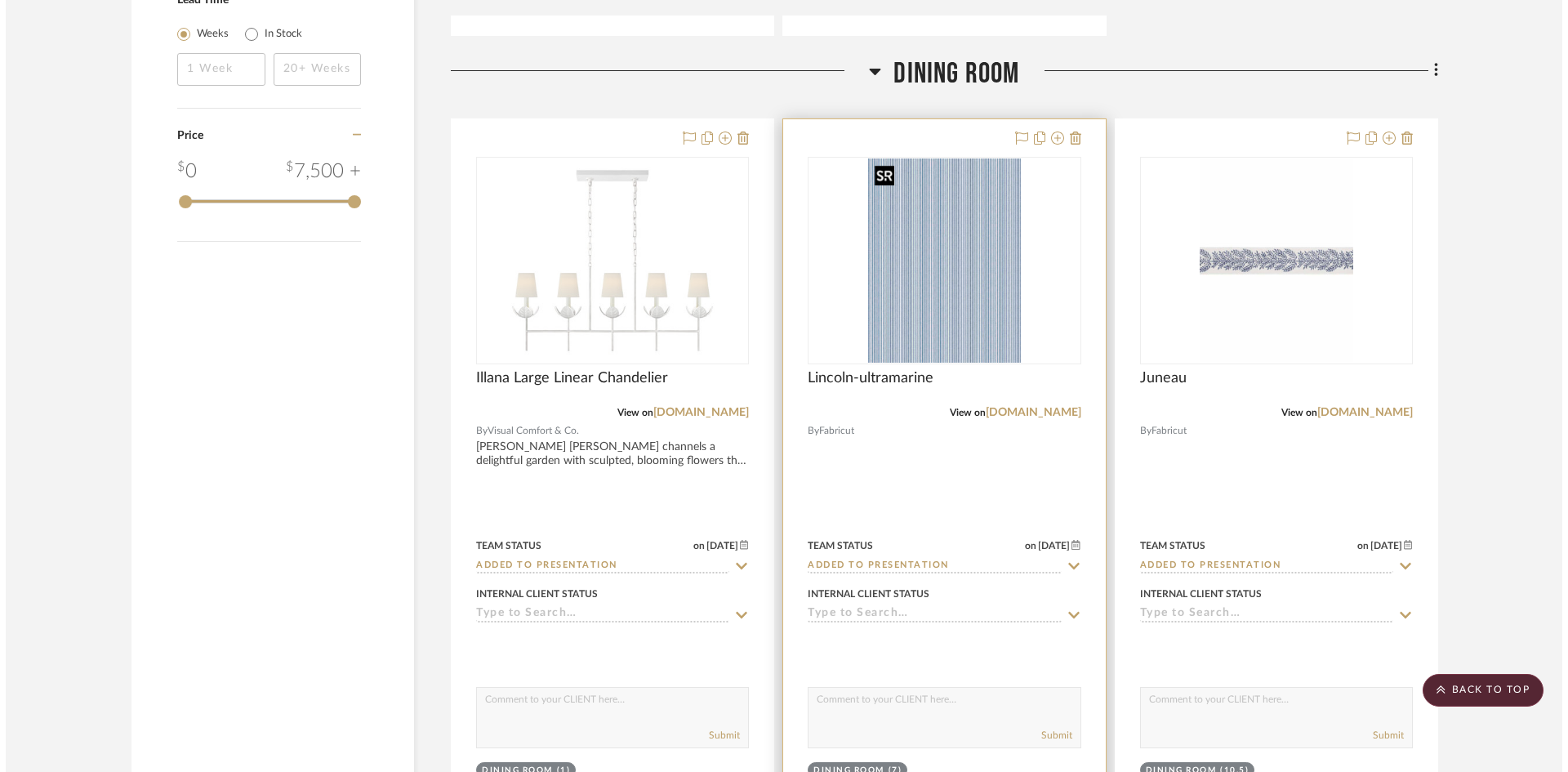
scroll to position [0, 0]
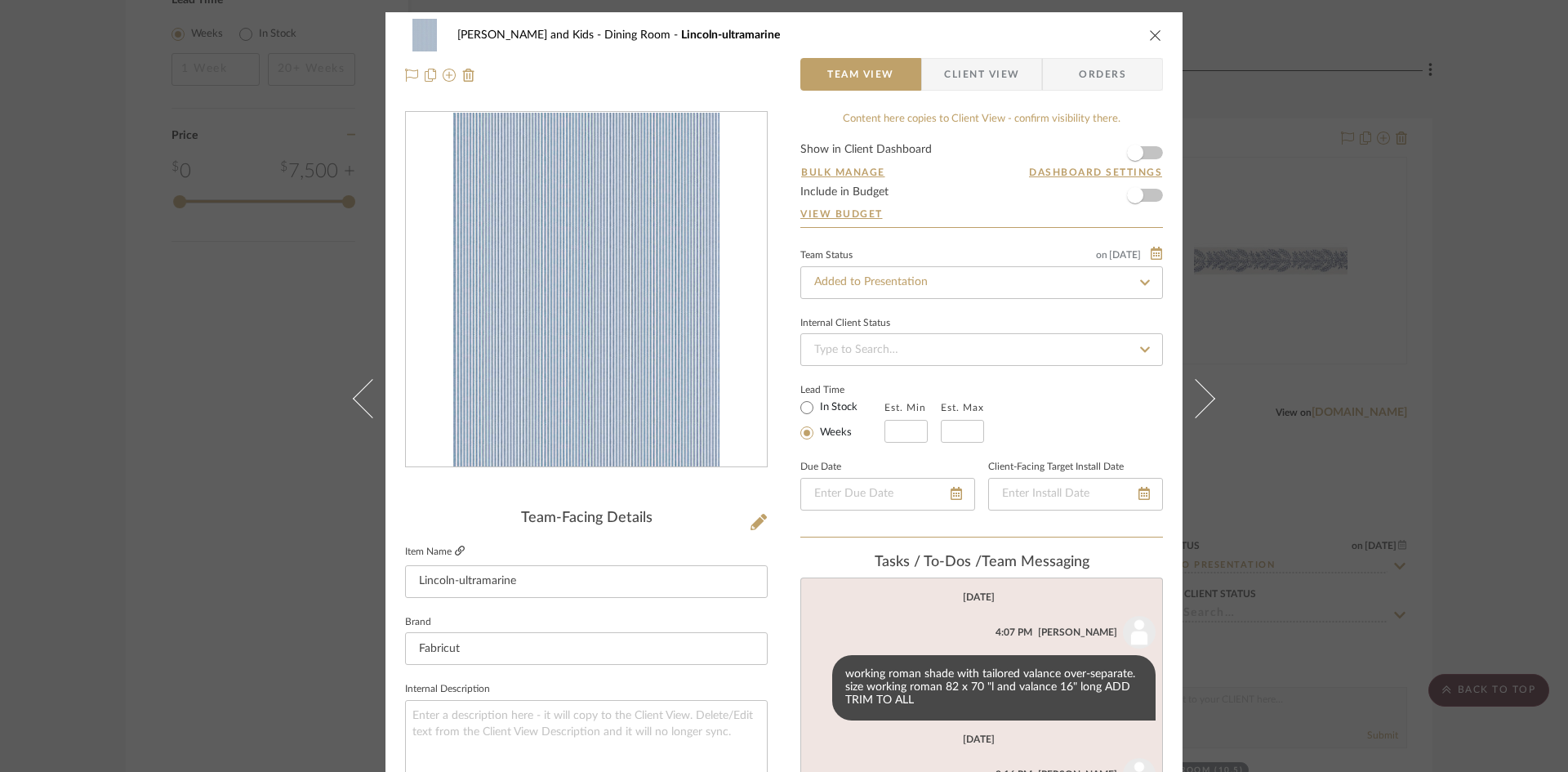
click at [455, 546] on icon at bounding box center [460, 550] width 10 height 10
click at [1156, 31] on button "close" at bounding box center [1156, 35] width 14 height 14
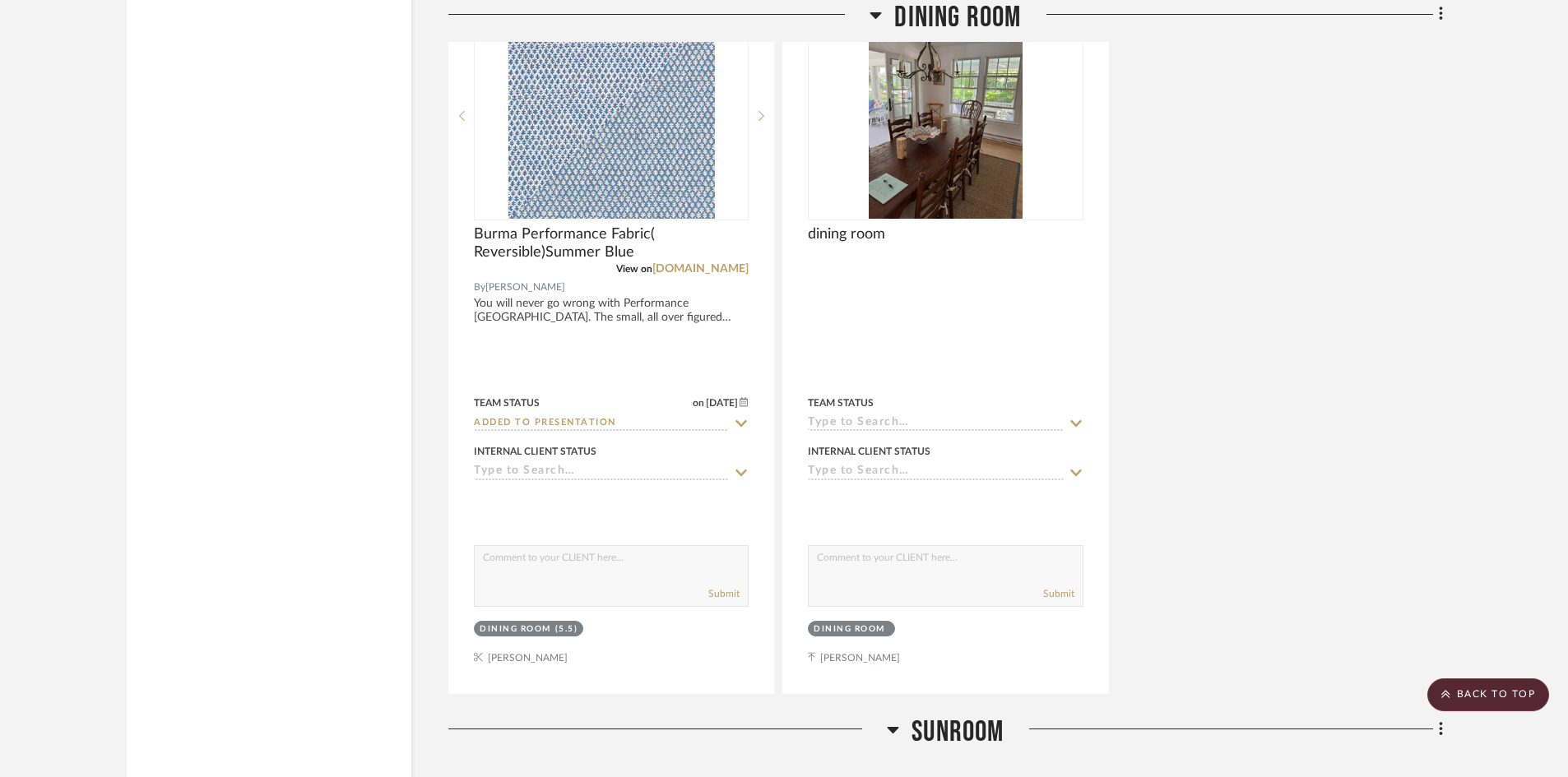
scroll to position [2796, 0]
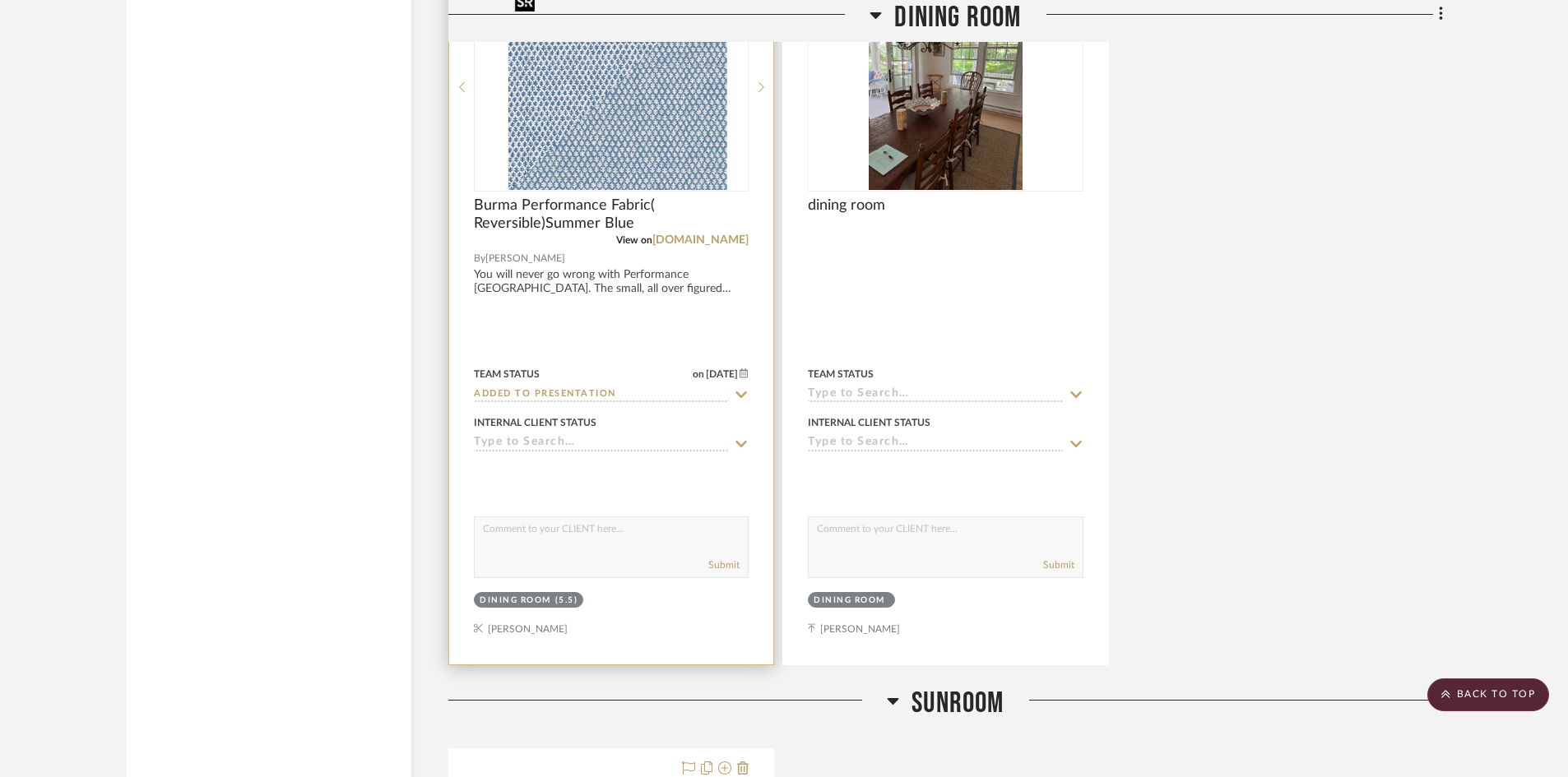
click at [651, 145] on div at bounding box center [611, 87] width 275 height 209
click at [617, 142] on img "0" at bounding box center [611, 88] width 207 height 206
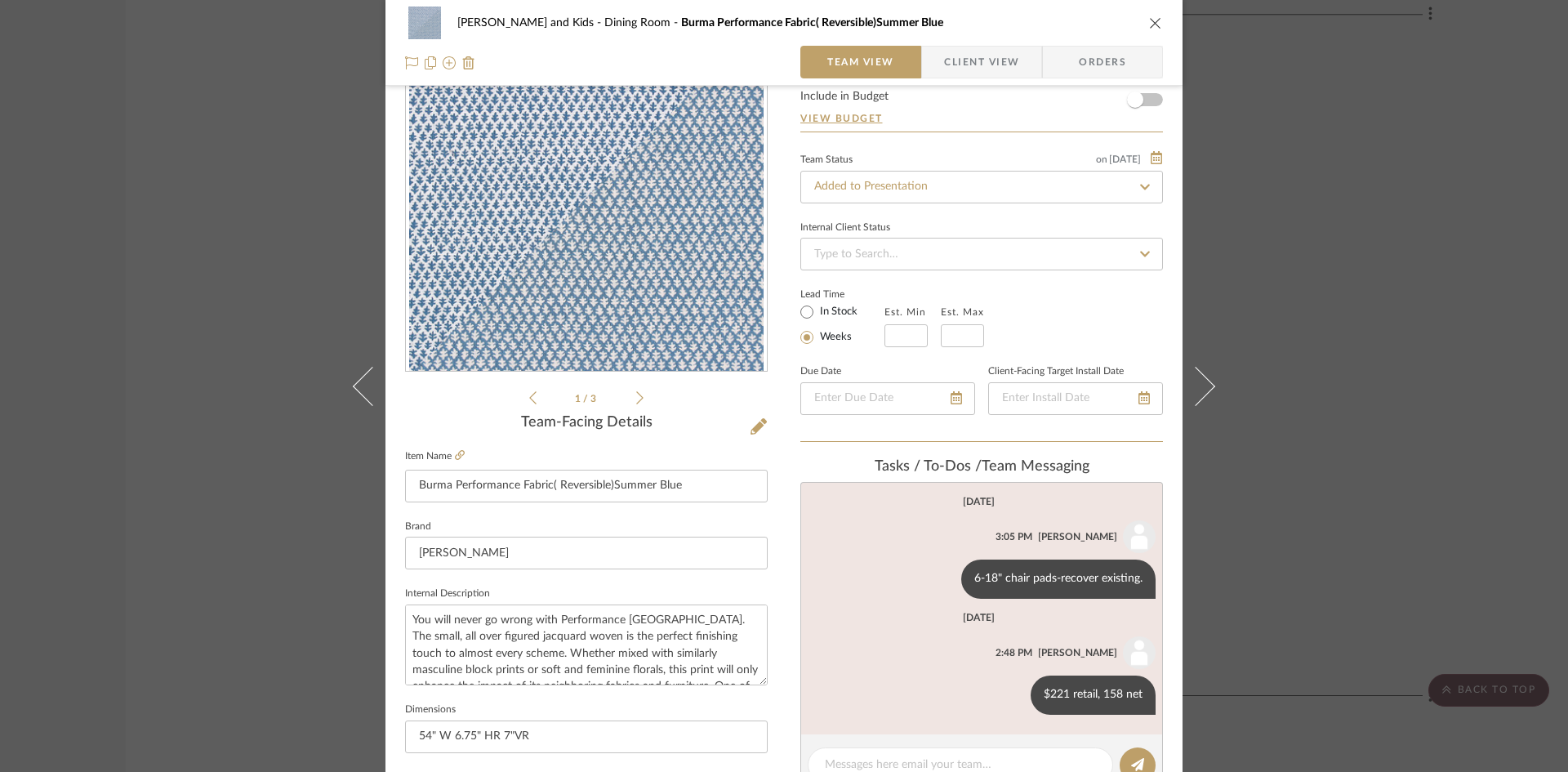
scroll to position [14, 0]
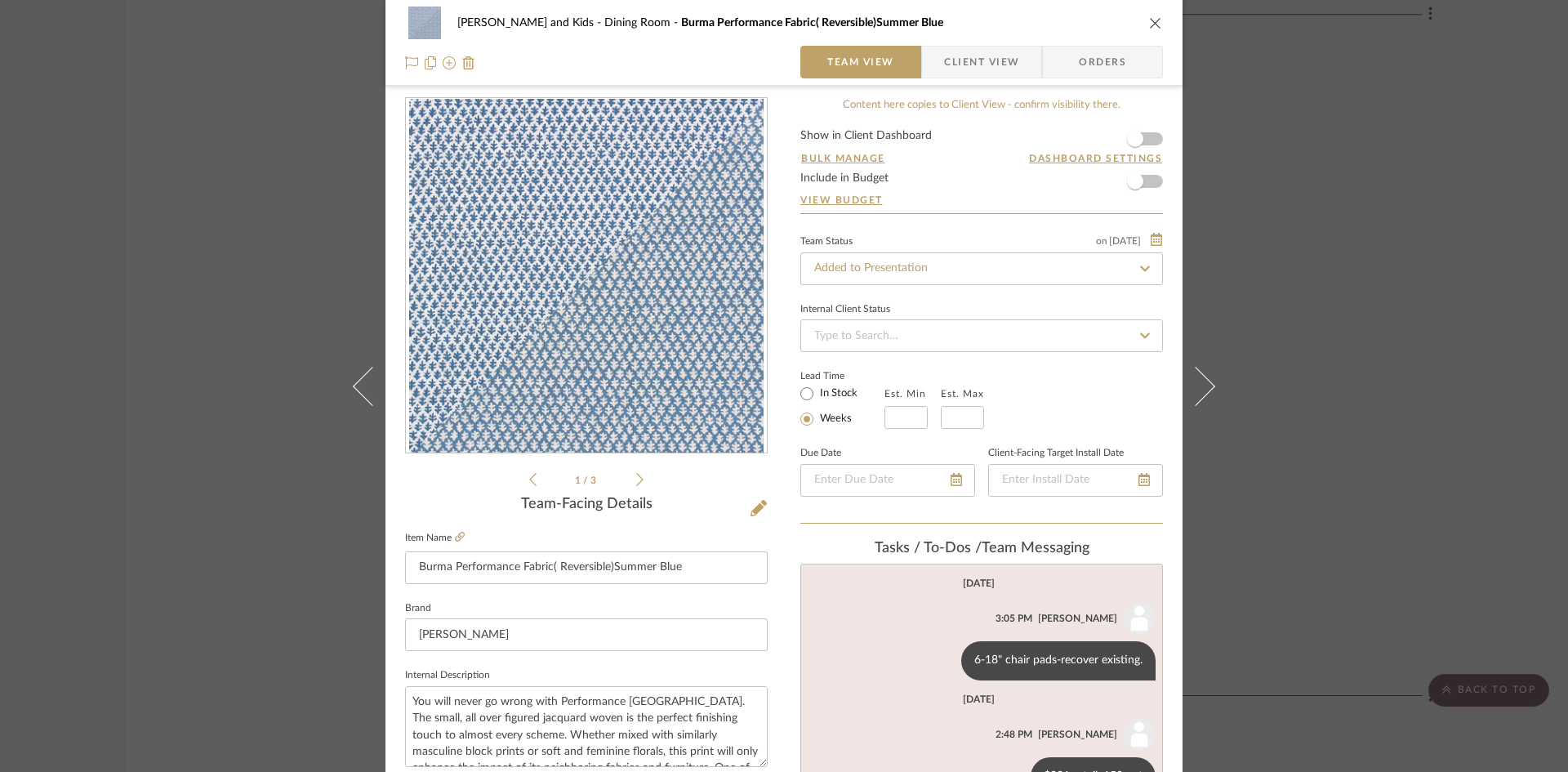
click at [1158, 22] on div "[PERSON_NAME] and Kids Dining Room Burma Performance Fabric( Reversible)Summer …" at bounding box center [784, 42] width 797 height 85
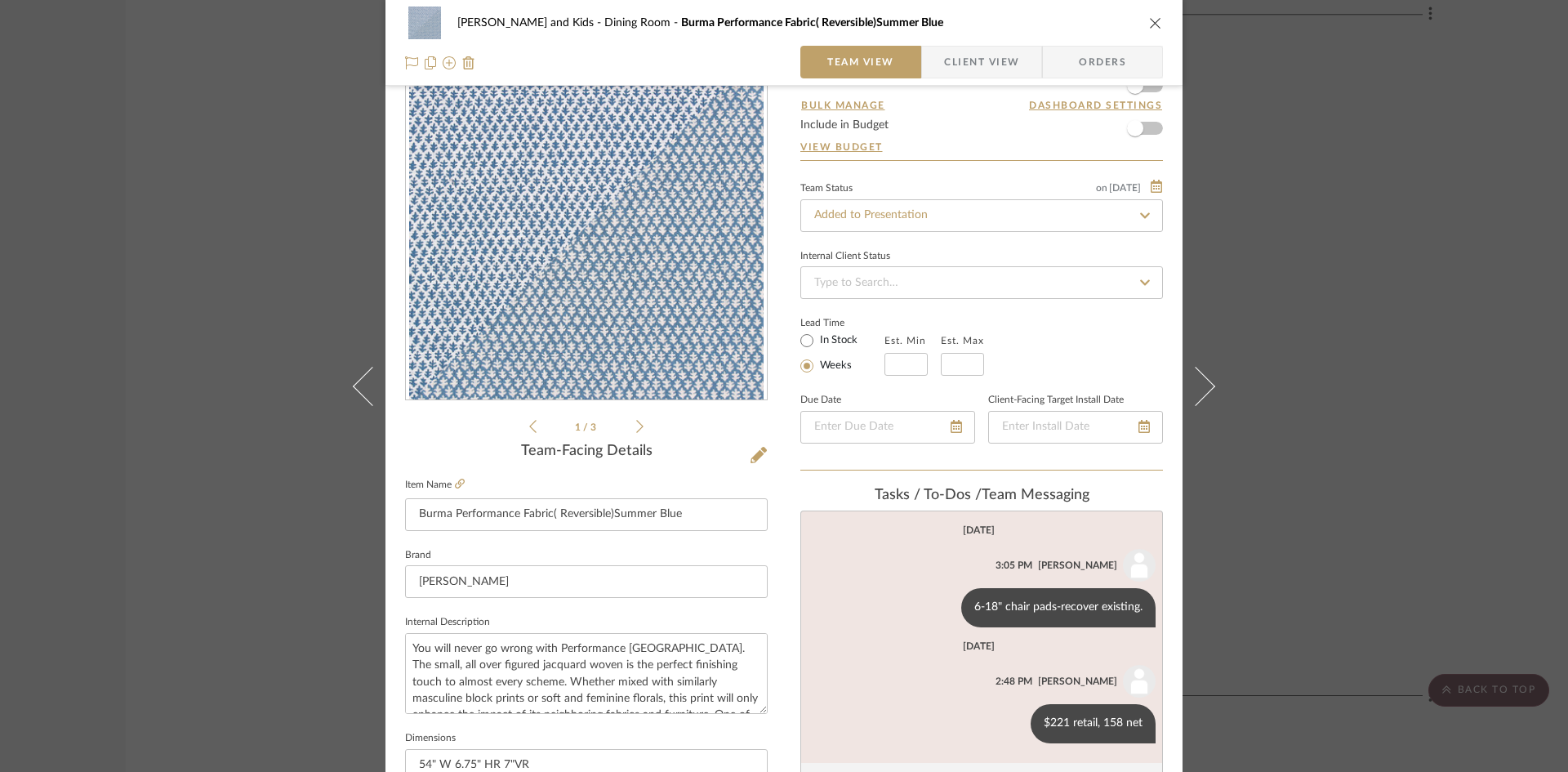
scroll to position [96, 0]
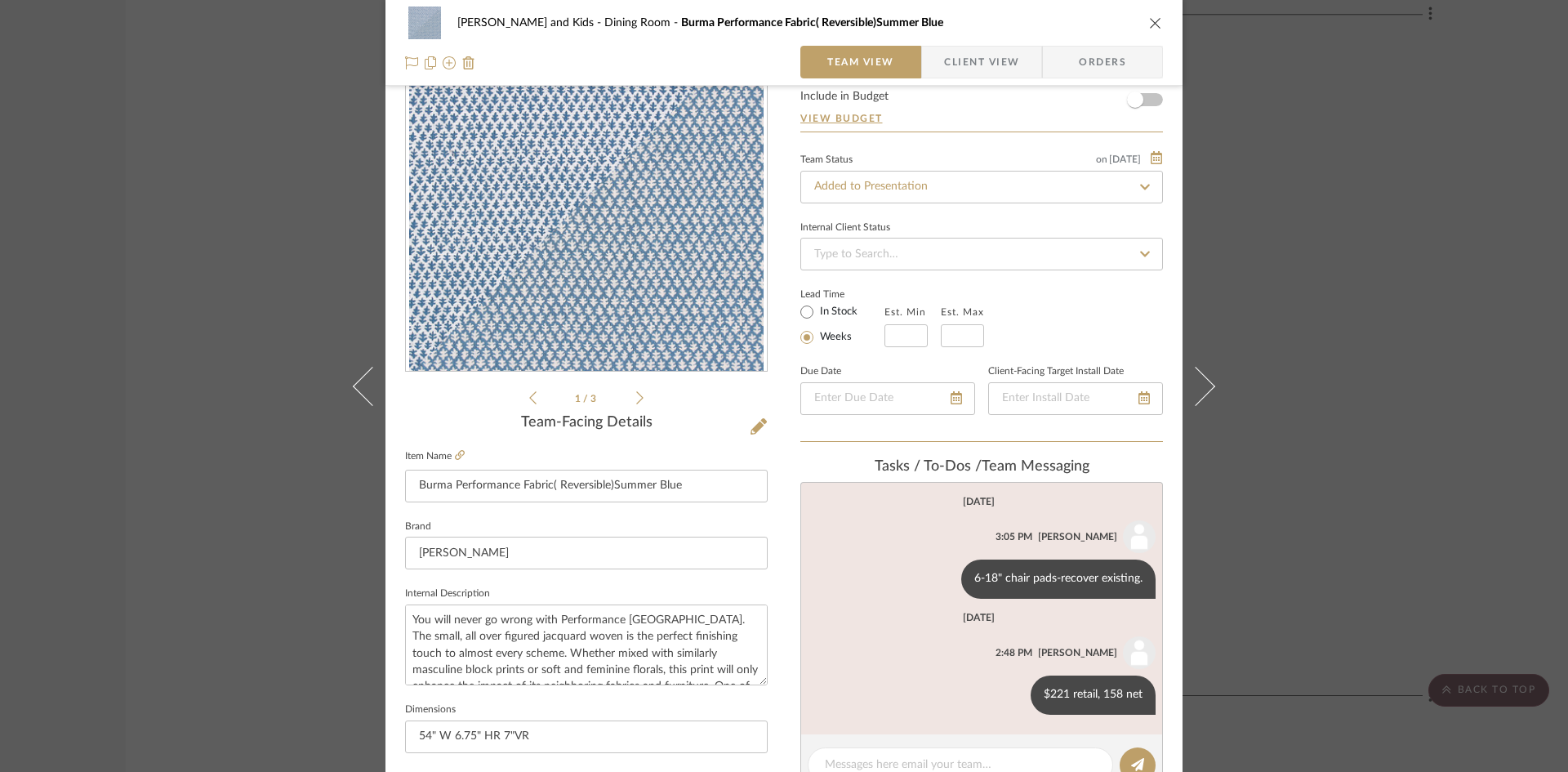
click at [1151, 22] on icon "close" at bounding box center [1156, 22] width 13 height 13
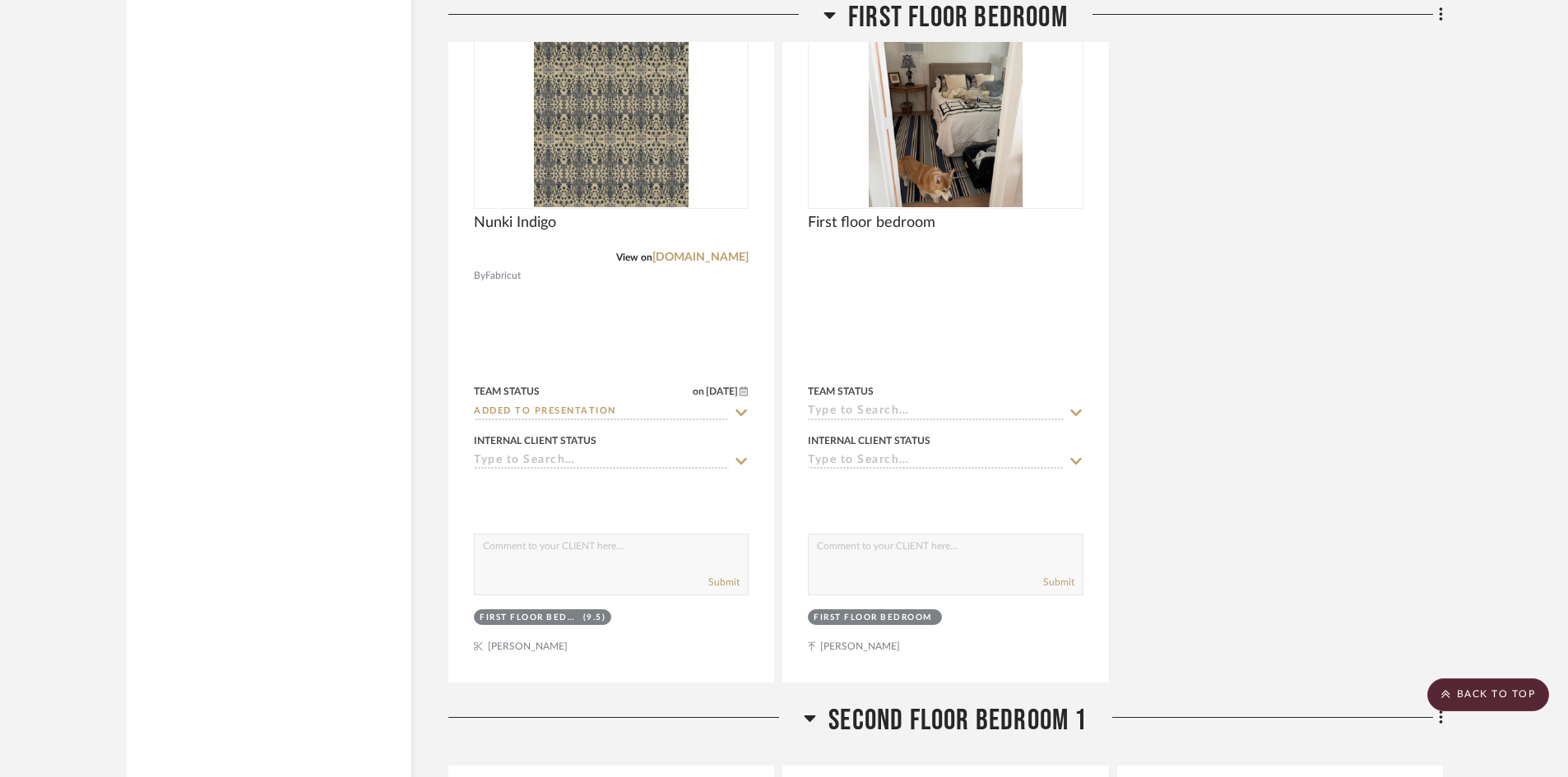
scroll to position [4358, 0]
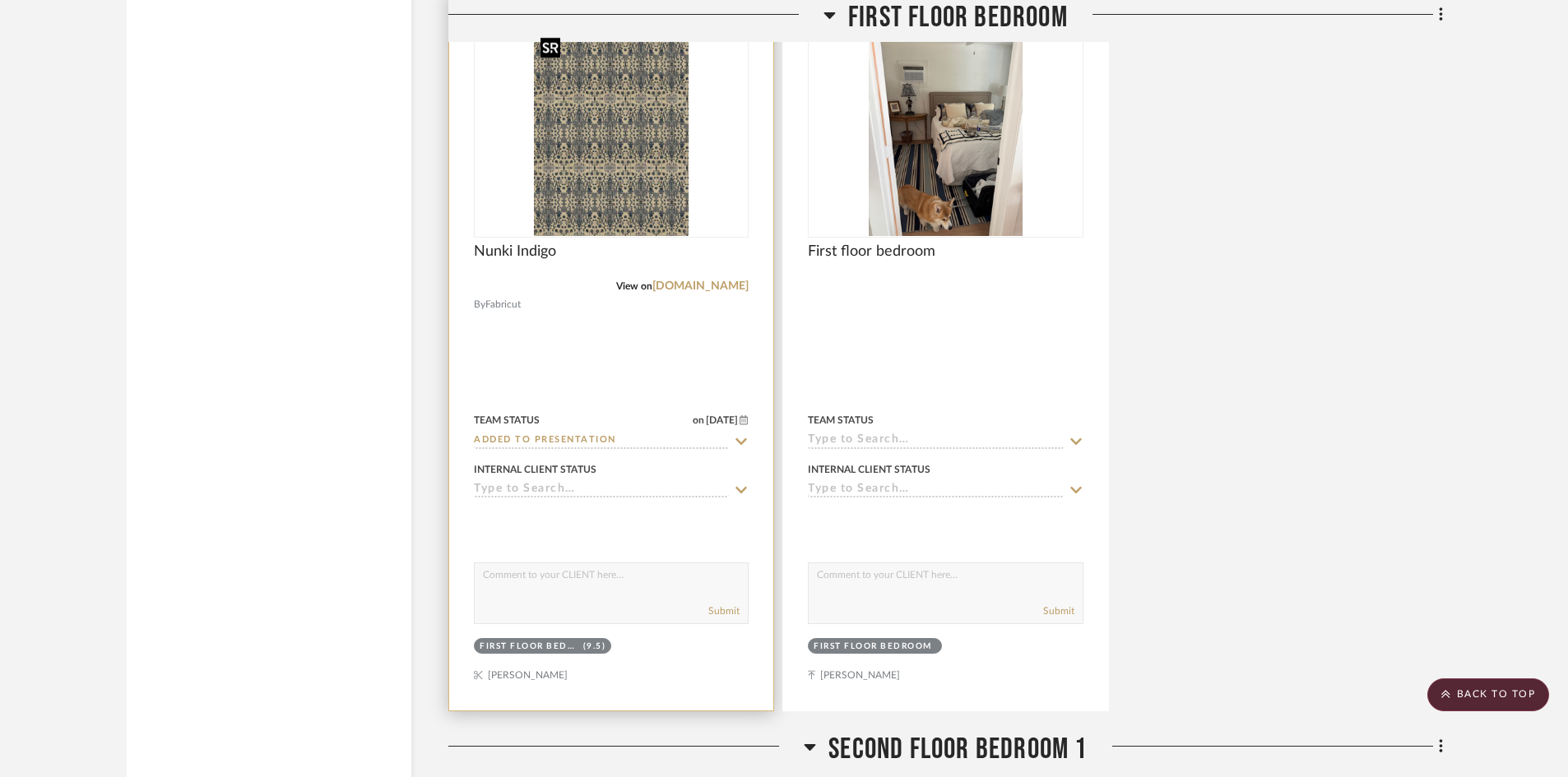
click at [603, 189] on img "0" at bounding box center [611, 134] width 155 height 206
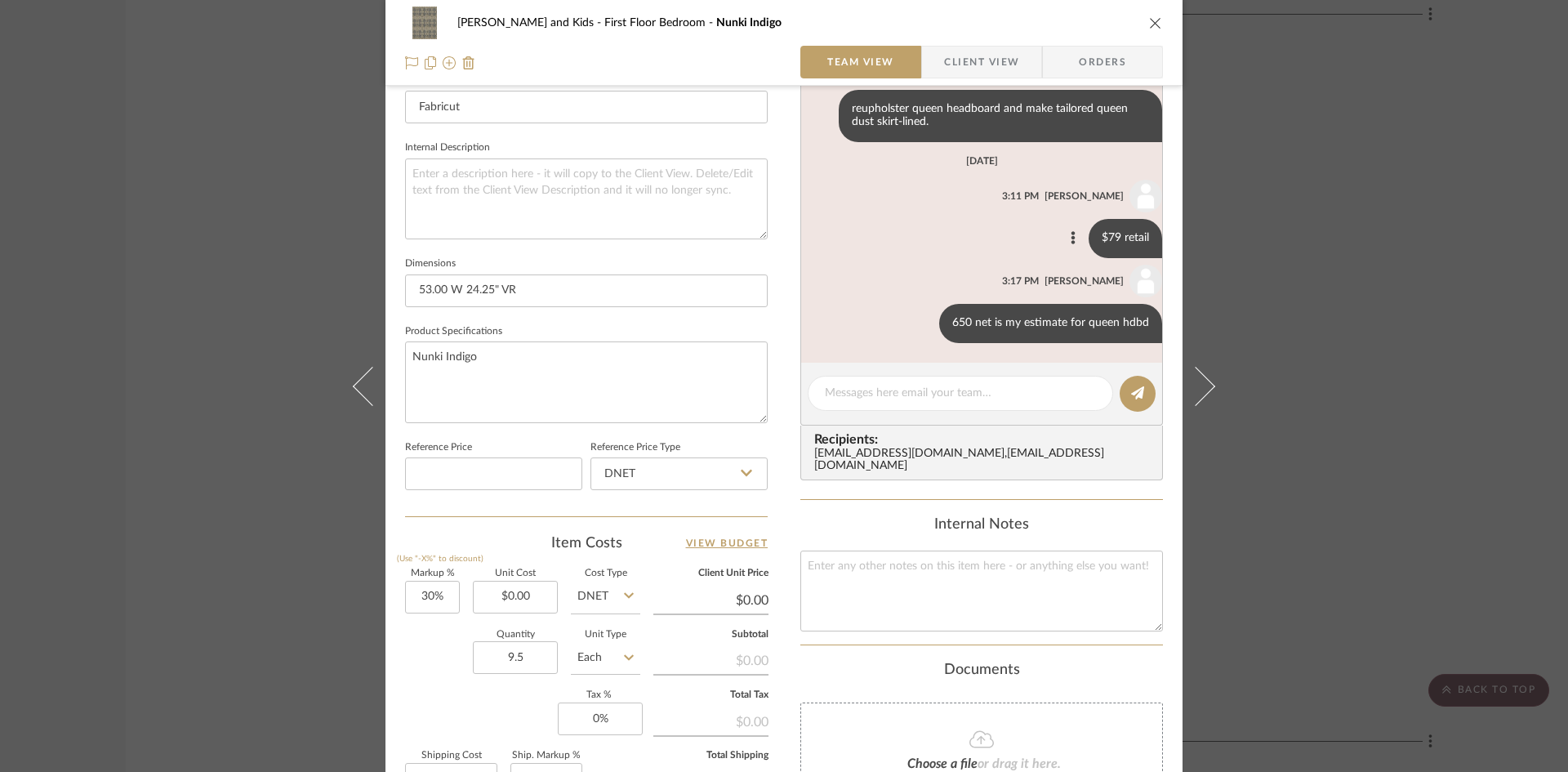
scroll to position [245, 0]
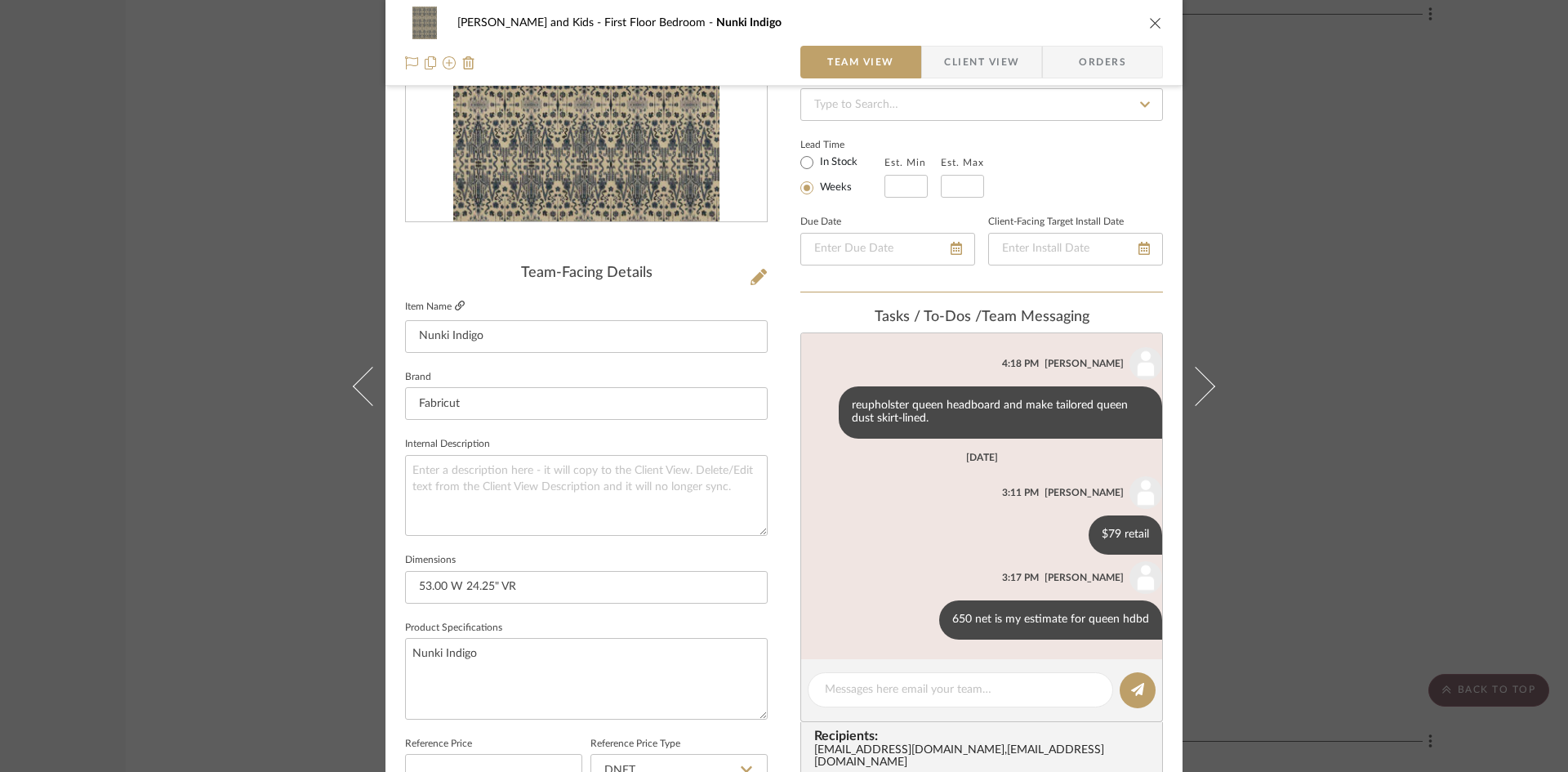
click at [455, 302] on icon at bounding box center [460, 306] width 10 height 10
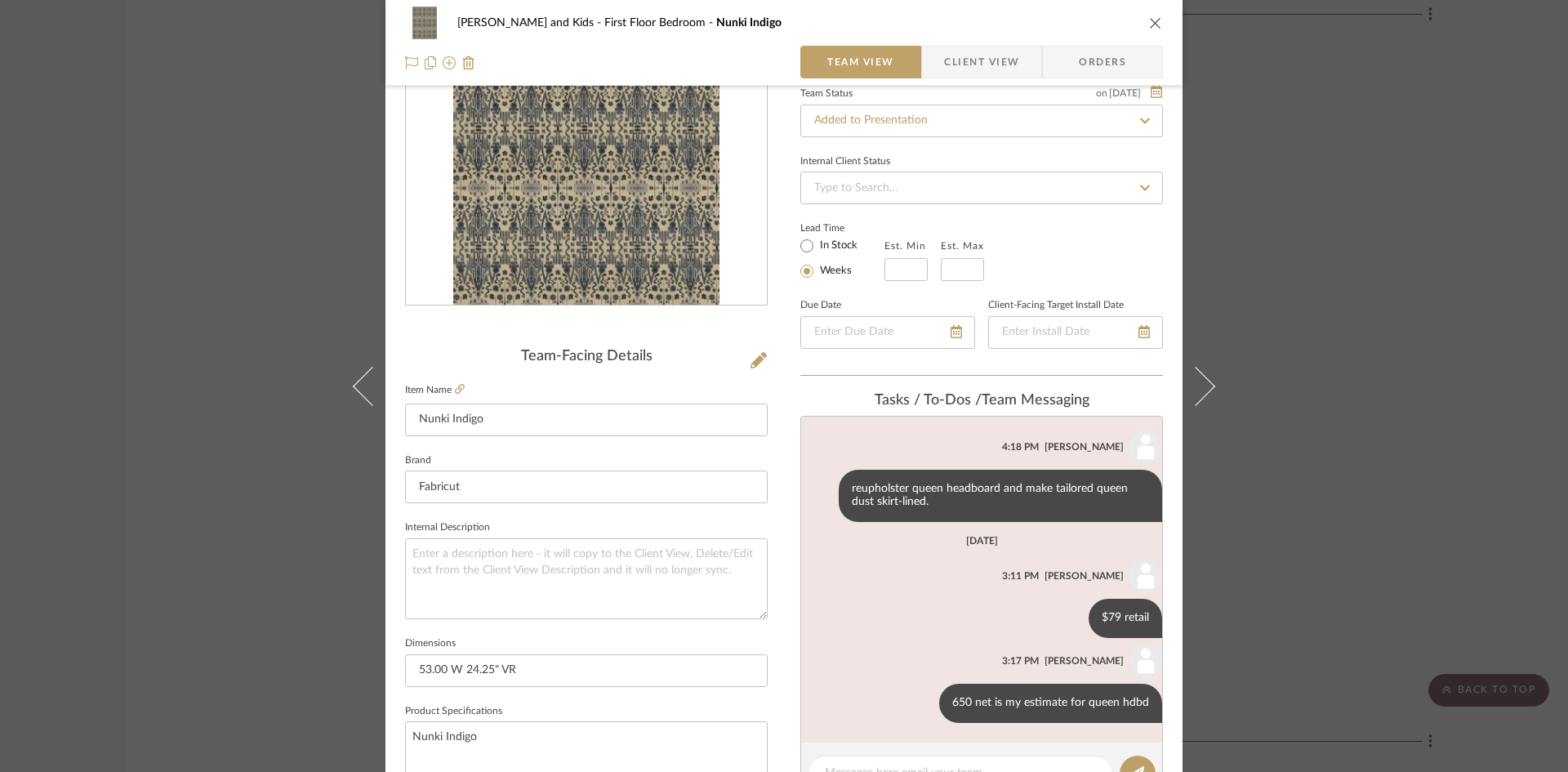
scroll to position [0, 0]
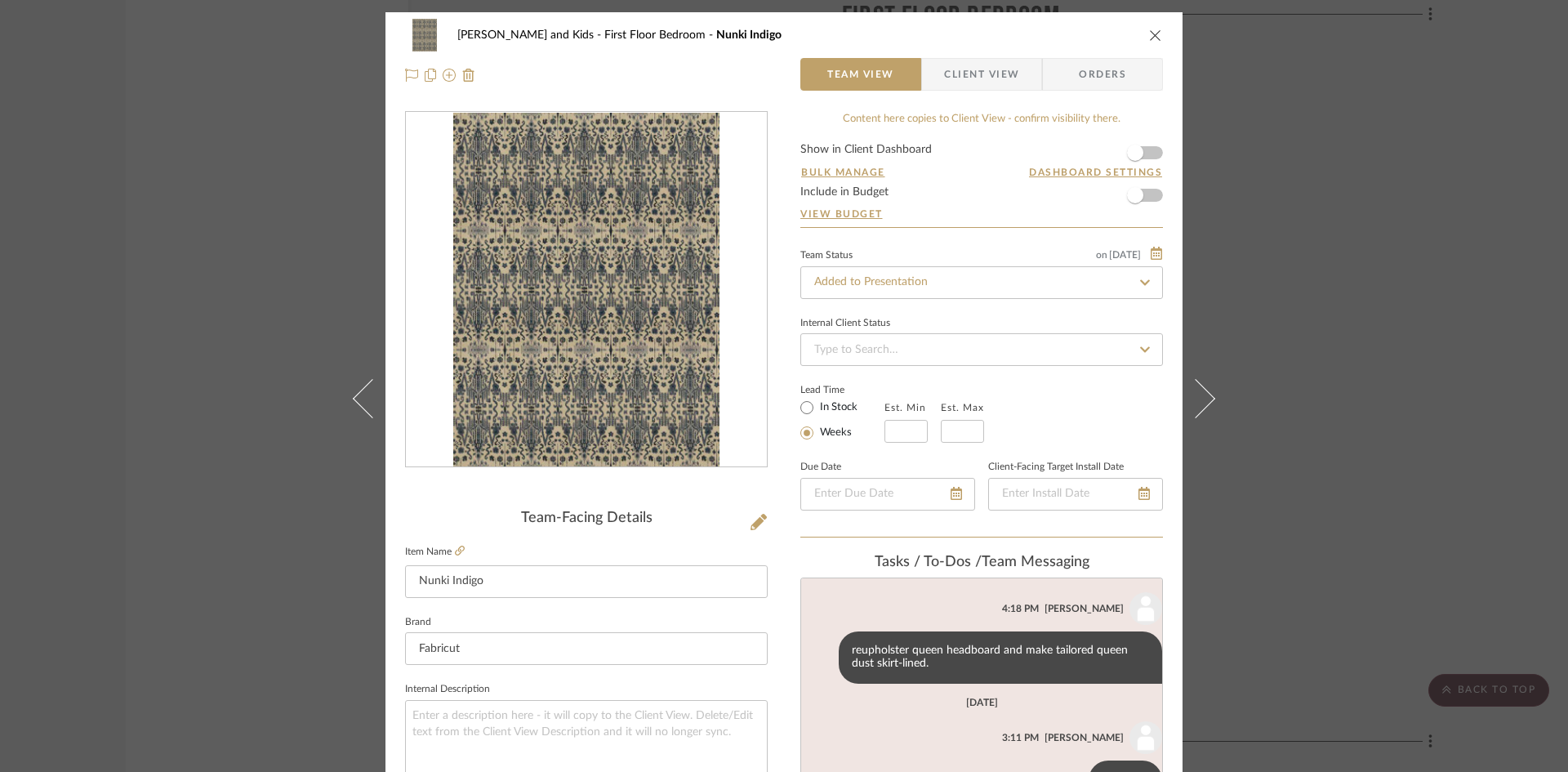
click at [1152, 36] on icon "close" at bounding box center [1156, 35] width 13 height 13
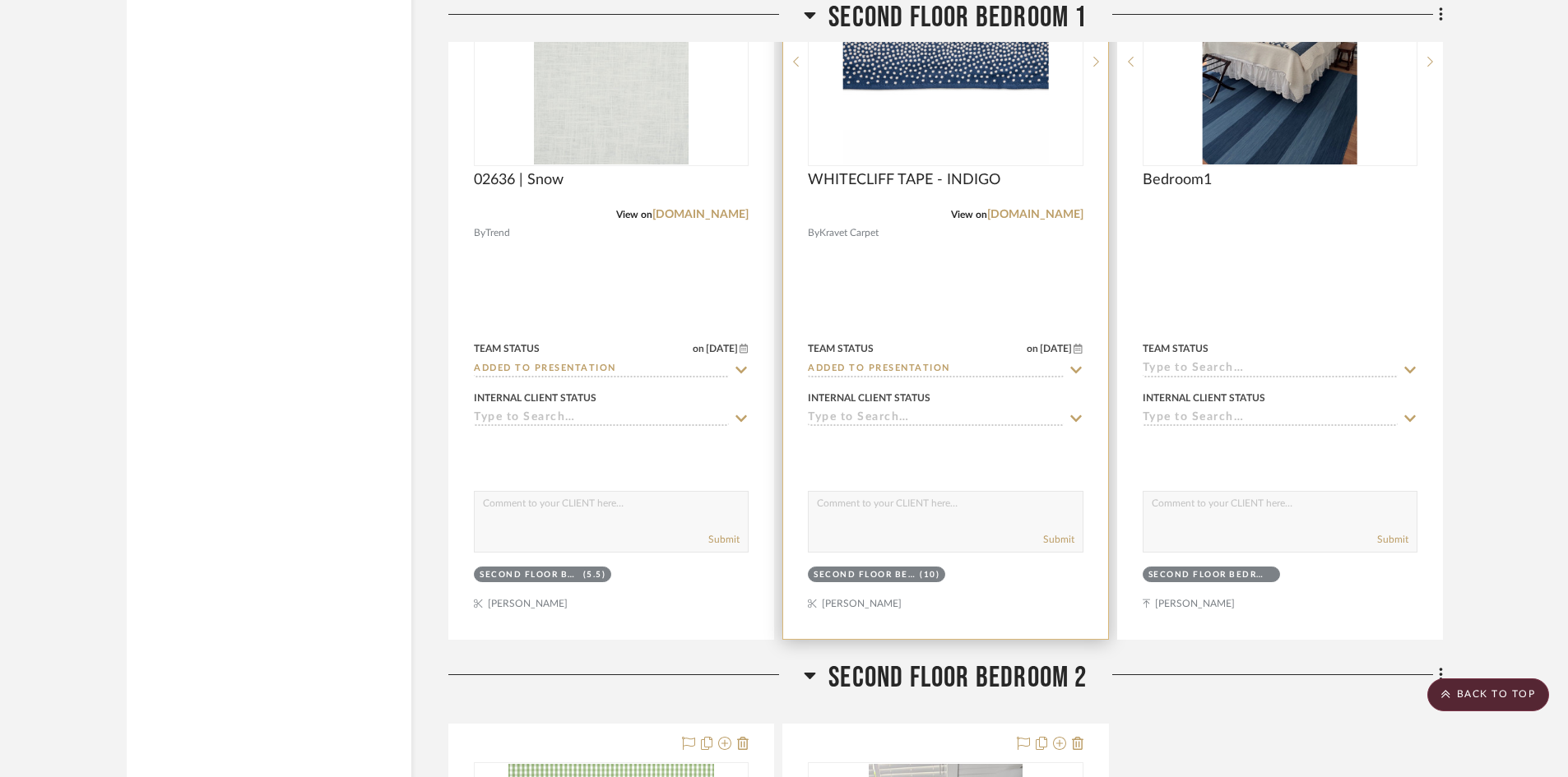
scroll to position [5263, 0]
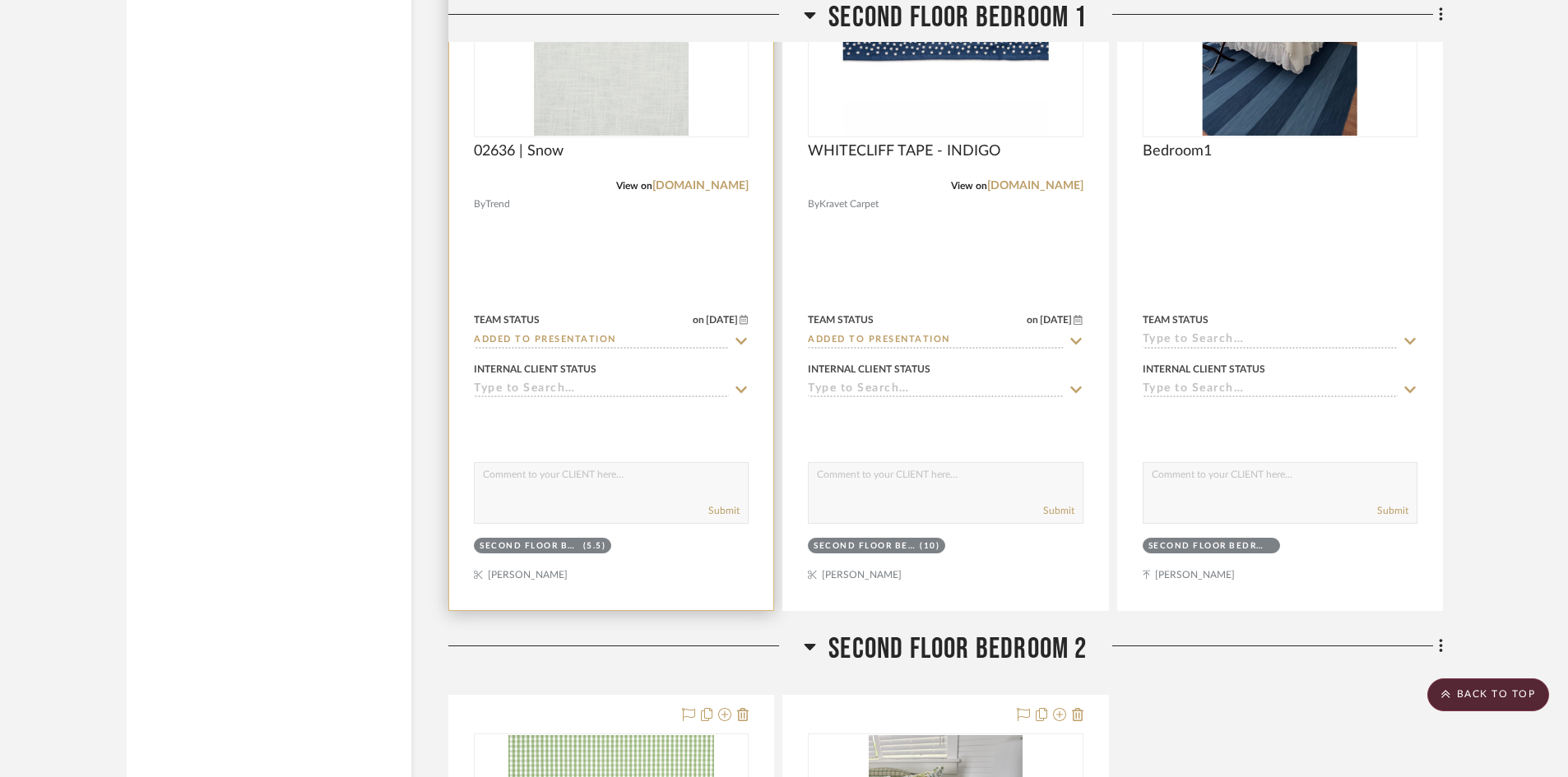
click at [582, 104] on div at bounding box center [611, 32] width 275 height 209
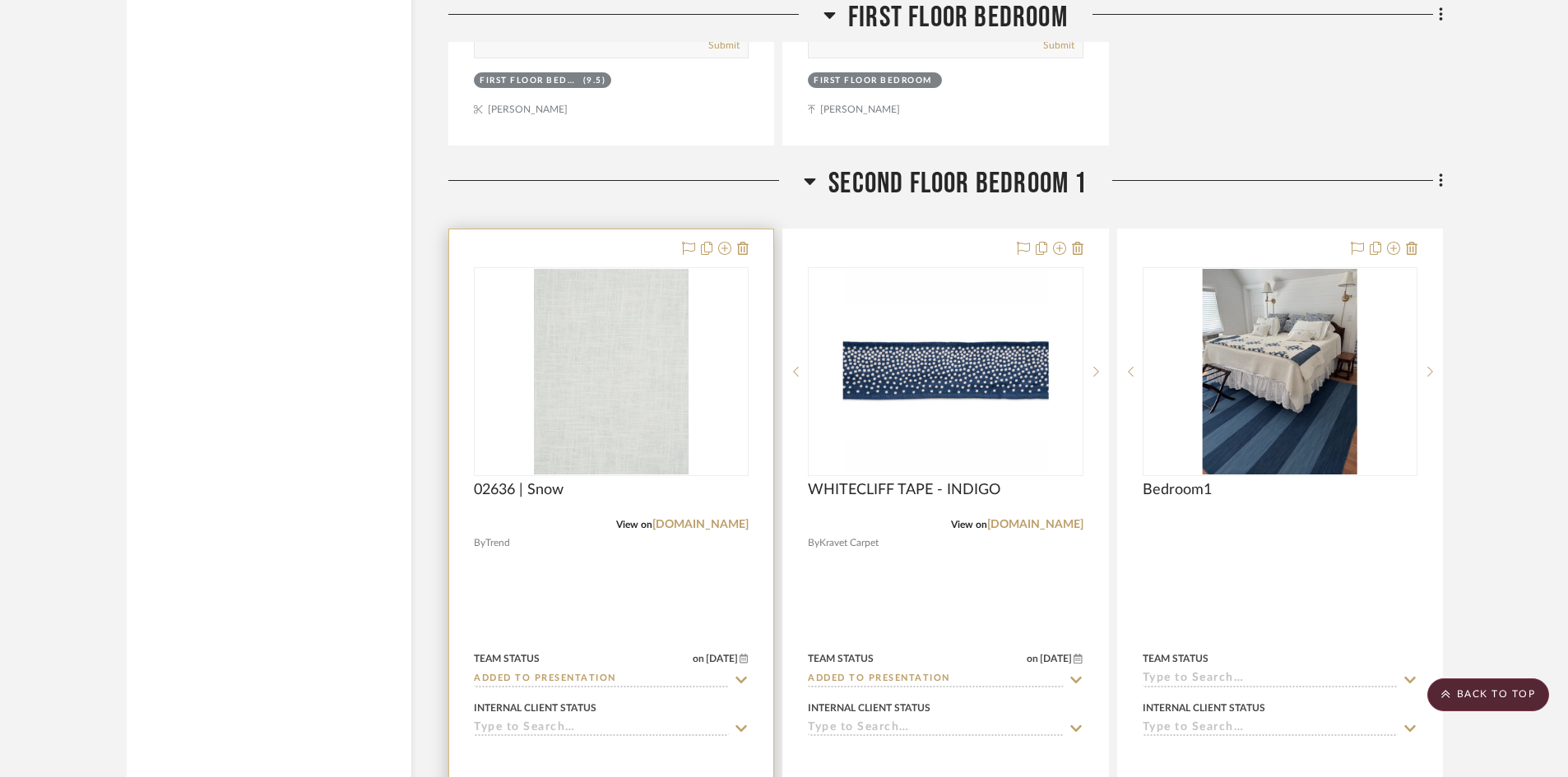
scroll to position [5099, 0]
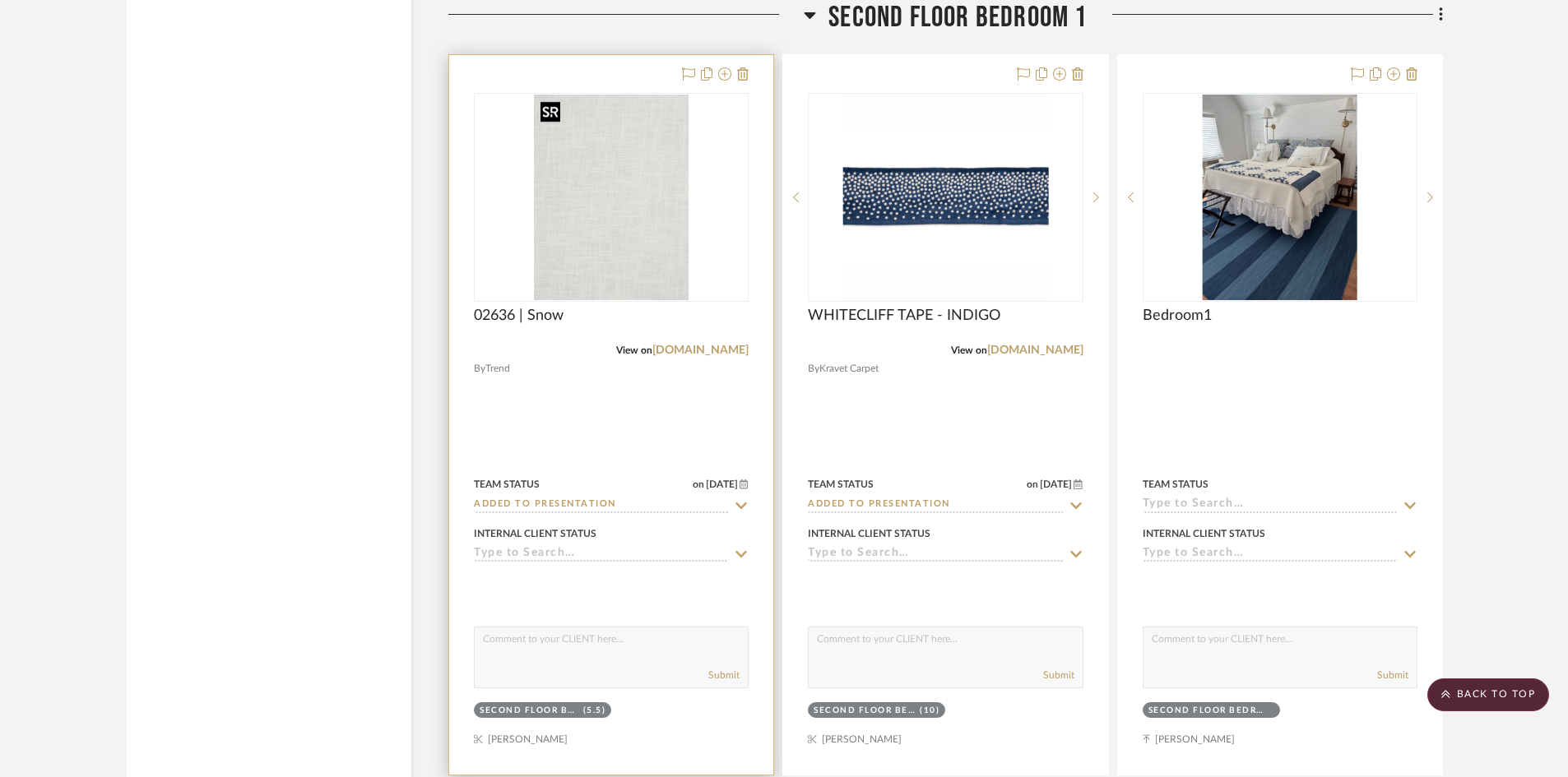
click at [640, 224] on img "0" at bounding box center [611, 197] width 155 height 206
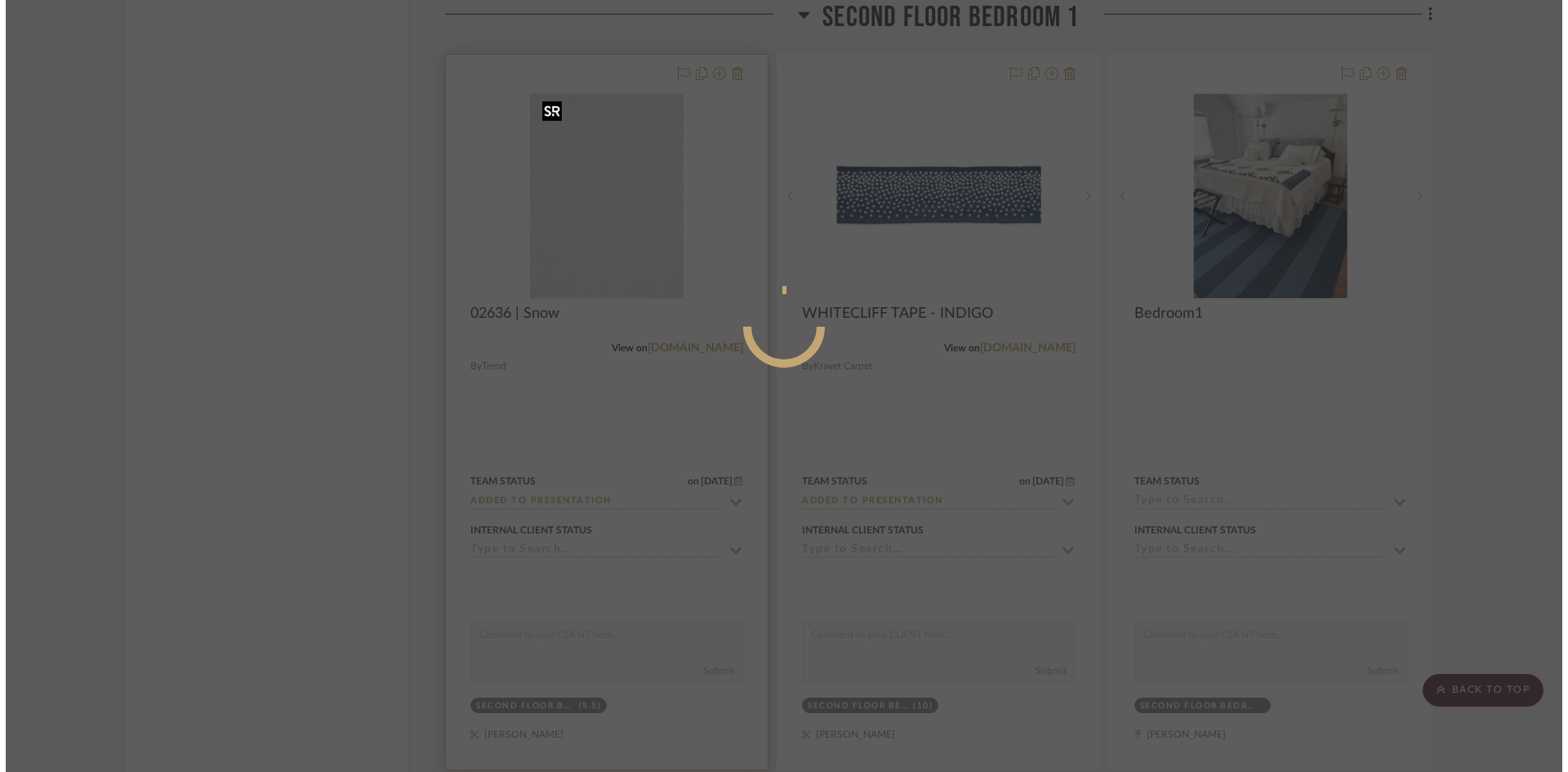
scroll to position [0, 0]
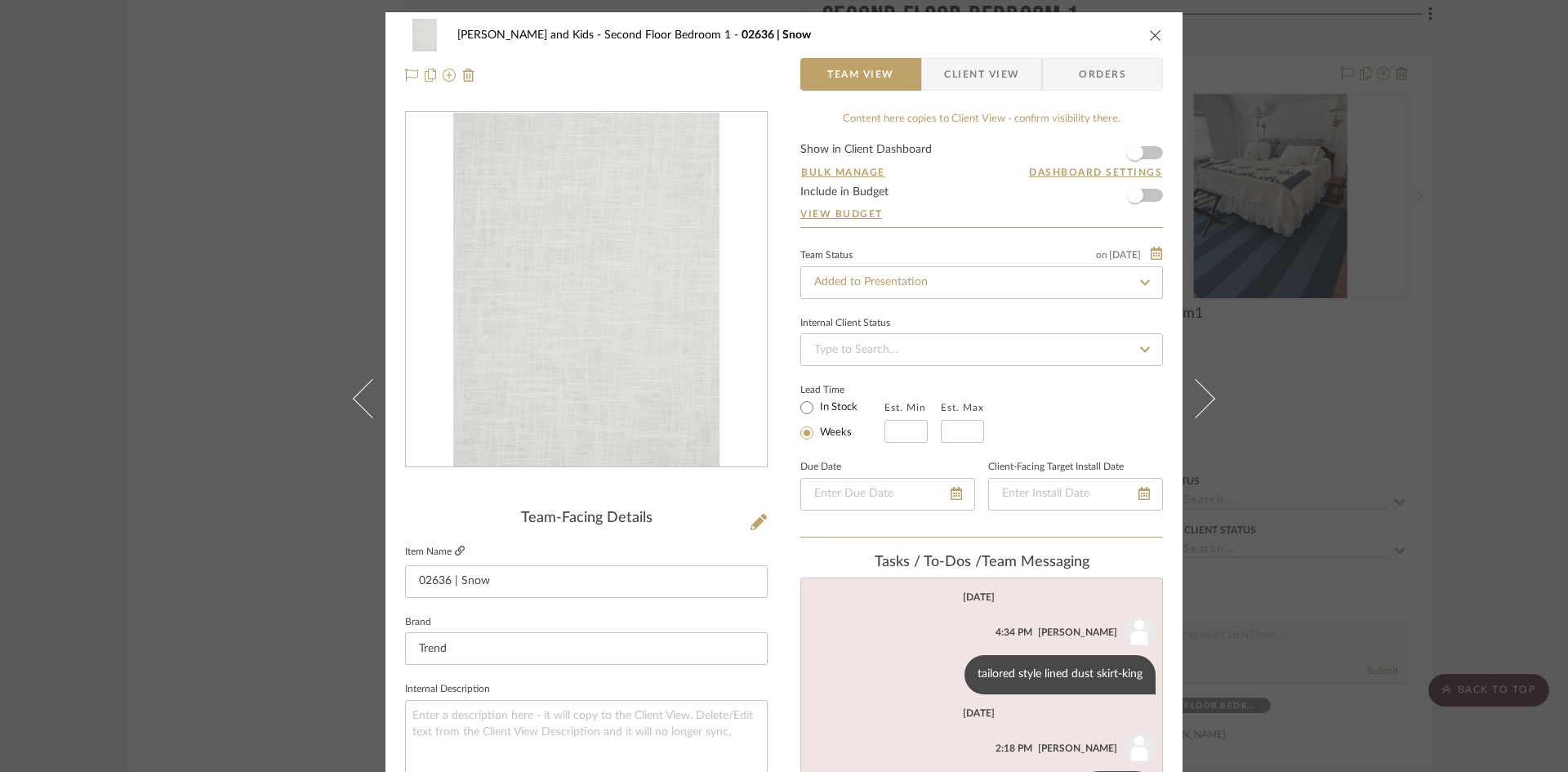
click at [455, 546] on icon at bounding box center [460, 550] width 10 height 10
click at [1153, 36] on icon "close" at bounding box center [1156, 35] width 13 height 13
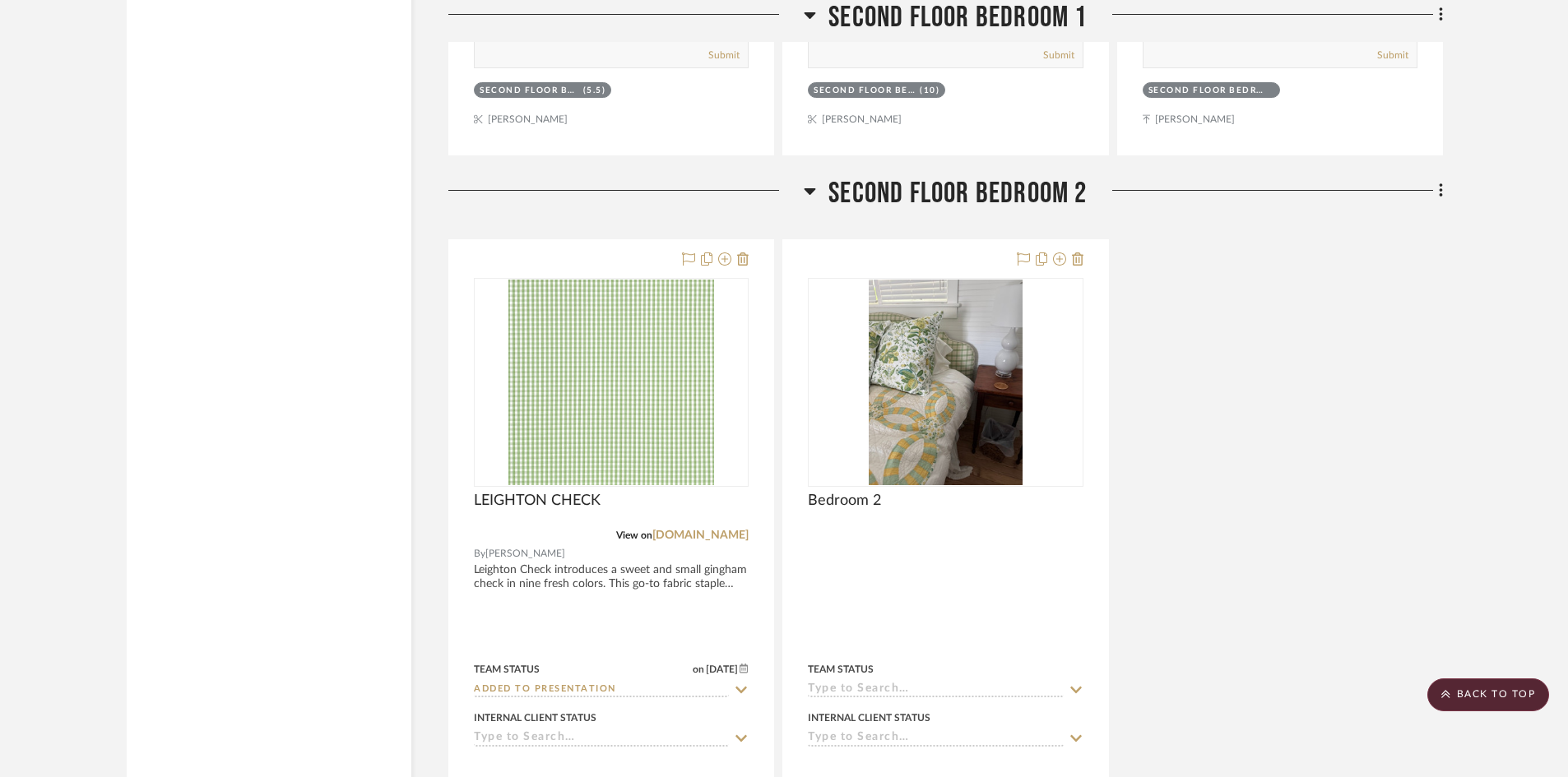
scroll to position [5756, 0]
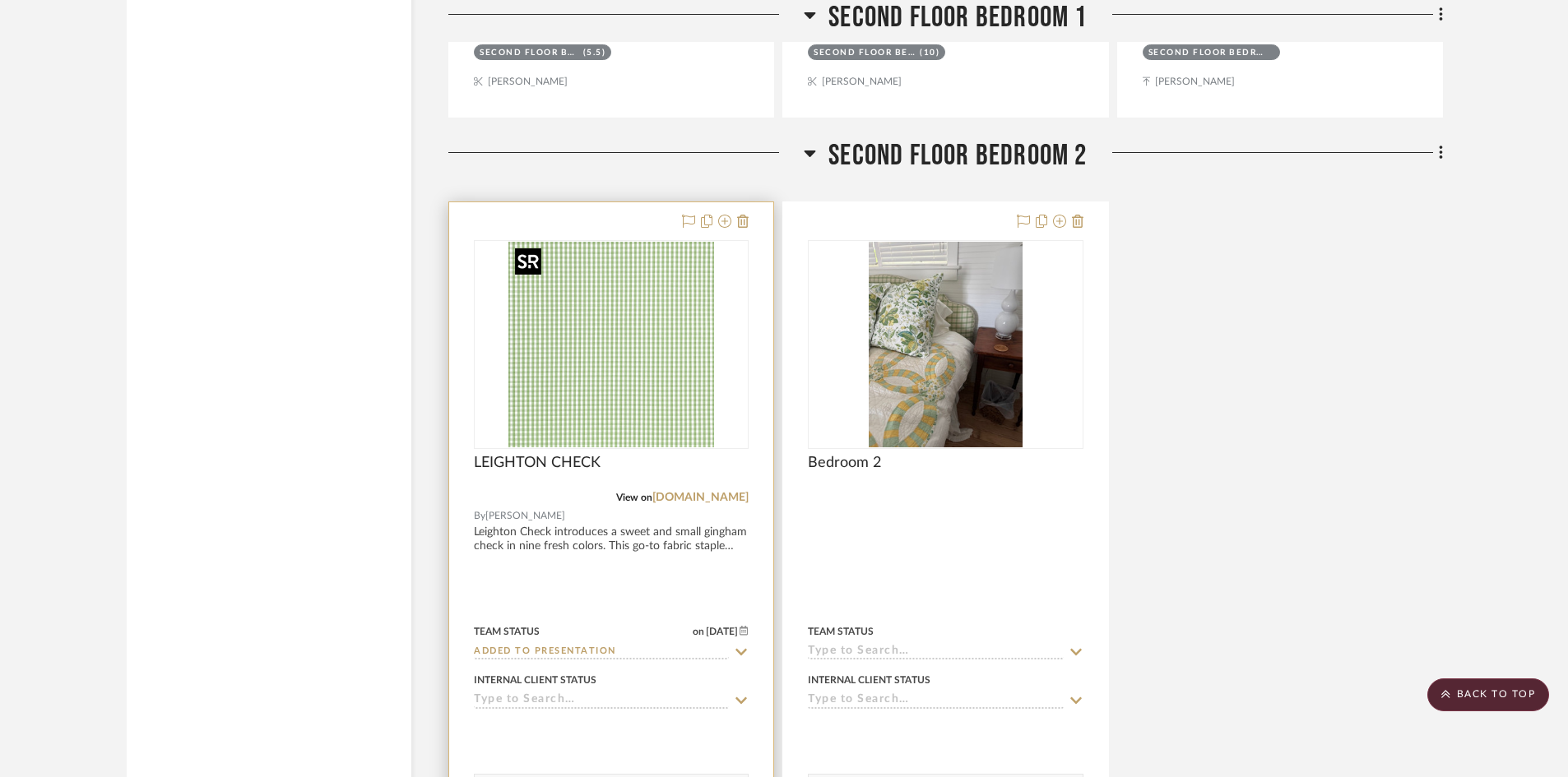
click at [609, 369] on img "0" at bounding box center [611, 345] width 206 height 206
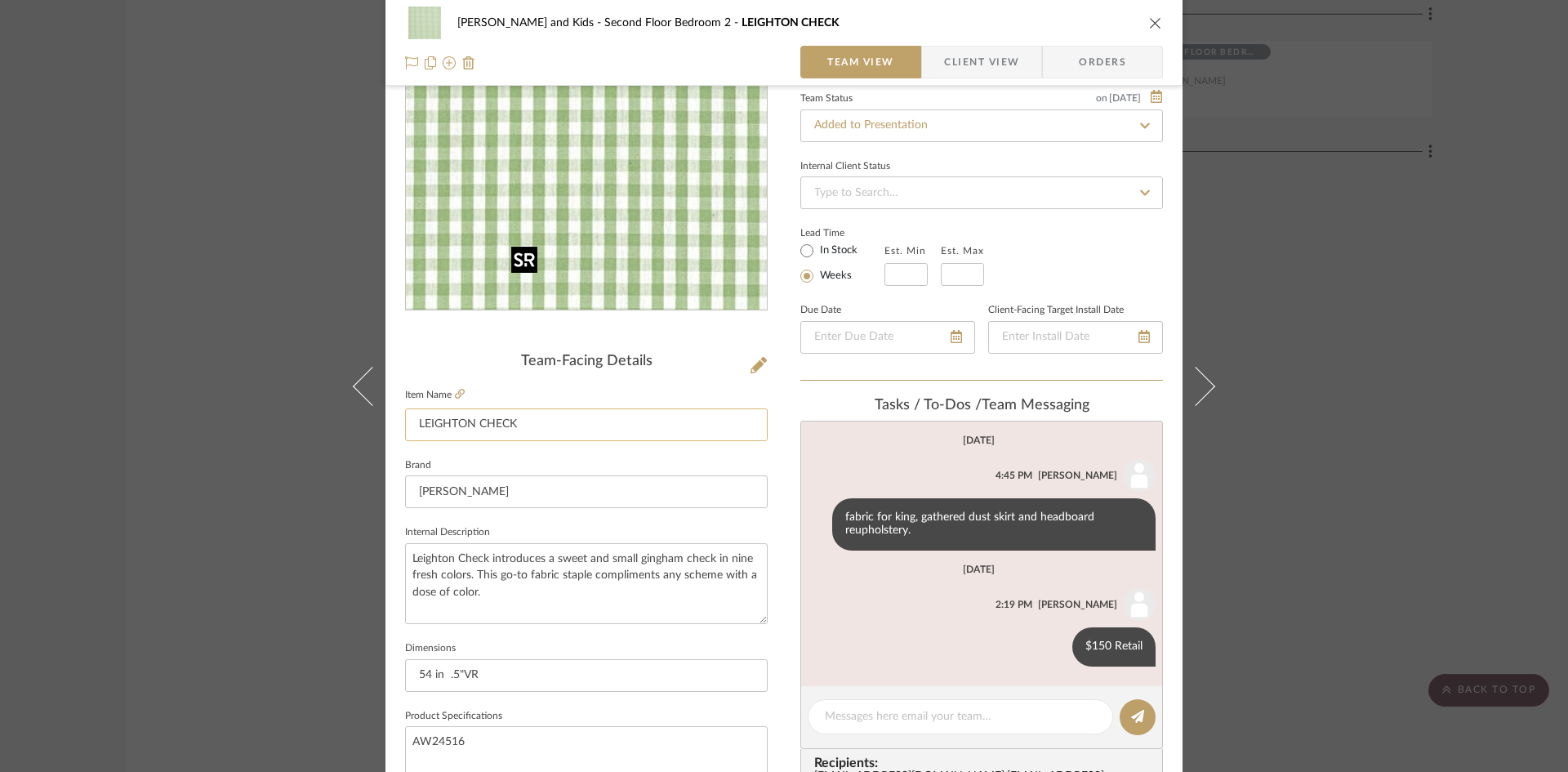
scroll to position [163, 0]
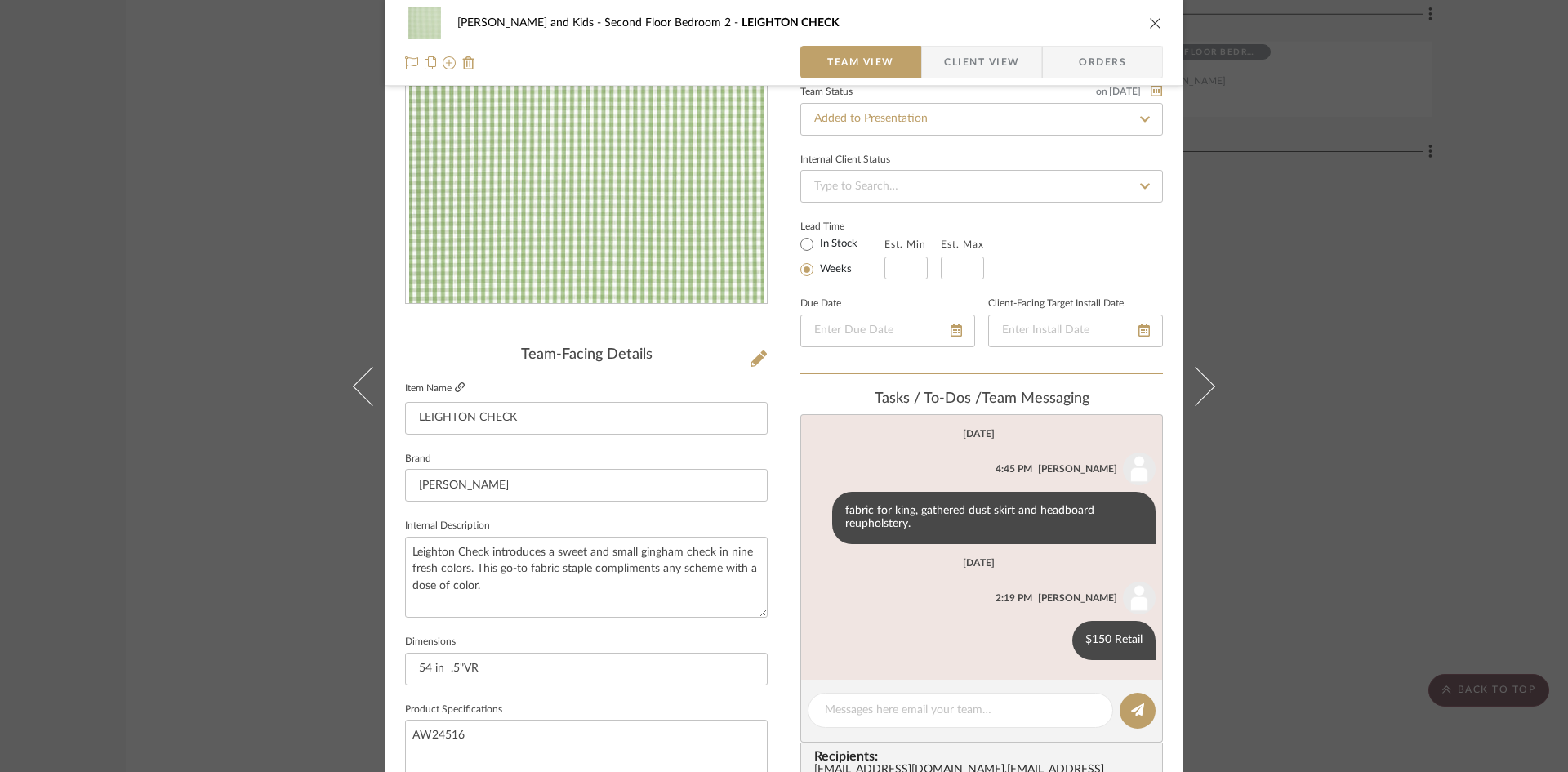
click at [455, 384] on icon at bounding box center [460, 387] width 10 height 10
